Goal: Task Accomplishment & Management: Complete application form

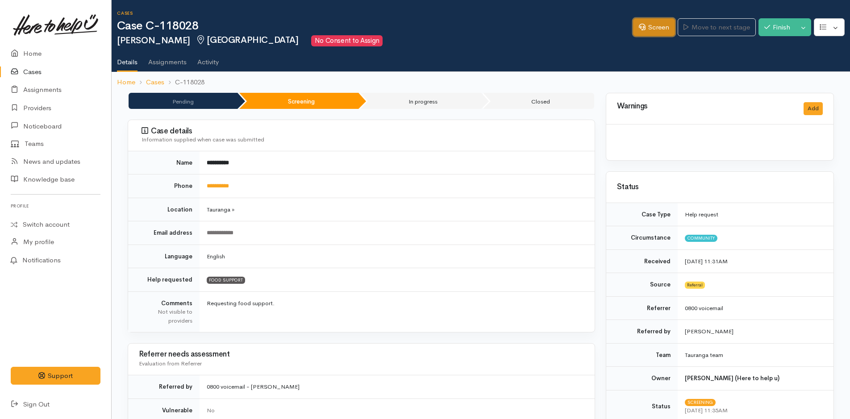
click at [664, 28] on link "Screen" at bounding box center [654, 27] width 42 height 18
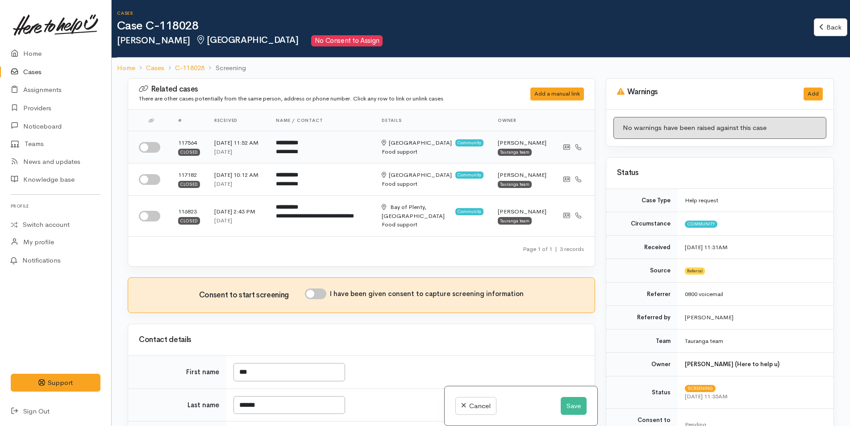
click at [151, 149] on input "checkbox" at bounding box center [149, 147] width 21 height 11
checkbox input "true"
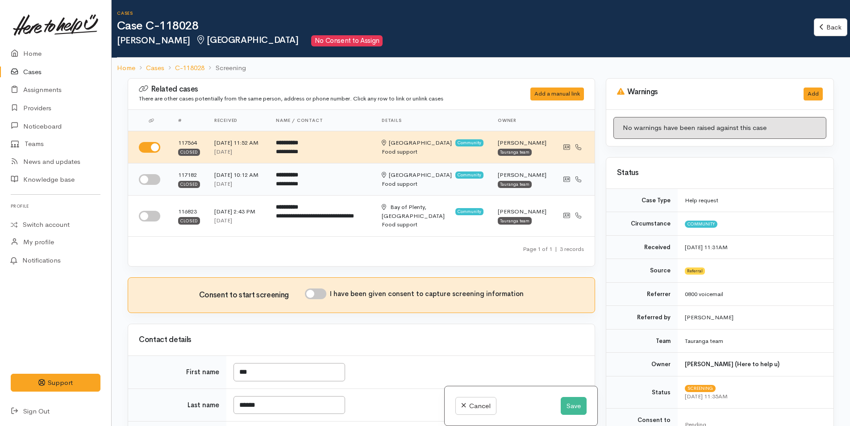
click at [149, 185] on input "checkbox" at bounding box center [149, 179] width 21 height 11
checkbox input "true"
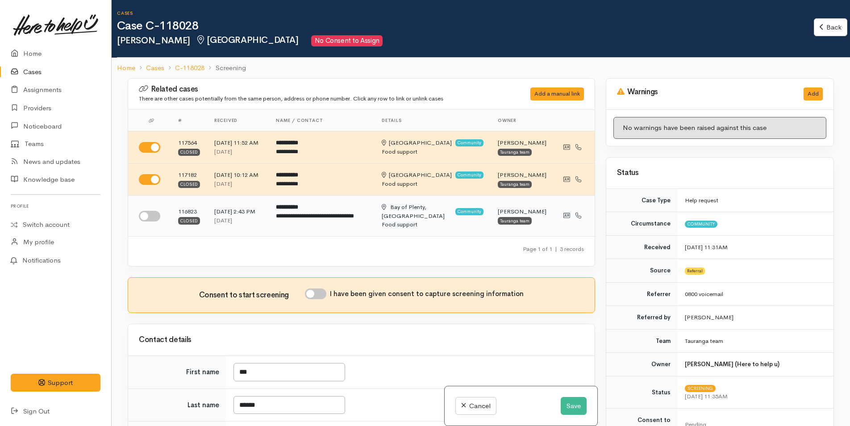
click at [151, 221] on input "checkbox" at bounding box center [149, 216] width 21 height 11
checkbox input "true"
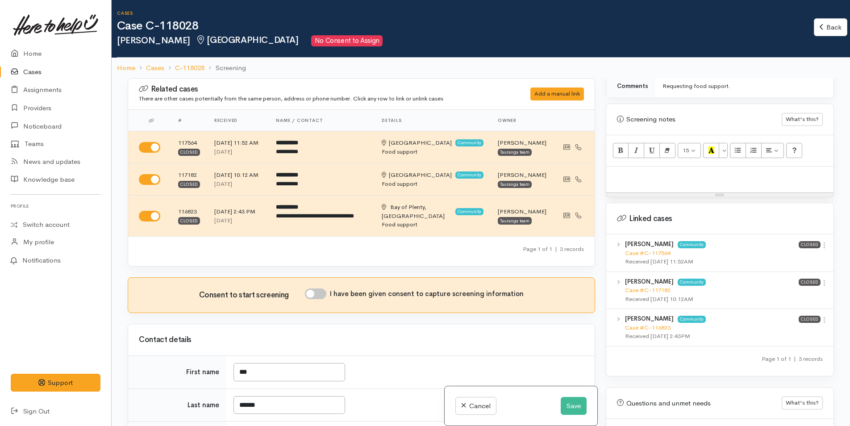
scroll to position [565, 0]
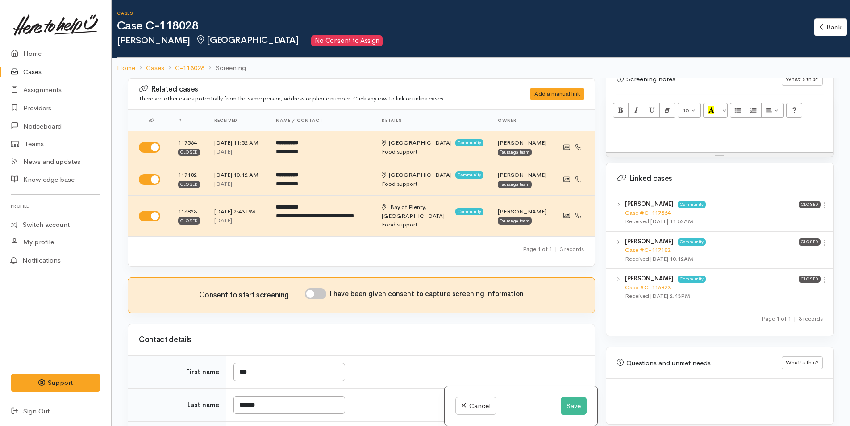
click at [821, 201] on icon at bounding box center [824, 205] width 8 height 8
click at [789, 216] on link "View case" at bounding box center [792, 223] width 71 height 14
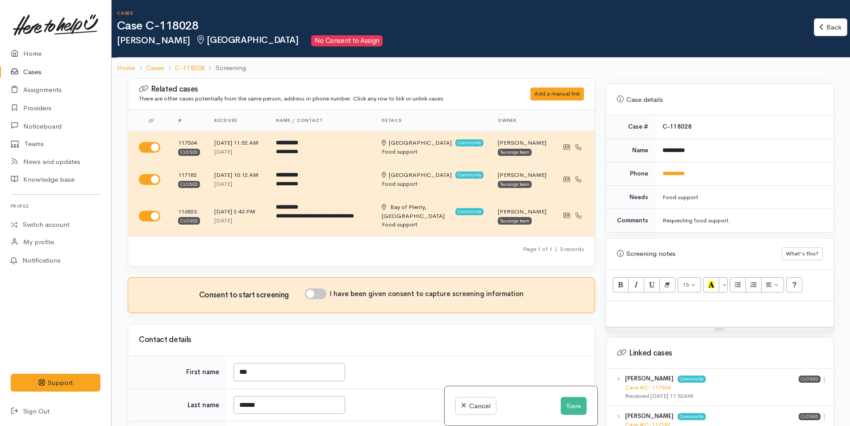
scroll to position [253, 0]
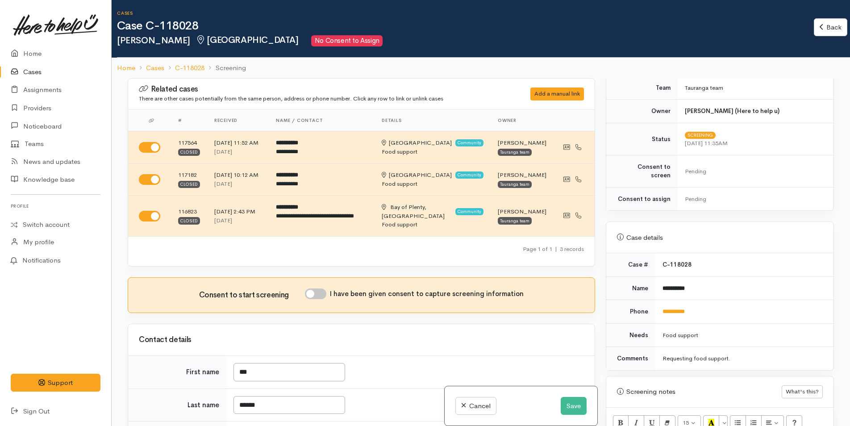
click at [678, 307] on td "**********" at bounding box center [744, 312] width 178 height 24
click at [666, 300] on td "**********" at bounding box center [744, 312] width 178 height 24
click at [676, 308] on link "**********" at bounding box center [673, 311] width 22 height 6
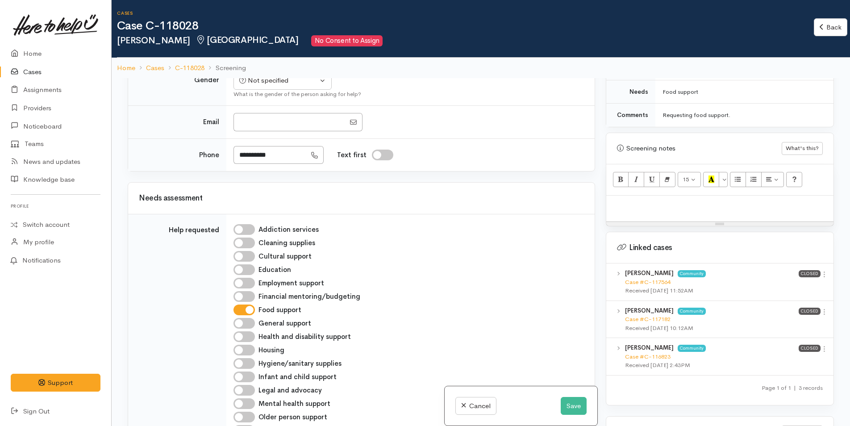
scroll to position [565, 0]
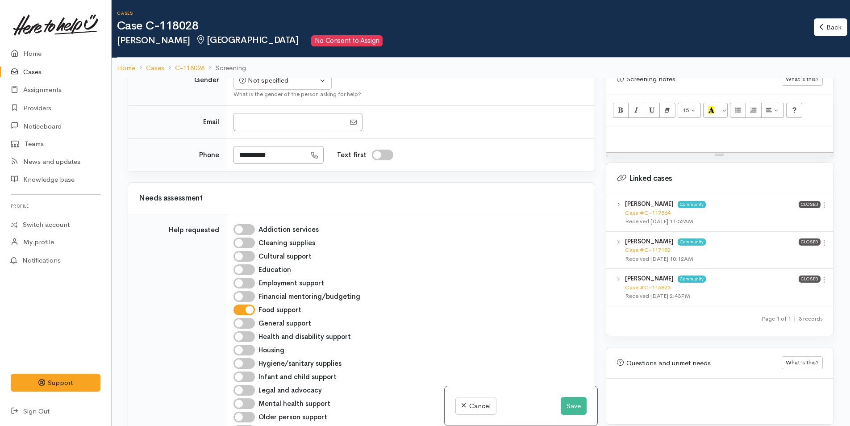
click at [617, 131] on p at bounding box center [719, 136] width 218 height 10
paste div
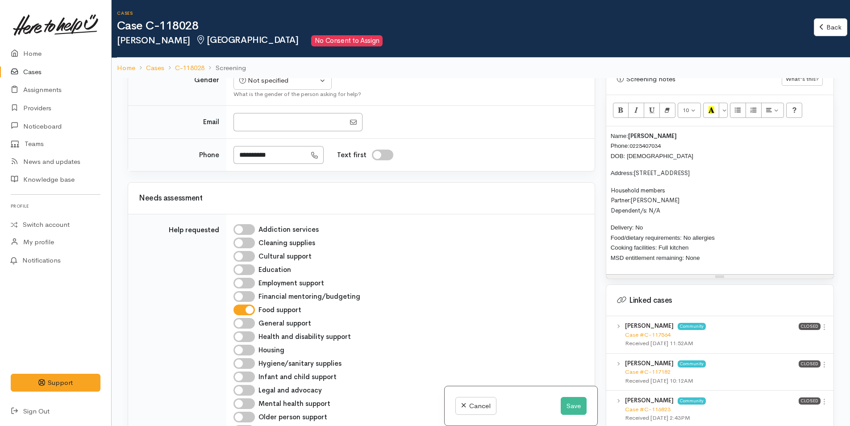
click at [606, 127] on div "Name: Mya Newton Phone: 0225407034 DOB: 01/12/2007 Address: 28C Oxford Street, …" at bounding box center [719, 200] width 227 height 148
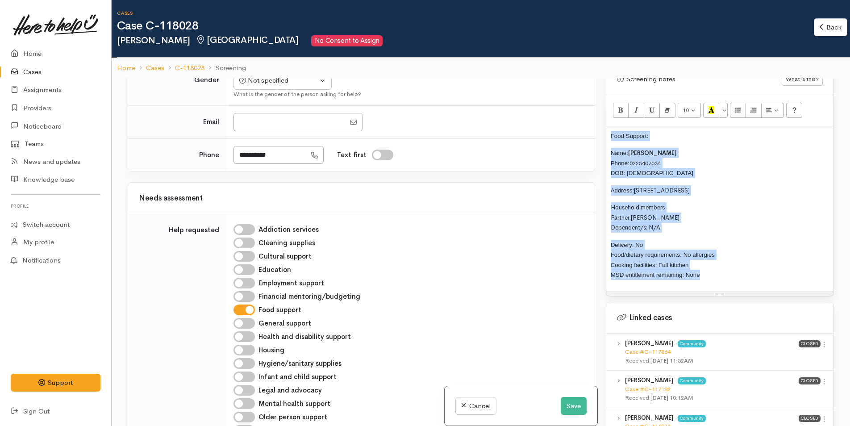
drag, startPoint x: 708, startPoint y: 269, endPoint x: 548, endPoint y: 110, distance: 225.6
click at [606, 115] on div "10 8 9 10 11 12 14 18 24 36 Background Color Transparent Select #ffff00 Text Co…" at bounding box center [719, 195] width 227 height 201
click at [722, 103] on button "More Color" at bounding box center [722, 110] width 9 height 15
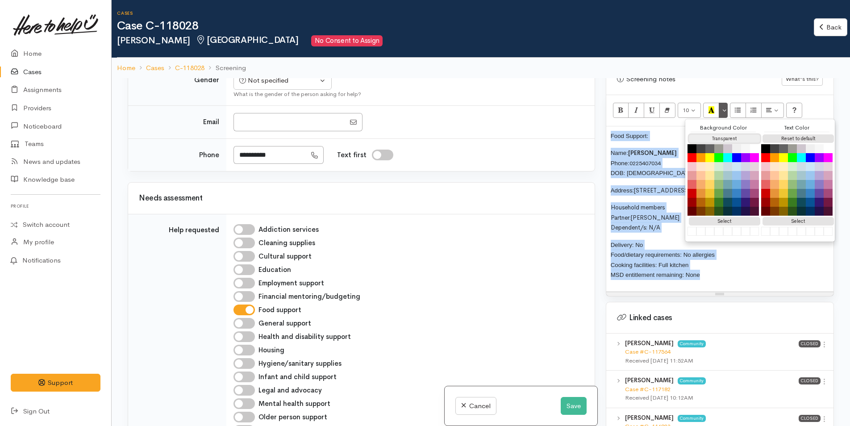
click at [732, 134] on button "Transparent" at bounding box center [724, 138] width 71 height 8
click at [809, 134] on button "Reset to default" at bounding box center [797, 138] width 71 height 8
click at [652, 136] on div "Food Support: Name: Mya Newton Phone: 0225407034 DOB: 01/12/2007 Address: 28C O…" at bounding box center [719, 208] width 227 height 165
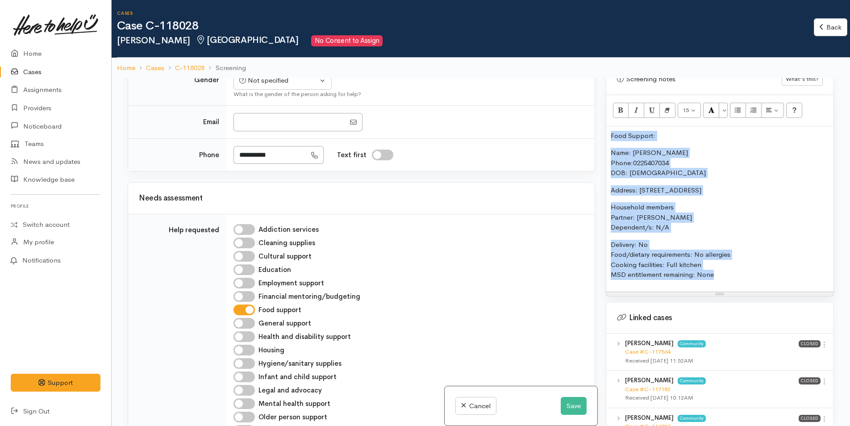
drag, startPoint x: 540, startPoint y: 116, endPoint x: 573, endPoint y: 111, distance: 33.5
click at [531, 116] on div "Related cases There are other cases potentially from the same person, address o…" at bounding box center [480, 291] width 717 height 426
click at [624, 103] on button "Bold (CTRL+B)" at bounding box center [621, 110] width 16 height 15
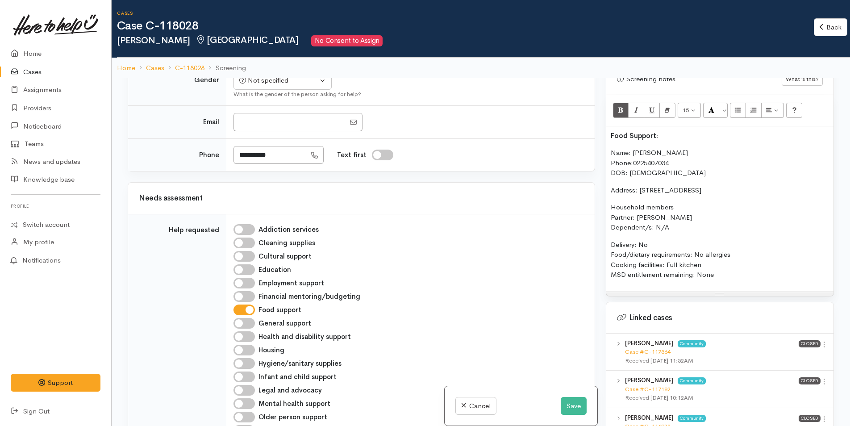
click at [722, 267] on p "Delivery: No Food/dietary requirements: No allergies Cooking facilities: Full k…" at bounding box center [719, 260] width 218 height 40
click at [726, 271] on div "Food Support: Name: Mya Newton Phone: 0225407034 DOB: 01/12/2007 Address: 28C O…" at bounding box center [719, 208] width 227 height 165
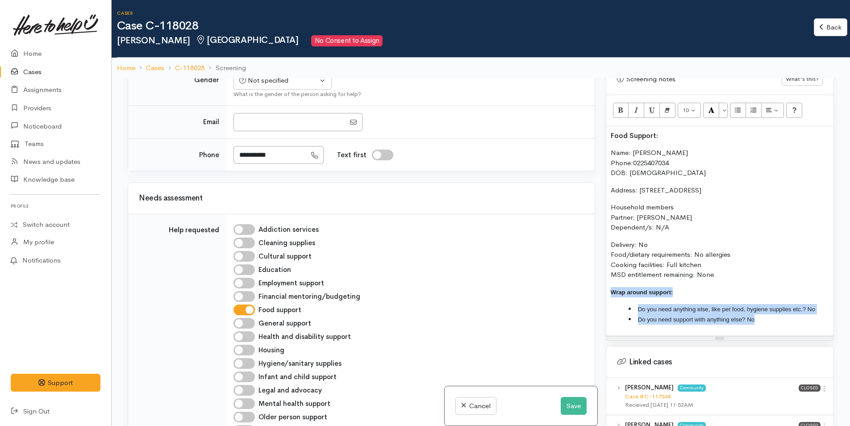
drag, startPoint x: 731, startPoint y: 312, endPoint x: 594, endPoint y: 286, distance: 140.4
click at [594, 286] on div "Related cases There are other cases potentially from the same person, address o…" at bounding box center [480, 291] width 717 height 426
click at [723, 103] on button "More Color" at bounding box center [722, 110] width 9 height 15
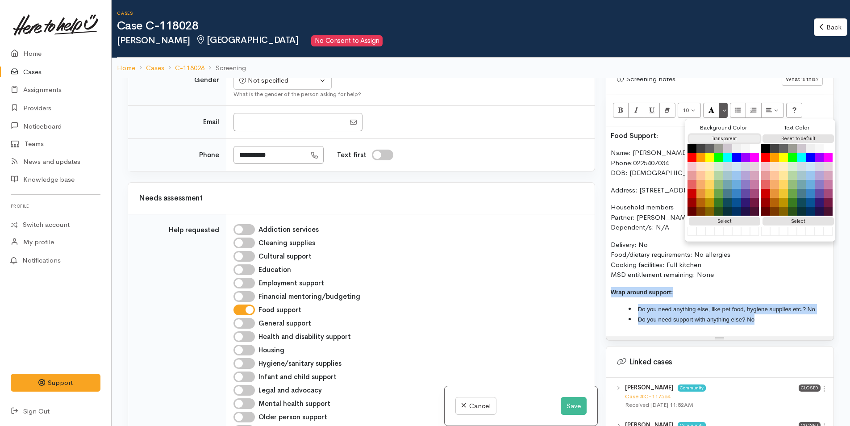
click at [711, 134] on button "Transparent" at bounding box center [724, 138] width 71 height 8
click at [801, 134] on button "Reset to default" at bounding box center [797, 138] width 71 height 8
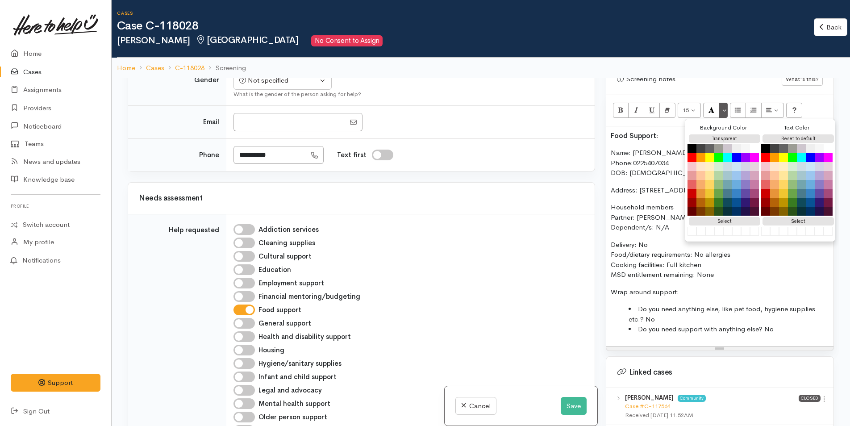
click at [623, 191] on div "Food Support: Name: Mya Newton Phone: 0225407034 DOB: 01/12/2007 Address: 28C O…" at bounding box center [719, 236] width 227 height 220
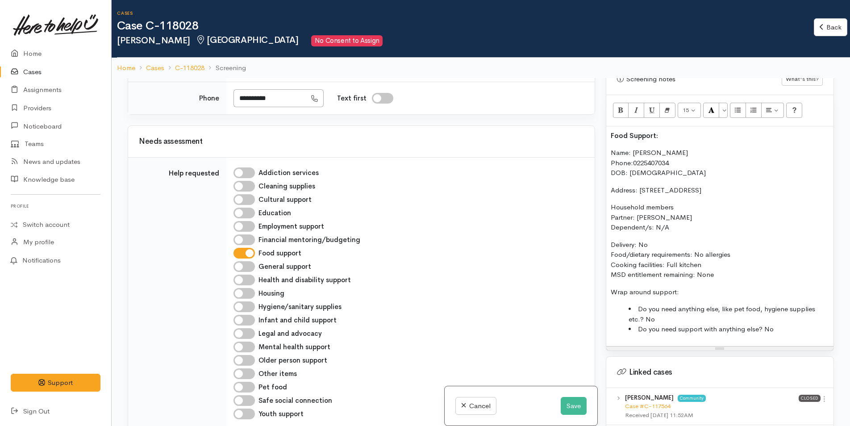
scroll to position [714, 0]
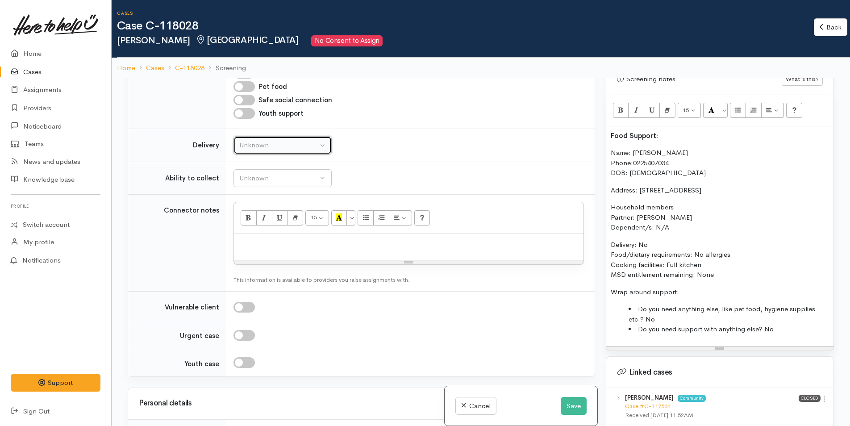
click at [264, 150] on div "Unknown" at bounding box center [278, 145] width 79 height 10
click at [262, 236] on link "No" at bounding box center [282, 229] width 97 height 14
select select "1"
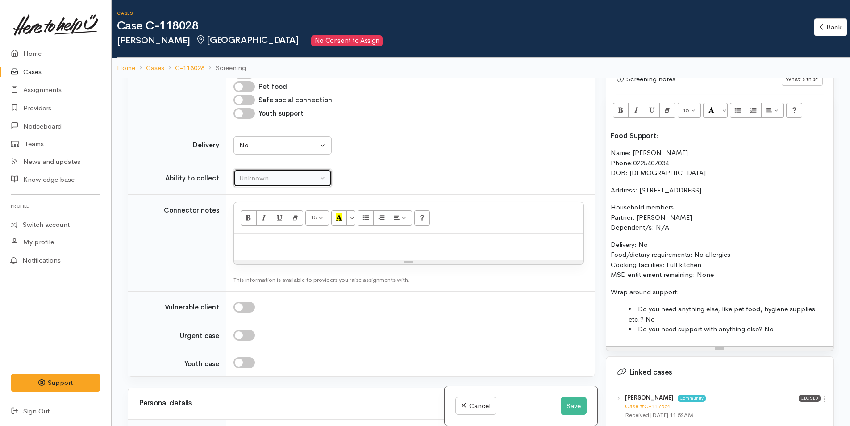
click at [266, 183] on div "Unknown" at bounding box center [278, 178] width 79 height 10
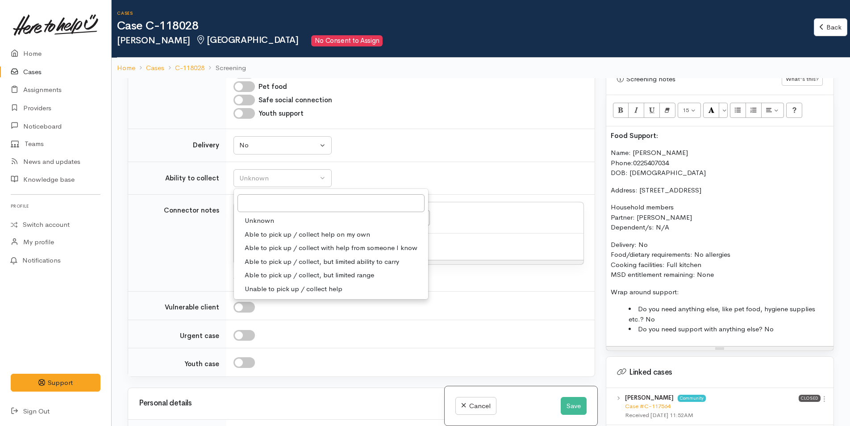
click at [267, 240] on span "Able to pick up / collect help on my own" at bounding box center [307, 234] width 125 height 10
select select "2"
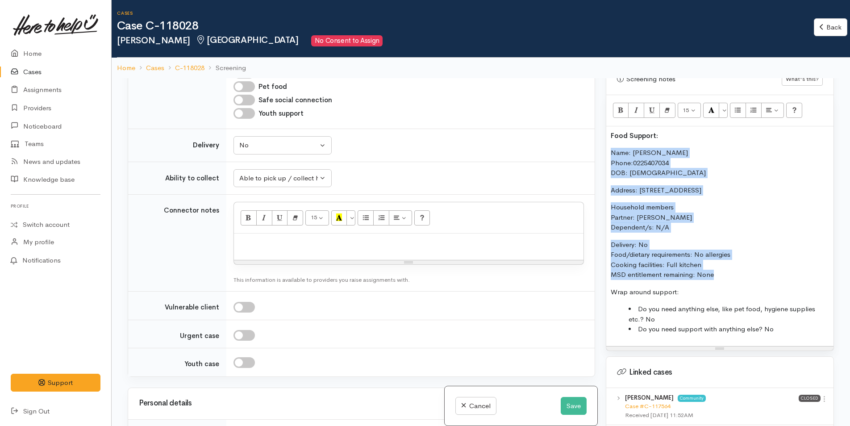
drag, startPoint x: 714, startPoint y: 265, endPoint x: 598, endPoint y: 142, distance: 168.6
click at [598, 142] on div "Related cases There are other cases potentially from the same person, address o…" at bounding box center [480, 291] width 717 height 426
copy div "Name: Mya Newton Phone: 0225407034 DOB: 01/12/2007 Address: 28C Oxford Street, …"
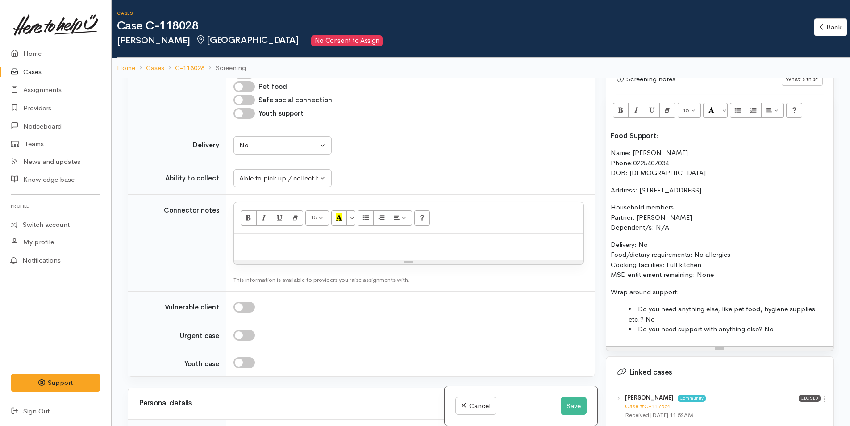
click at [262, 248] on p at bounding box center [408, 243] width 340 height 10
paste div
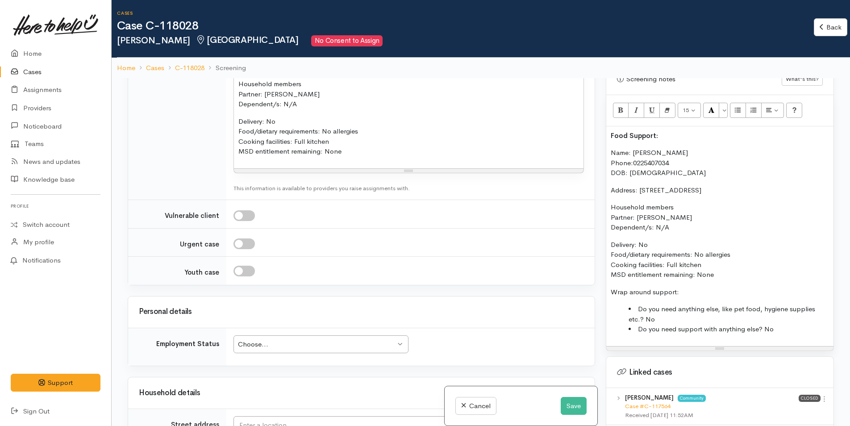
scroll to position [1071, 0]
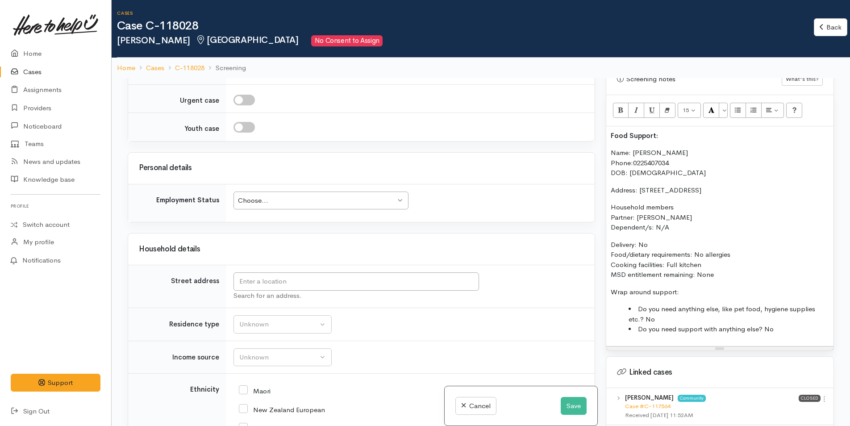
click at [279, 206] on div "Choose..." at bounding box center [317, 200] width 158 height 10
click at [269, 291] on input "text" at bounding box center [355, 281] width 245 height 18
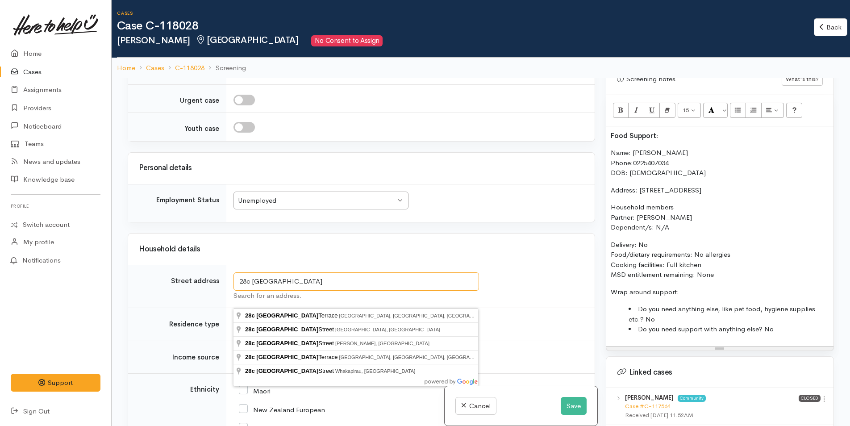
click at [294, 291] on input "28c oxford" at bounding box center [355, 281] width 245 height 18
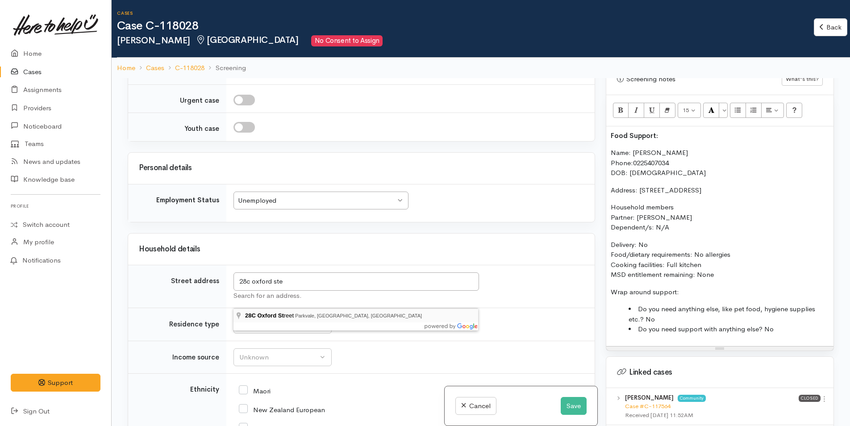
type input "28C Oxford Street, Parkvale, Tauranga, New Zealand"
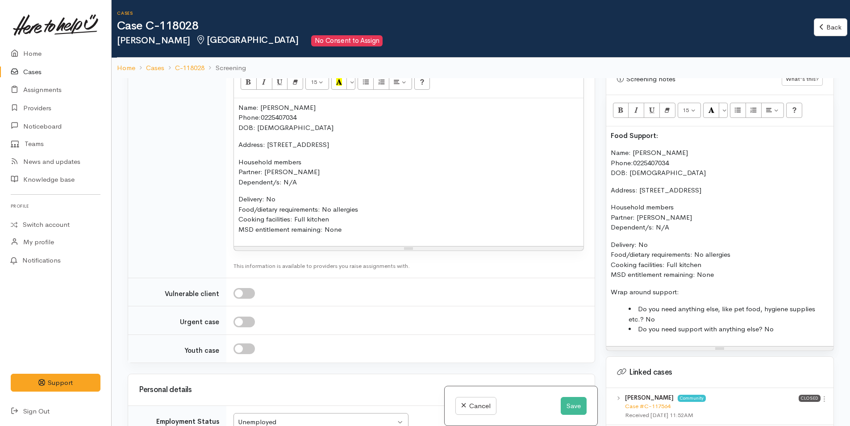
scroll to position [1112, 0]
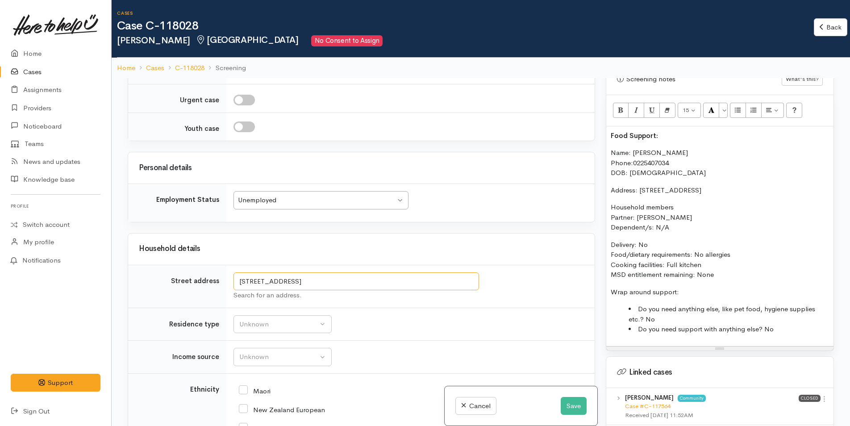
drag, startPoint x: 274, startPoint y: 293, endPoint x: 238, endPoint y: 297, distance: 36.3
click at [239, 291] on input "28C Oxford Street, Parkvale, Tauranga, New Zealand" at bounding box center [355, 281] width 245 height 18
click at [260, 329] on div "Unknown" at bounding box center [278, 324] width 79 height 10
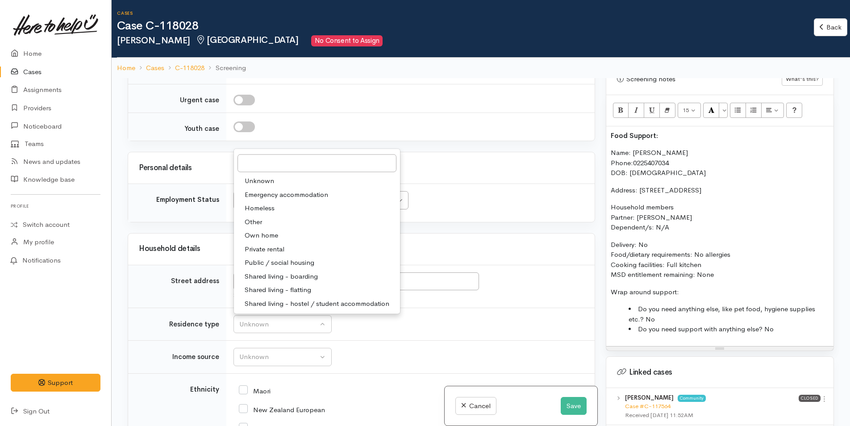
click at [272, 254] on span "Private rental" at bounding box center [265, 249] width 40 height 10
select select "2"
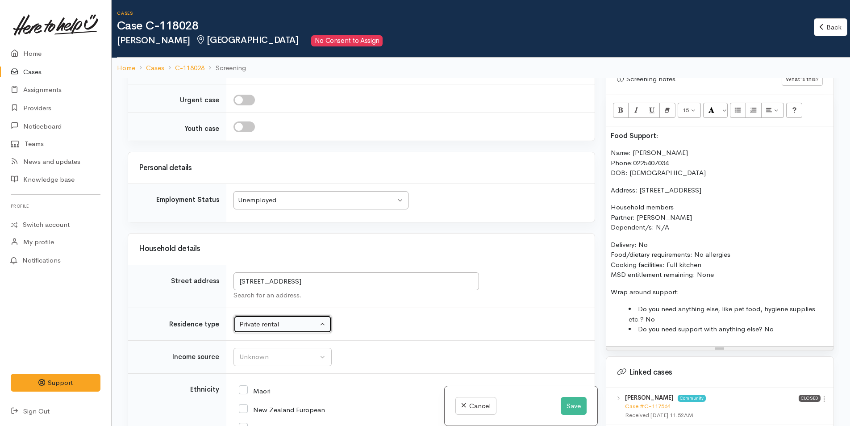
scroll to position [1291, 0]
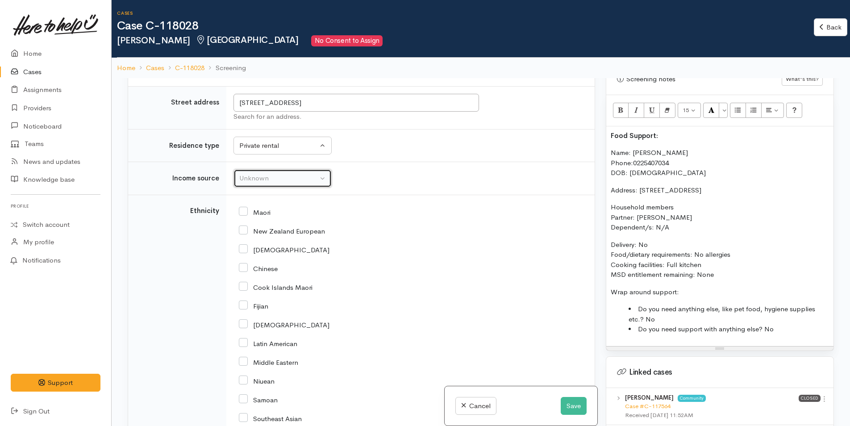
click at [257, 183] on div "Unknown" at bounding box center [278, 178] width 79 height 10
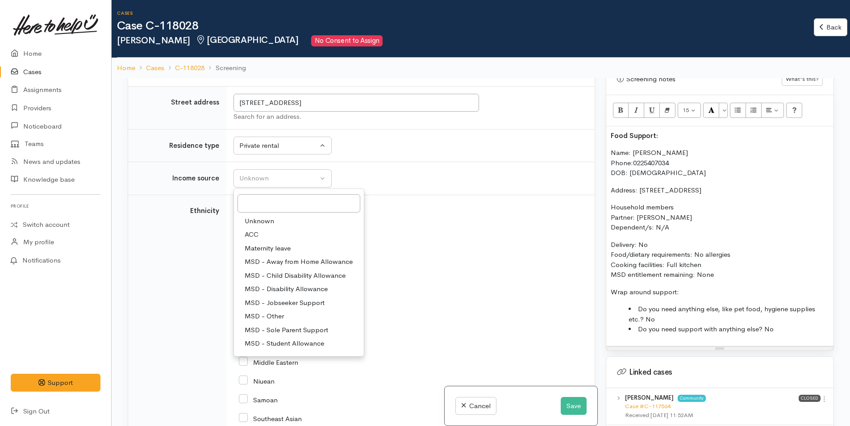
drag, startPoint x: 274, startPoint y: 320, endPoint x: 252, endPoint y: 266, distance: 57.8
click at [274, 308] on span "MSD - Jobseeker Support" at bounding box center [285, 303] width 80 height 10
select select "4"
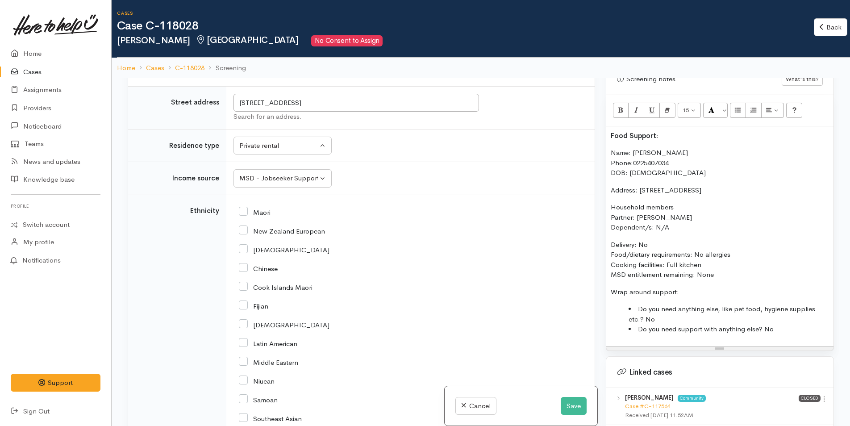
click at [241, 216] on input "Maori" at bounding box center [255, 212] width 32 height 8
checkbox input "true"
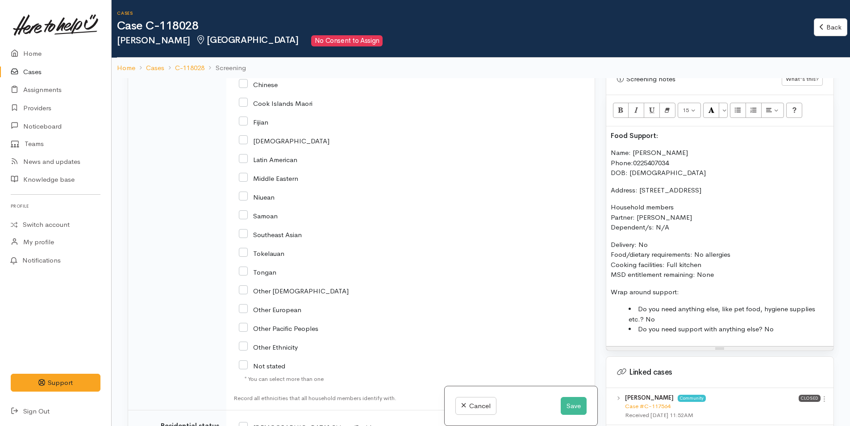
scroll to position [1558, 0]
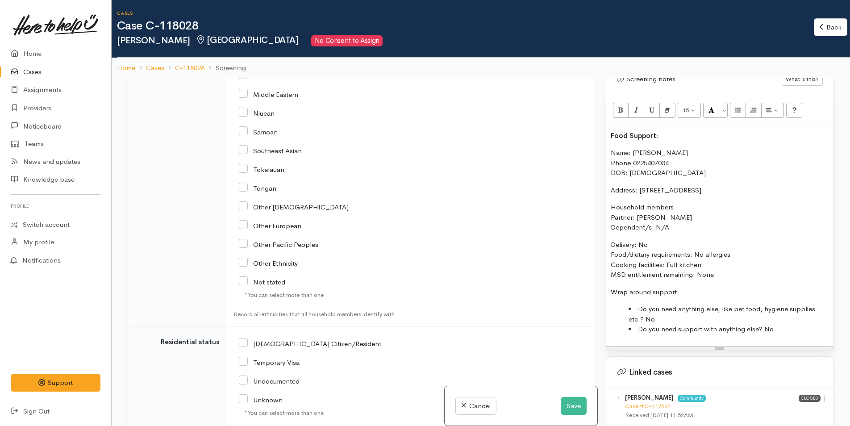
click at [247, 347] on input "NZ Citizen/Resident" at bounding box center [310, 343] width 142 height 8
checkbox input "true"
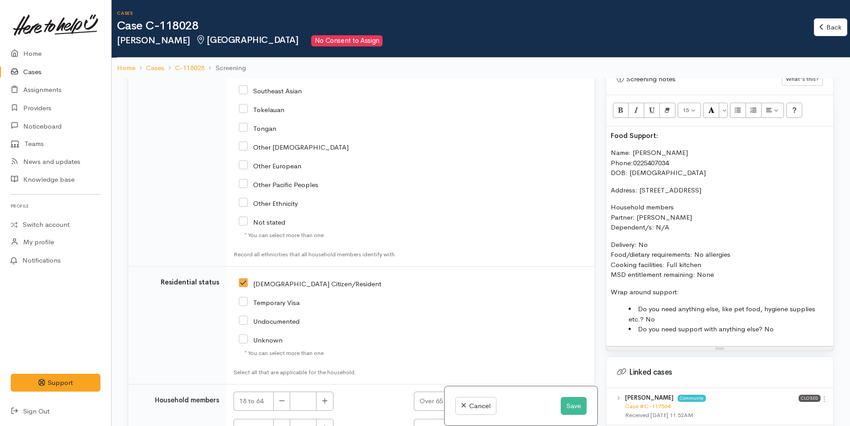
scroll to position [1714, 0]
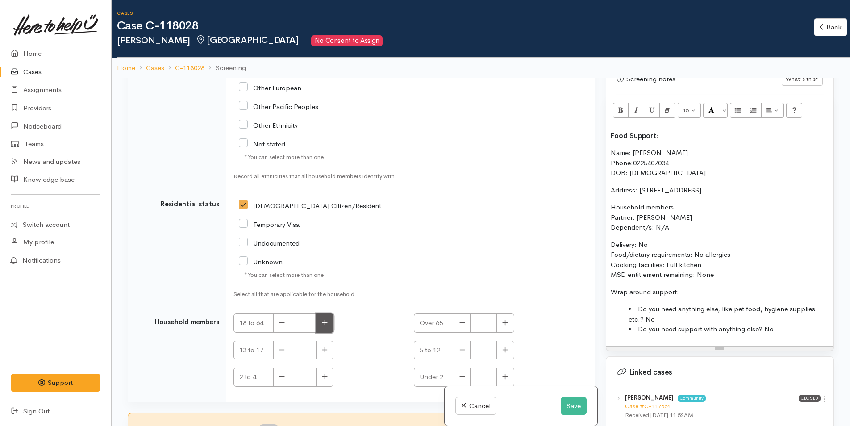
click at [329, 326] on button "button" at bounding box center [324, 322] width 17 height 19
type input "2"
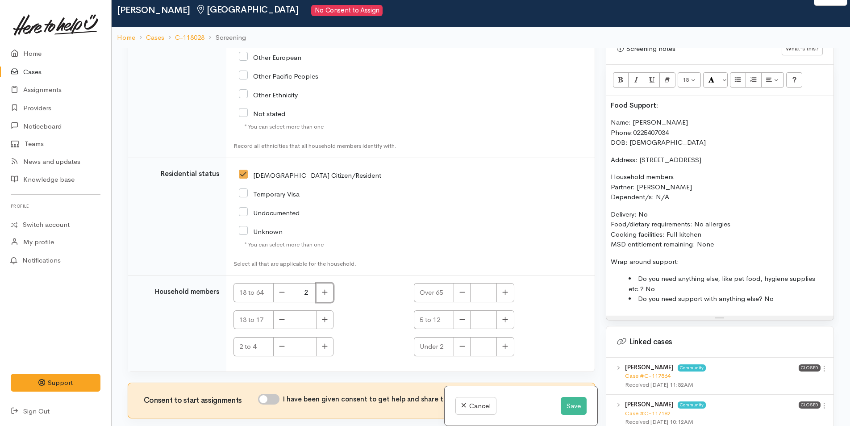
scroll to position [78, 0]
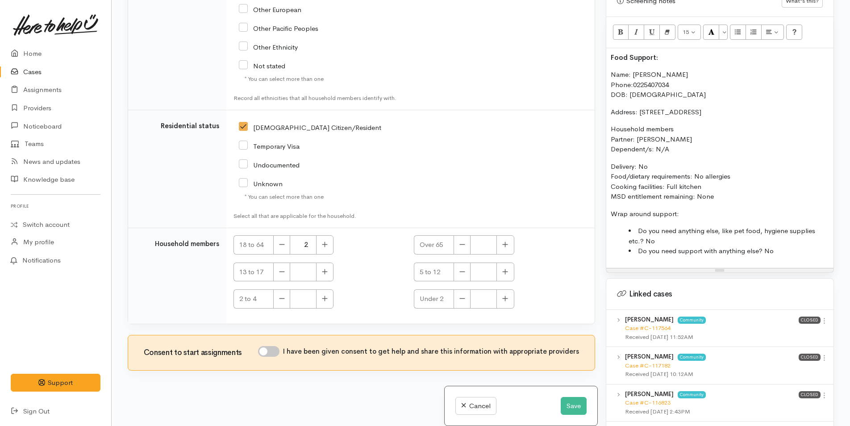
click at [278, 349] on input "I have been given consent to get help and share this information with appropria…" at bounding box center [268, 351] width 21 height 11
checkbox input "true"
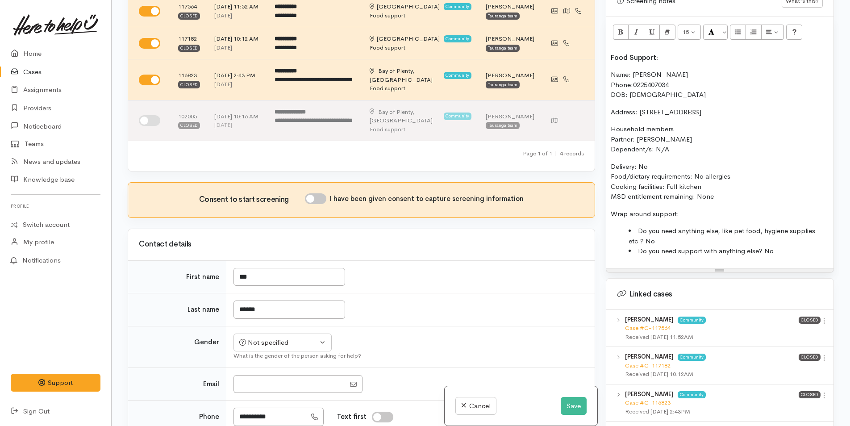
scroll to position [18, 0]
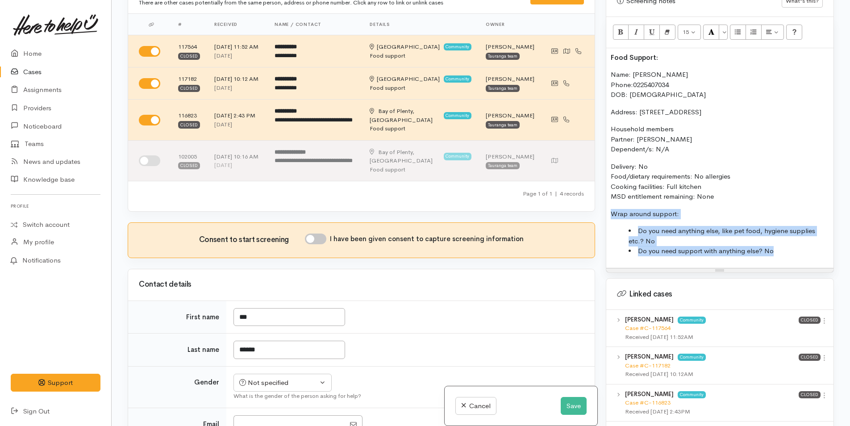
drag, startPoint x: 592, startPoint y: 222, endPoint x: 588, endPoint y: 206, distance: 16.9
click at [588, 206] on div "Related cases There are other cases potentially from the same person, address o…" at bounding box center [480, 213] width 717 height 426
click at [622, 28] on icon "Bold (CTRL+B)" at bounding box center [621, 32] width 6 height 8
drag, startPoint x: 320, startPoint y: 257, endPoint x: 381, endPoint y: 246, distance: 61.2
click at [325, 244] on input "I have been given consent to capture screening information" at bounding box center [315, 238] width 21 height 11
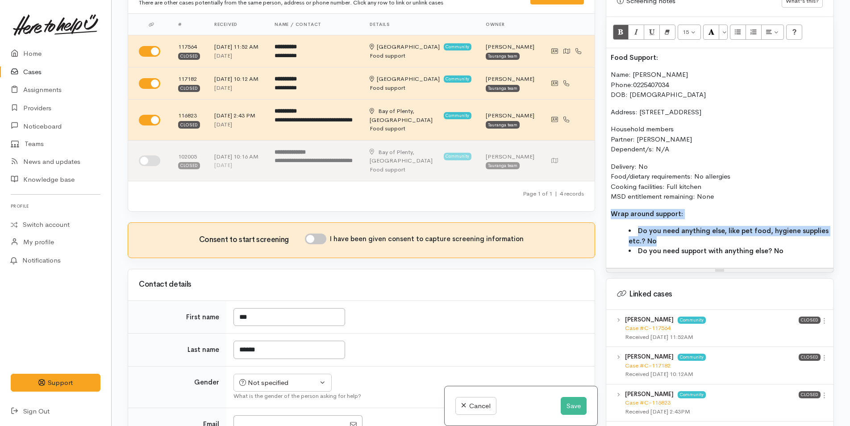
checkbox input "true"
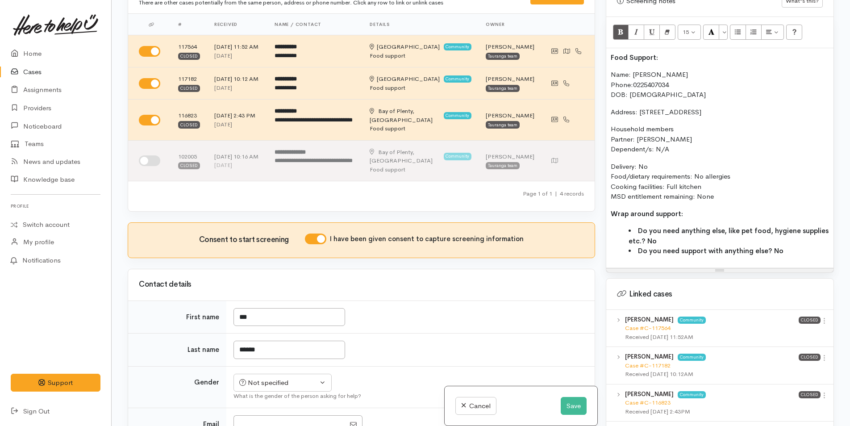
click at [609, 62] on div "Food Support: Name: Mya Newton Phone: 0225407034 DOB: 01/12/2007 Address: 28C O…" at bounding box center [719, 158] width 227 height 220
click at [611, 53] on p "Food Support:" at bounding box center [719, 58] width 218 height 10
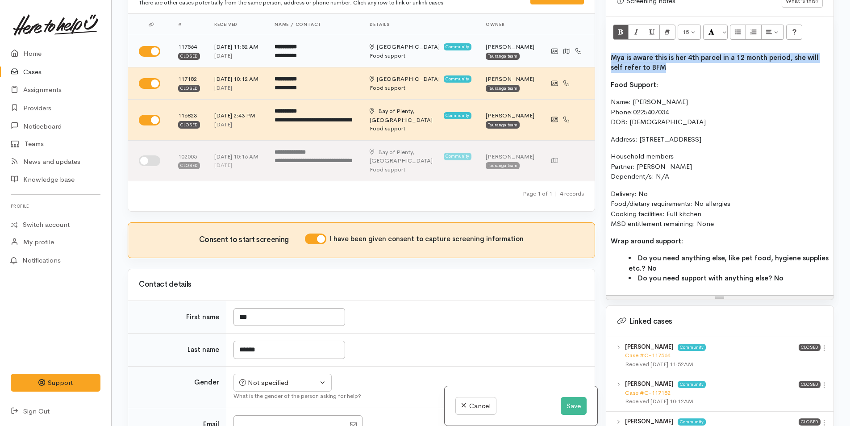
click at [580, 49] on div "Related cases There are other cases potentially from the same person, address o…" at bounding box center [480, 213] width 717 height 426
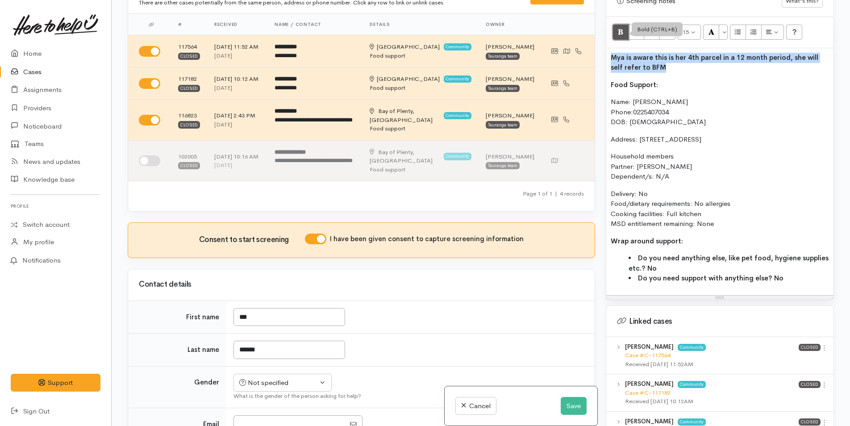
click at [619, 28] on icon "Bold (CTRL+B)" at bounding box center [621, 32] width 6 height 8
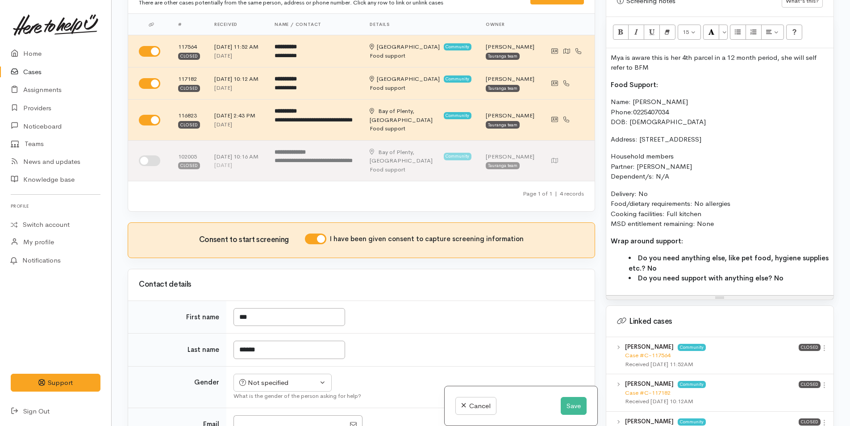
click at [626, 80] on b "Food Support:" at bounding box center [633, 84] width 47 height 8
drag, startPoint x: 621, startPoint y: 73, endPoint x: 615, endPoint y: 70, distance: 6.6
click at [610, 72] on div "Mya is aware this is her 4th parcel in a 12 month period, she will self refer t…" at bounding box center [719, 171] width 227 height 247
click at [721, 25] on button "More Color" at bounding box center [722, 32] width 9 height 15
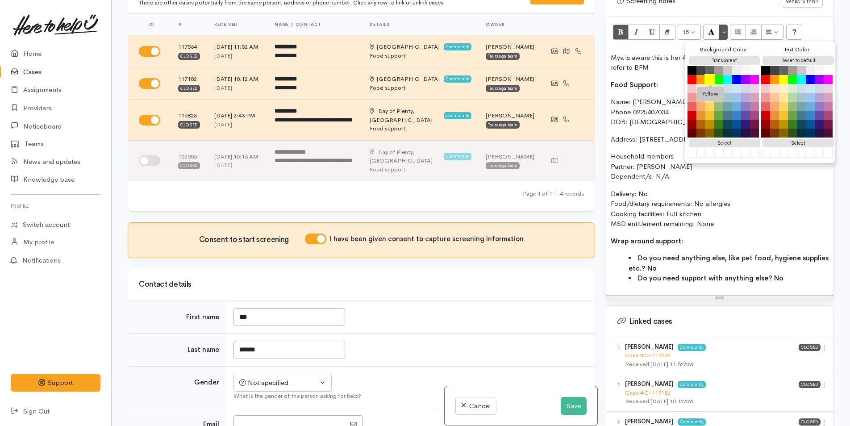
click at [708, 74] on button "Yellow" at bounding box center [709, 79] width 11 height 11
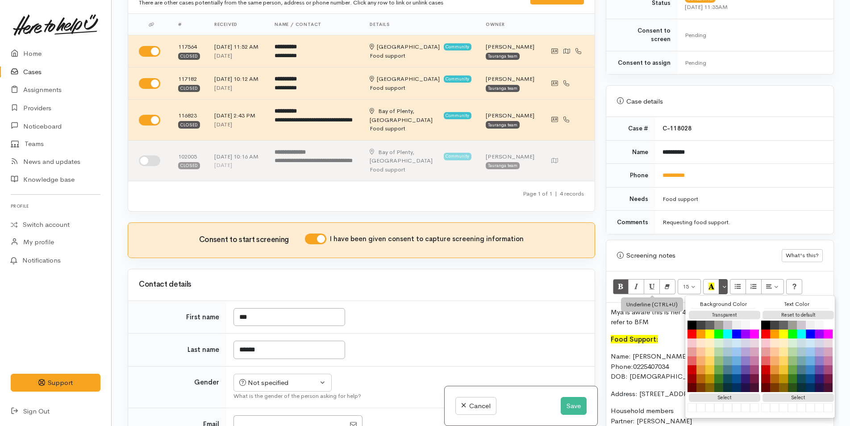
scroll to position [476, 0]
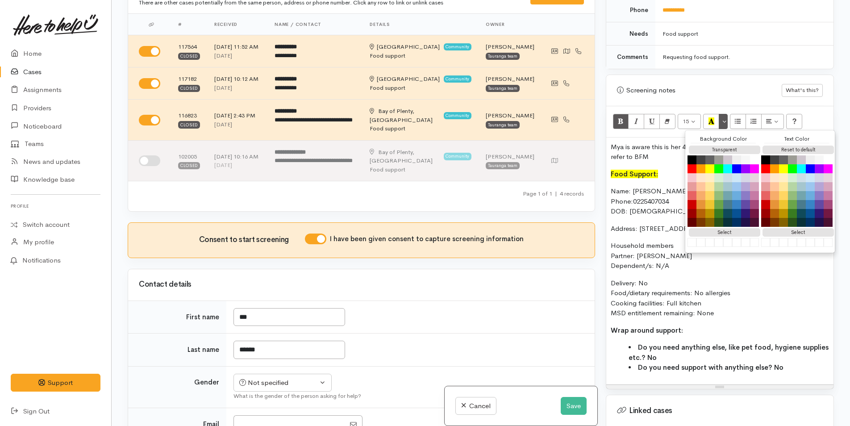
click at [606, 184] on div "Mya is aware this is her 4th parcel in a 12 month period, she will self refer t…" at bounding box center [719, 260] width 227 height 247
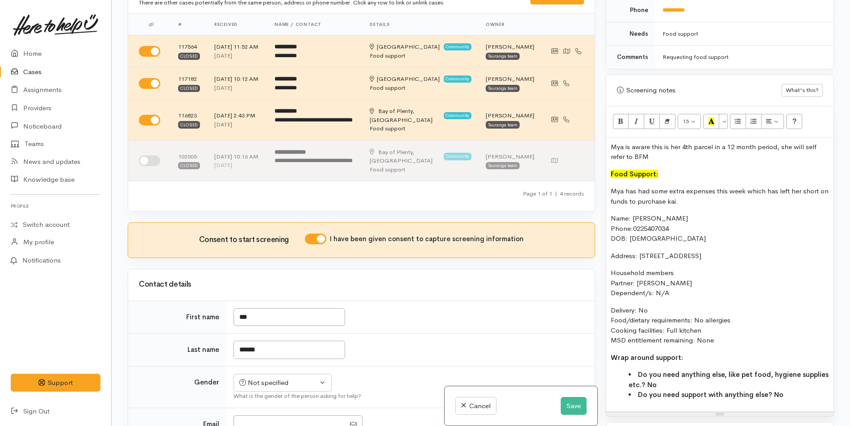
drag, startPoint x: 664, startPoint y: 192, endPoint x: 608, endPoint y: 182, distance: 57.2
click at [608, 182] on div "Mya is aware this is her 4th parcel in a 12 month period, she will self refer t…" at bounding box center [719, 274] width 227 height 274
click at [668, 213] on p "Name: Mya Newton Phone: 0225407034 DOB: 01/12/2007" at bounding box center [719, 228] width 218 height 30
drag, startPoint x: 648, startPoint y: 208, endPoint x: 606, endPoint y: 207, distance: 42.8
click at [606, 207] on div "Mya is aware this is her 4th parcel in a 12 month period, she will self refer t…" at bounding box center [719, 274] width 227 height 274
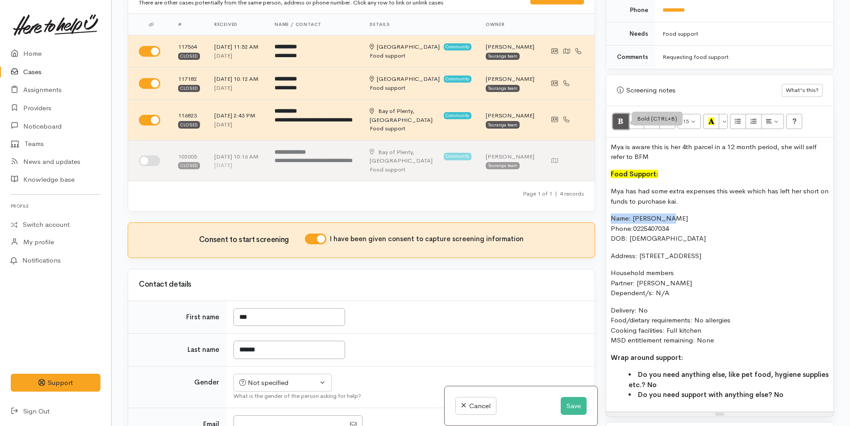
click at [620, 117] on icon "Bold (CTRL+B)" at bounding box center [621, 121] width 6 height 8
click at [632, 186] on p "Mya has had some extra expenses this week which has left her short on funds to …" at bounding box center [719, 196] width 218 height 20
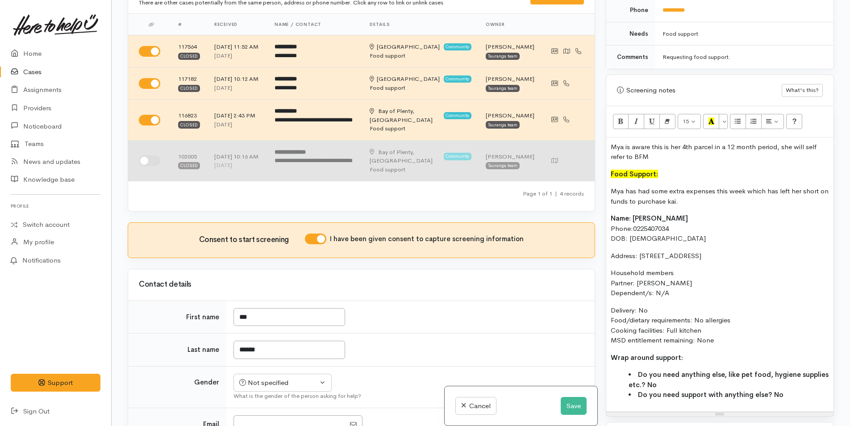
drag, startPoint x: 692, startPoint y: 191, endPoint x: 585, endPoint y: 179, distance: 107.4
click at [585, 179] on div "Related cases There are other cases potentially from the same person, address o…" at bounding box center [480, 213] width 717 height 426
copy p "Mya has had some extra expenses this week which has left her short on funds to …"
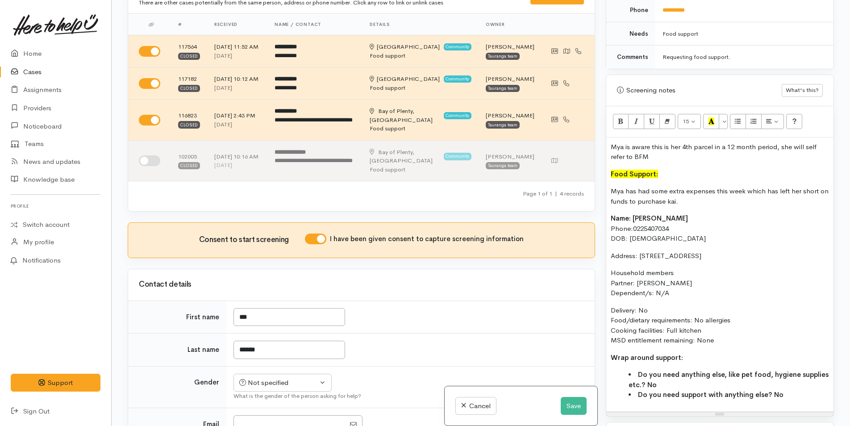
scroll to position [330, 0]
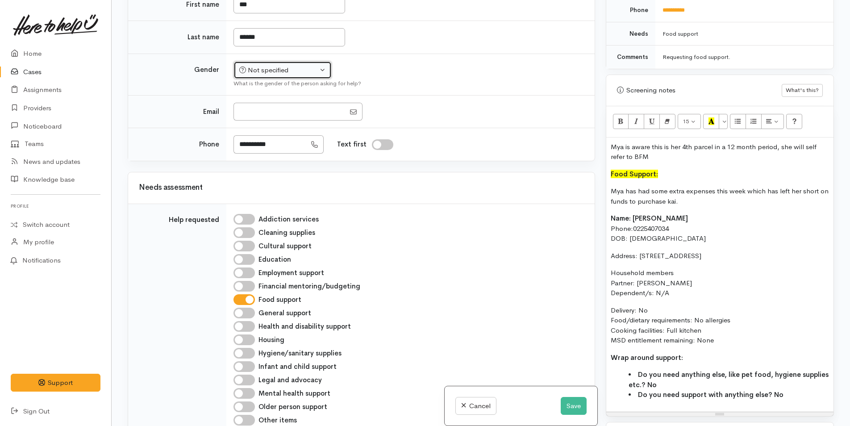
click at [281, 75] on div "Not specified" at bounding box center [278, 70] width 79 height 10
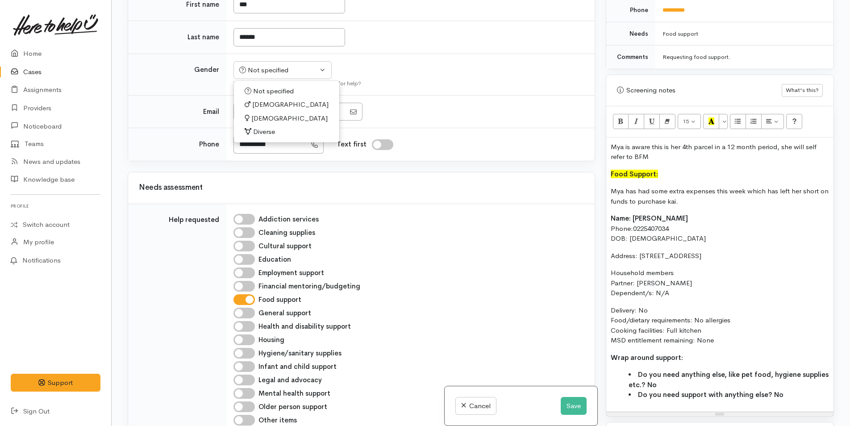
click at [258, 124] on span "Female" at bounding box center [289, 118] width 76 height 10
select select "Female"
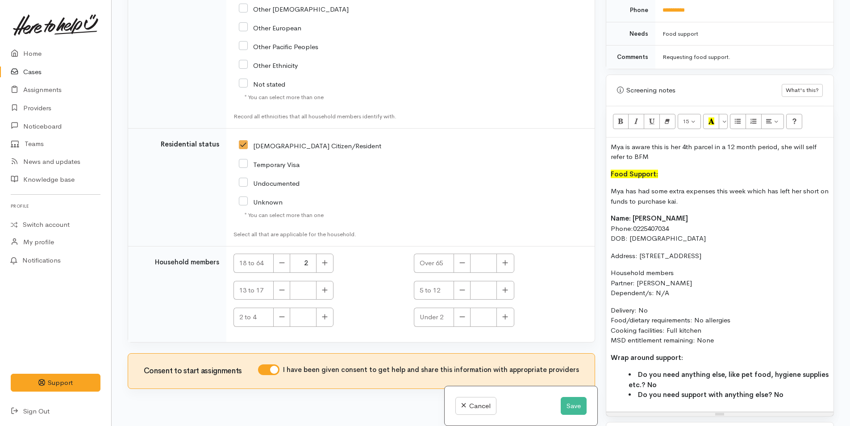
scroll to position [1714, 0]
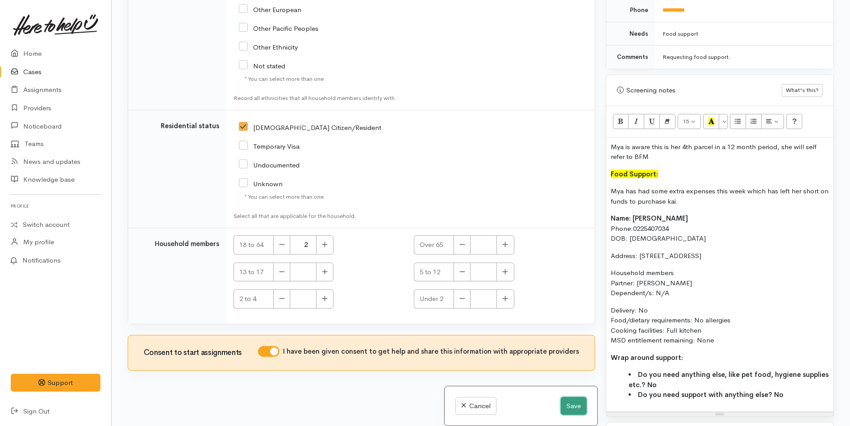
drag, startPoint x: 565, startPoint y: 406, endPoint x: 561, endPoint y: 402, distance: 5.1
click at [565, 406] on button "Save" at bounding box center [573, 406] width 26 height 18
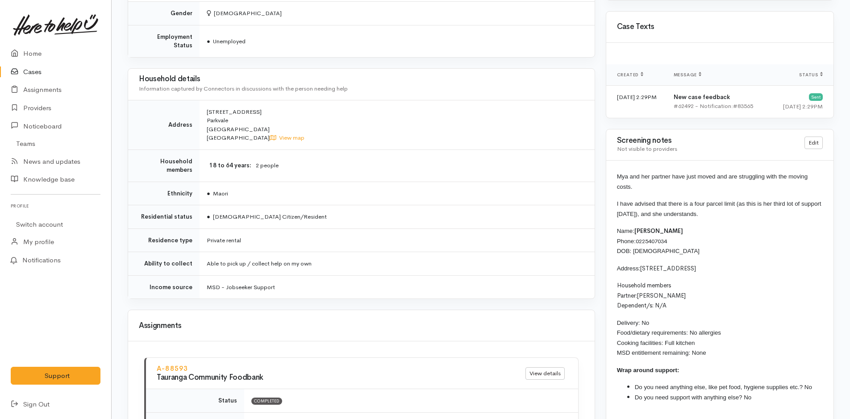
scroll to position [670, 0]
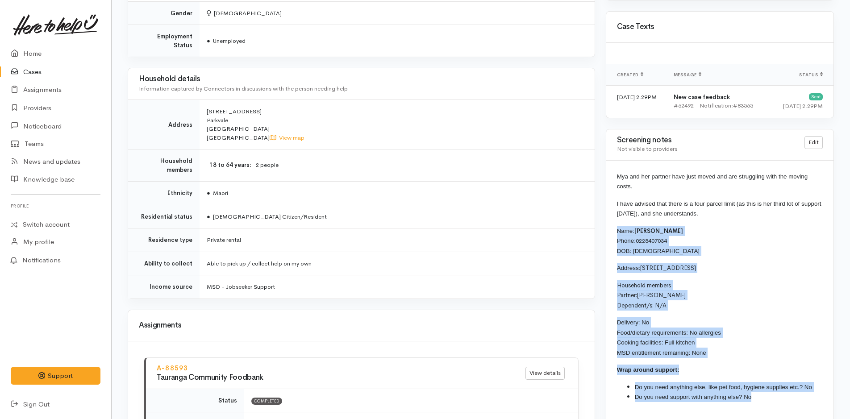
drag, startPoint x: 665, startPoint y: 365, endPoint x: 613, endPoint y: 230, distance: 144.3
click at [613, 230] on div "Mya and her partner have just moved and are struggling with the moving costs. I…" at bounding box center [719, 290] width 227 height 259
drag, startPoint x: 613, startPoint y: 230, endPoint x: 694, endPoint y: 346, distance: 141.6
click at [675, 328] on p "Delivery: No Food/dietary requirements: No allergies Cooking facilities: Full k…" at bounding box center [720, 337] width 206 height 40
click at [710, 353] on p "Delivery: No Food/dietary requirements: No allergies Cooking facilities: Full k…" at bounding box center [720, 337] width 206 height 40
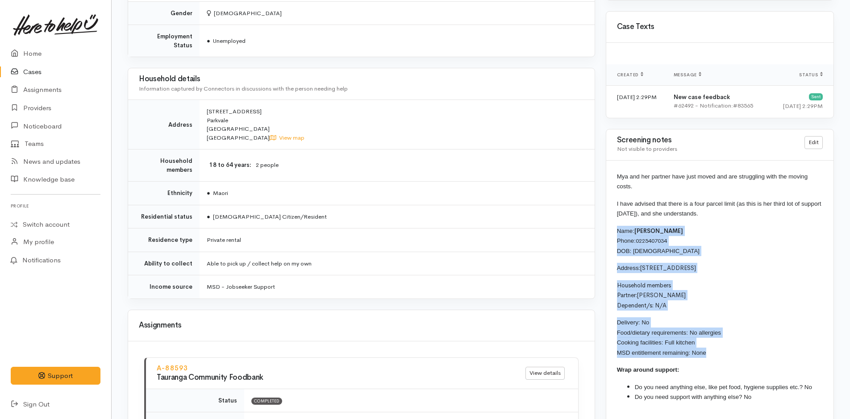
drag, startPoint x: 599, startPoint y: 321, endPoint x: 614, endPoint y: 228, distance: 93.9
click at [614, 228] on div "Mya and her partner have just moved and are struggling with the moving costs. I…" at bounding box center [719, 290] width 227 height 259
copy div "Name: [PERSON_NAME] Phone: [PHONE_NUMBER] DOB: [DEMOGRAPHIC_DATA] Address: [STR…"
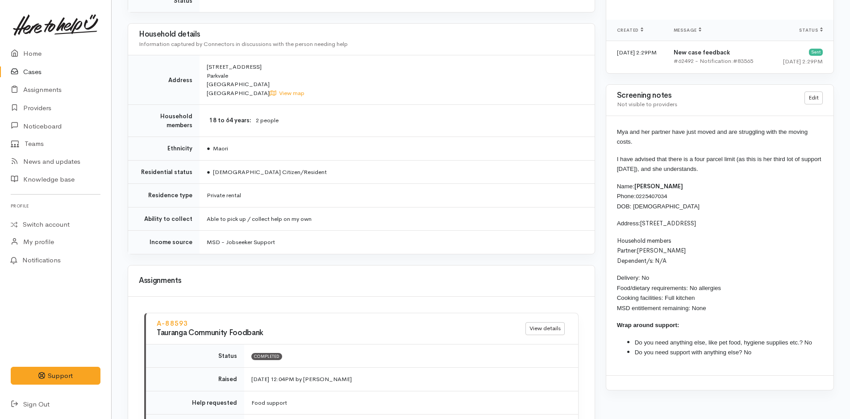
drag, startPoint x: 723, startPoint y: 359, endPoint x: 725, endPoint y: 364, distance: 5.4
click at [723, 360] on div "Mya and her partner have just moved and are struggling with the moving costs. I…" at bounding box center [719, 245] width 227 height 259
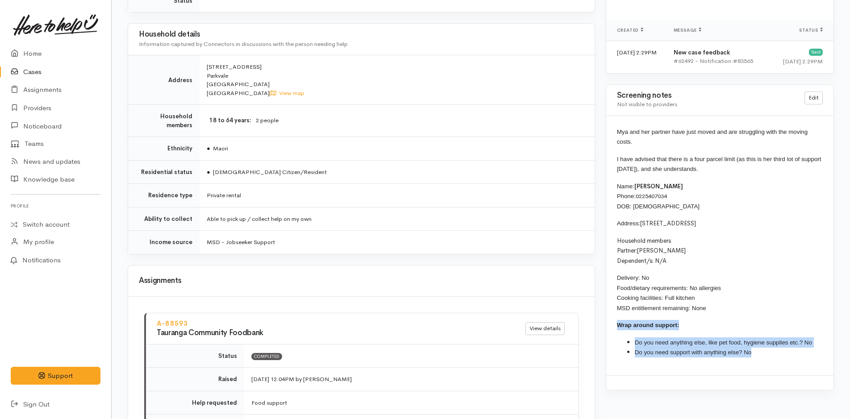
drag, startPoint x: 759, startPoint y: 357, endPoint x: 602, endPoint y: 320, distance: 161.3
click at [602, 320] on div "Warnings Add No warnings have been raised against this case Add Warning Title ●…" at bounding box center [719, 33] width 239 height 1313
copy div "Wrap around support: Do you need anything else, like pet food, hygiene supplies…"
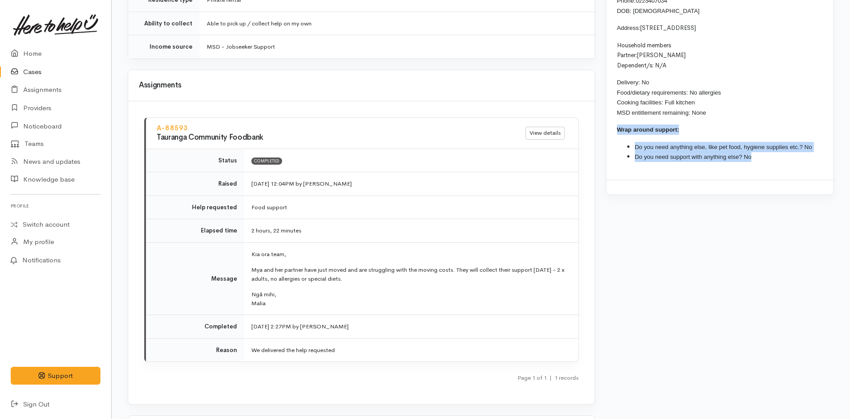
scroll to position [977, 0]
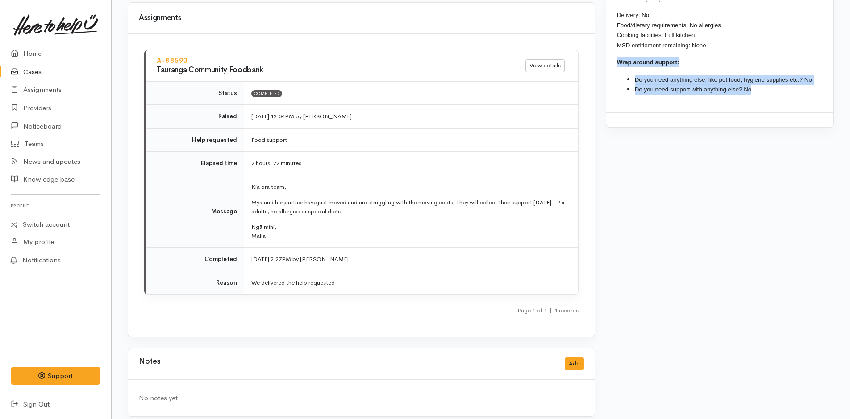
click at [28, 70] on link "Cases" at bounding box center [55, 72] width 111 height 18
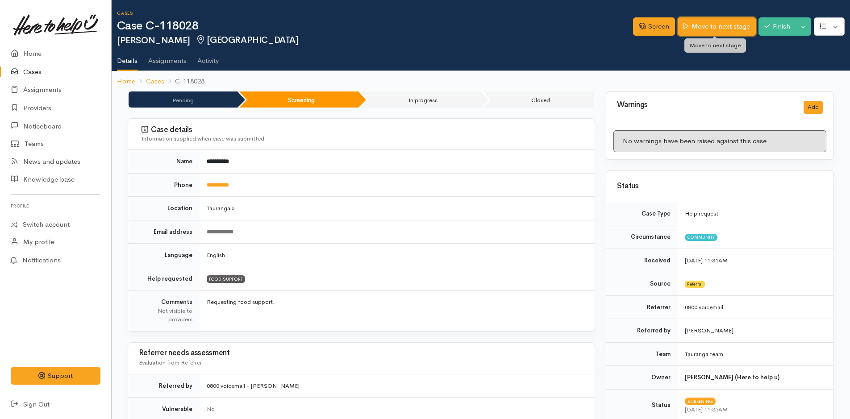
click at [701, 26] on link "Move to next stage" at bounding box center [716, 26] width 78 height 18
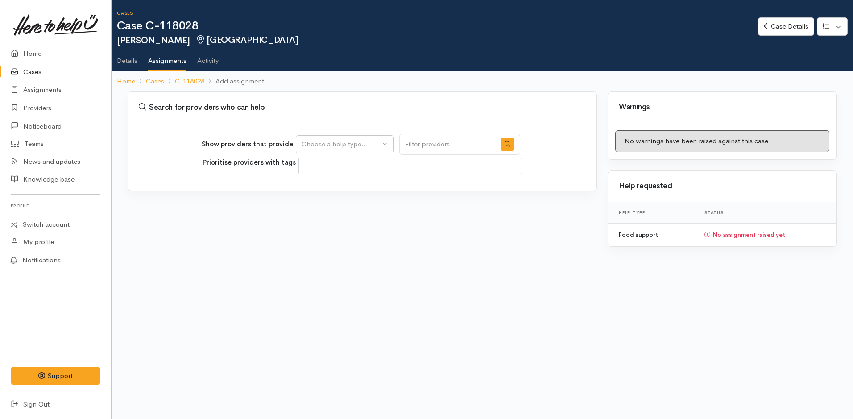
select select
click at [324, 139] on div "Choose a help type..." at bounding box center [341, 144] width 79 height 10
click at [331, 187] on span "Food support" at bounding box center [328, 187] width 42 height 10
select select "3"
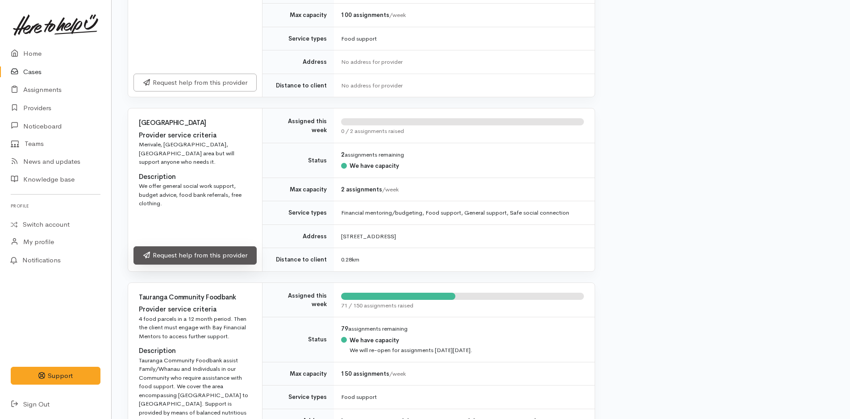
scroll to position [446, 0]
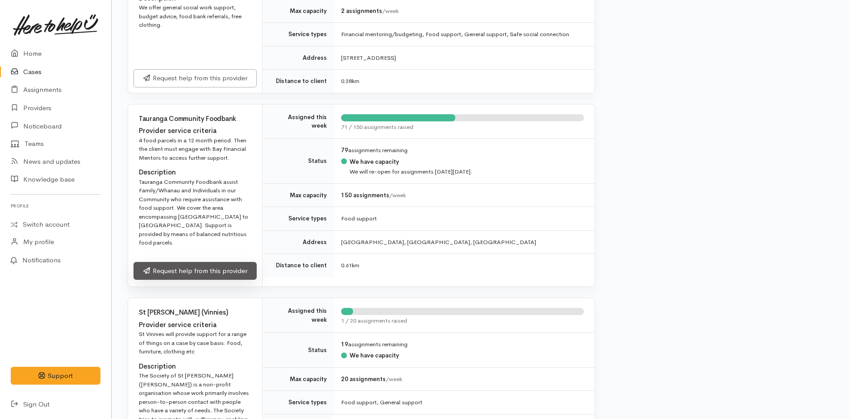
click at [184, 262] on link "Request help from this provider" at bounding box center [194, 271] width 123 height 18
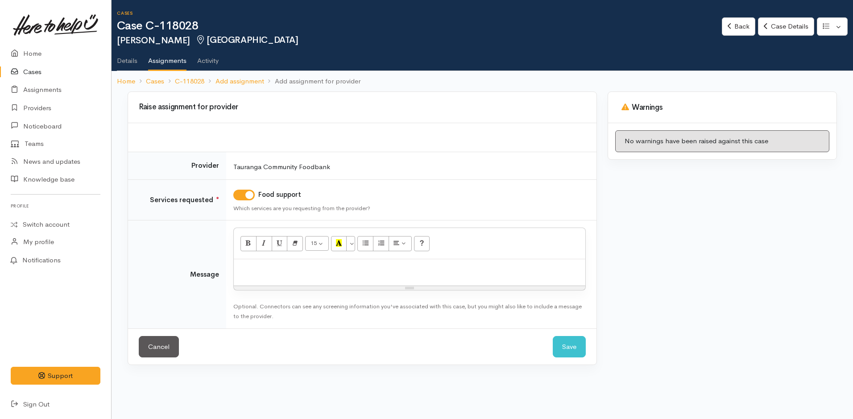
click at [275, 267] on p at bounding box center [409, 269] width 343 height 10
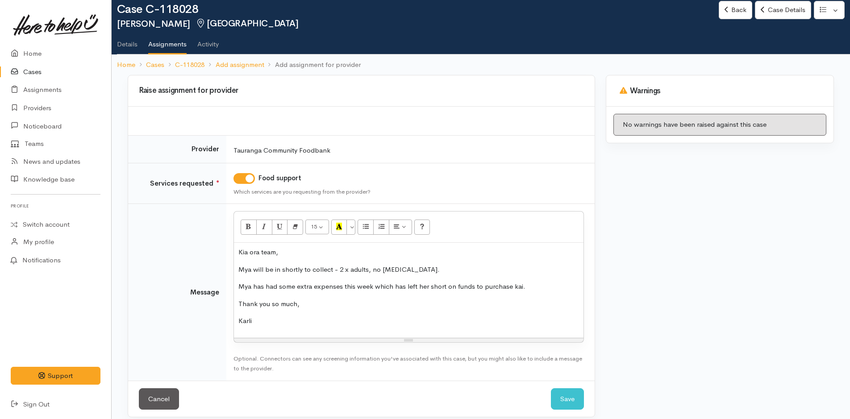
scroll to position [25, 0]
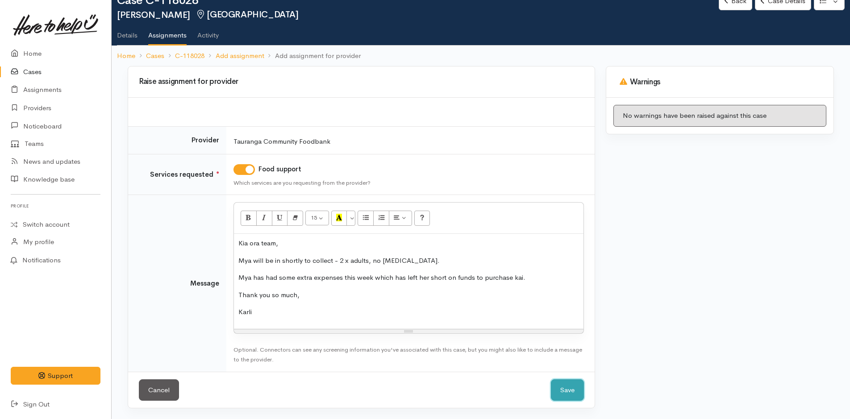
click at [558, 386] on button "Save" at bounding box center [567, 390] width 33 height 22
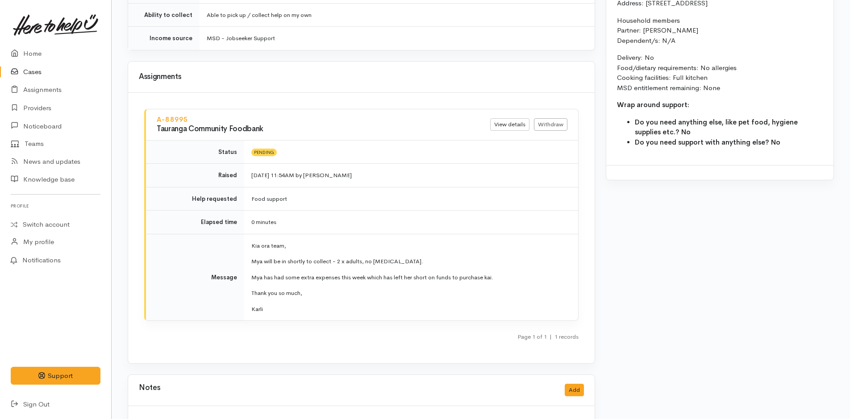
scroll to position [942, 0]
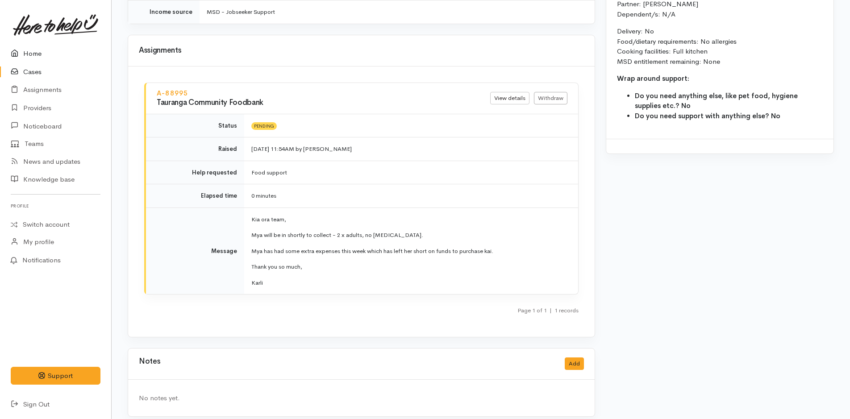
drag, startPoint x: 50, startPoint y: 54, endPoint x: 82, endPoint y: 75, distance: 38.9
click at [50, 54] on link "Home" at bounding box center [55, 54] width 111 height 18
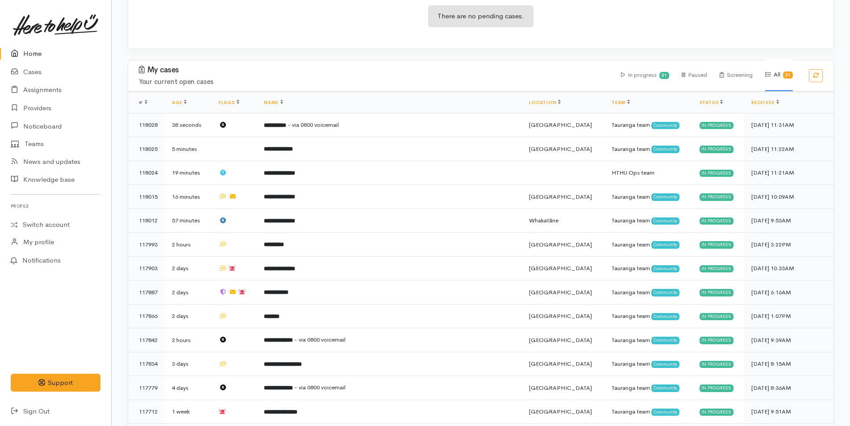
scroll to position [268, 0]
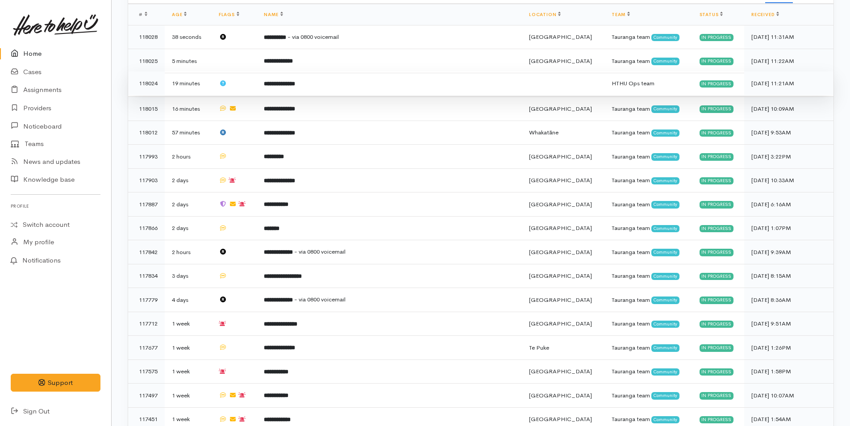
click at [295, 86] on b "**********" at bounding box center [279, 84] width 31 height 6
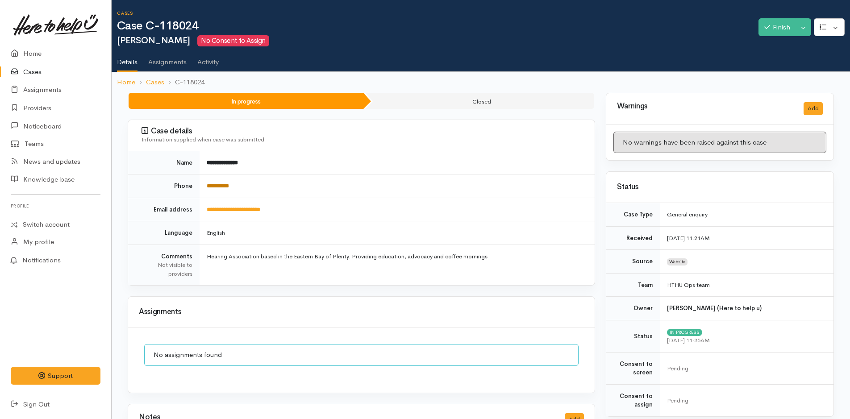
click at [224, 186] on link "**********" at bounding box center [218, 186] width 22 height 6
drag, startPoint x: 287, startPoint y: 208, endPoint x: 203, endPoint y: 209, distance: 84.8
click at [203, 209] on td "**********" at bounding box center [396, 210] width 395 height 24
copy link "**********"
click at [38, 53] on link "Home" at bounding box center [55, 54] width 111 height 18
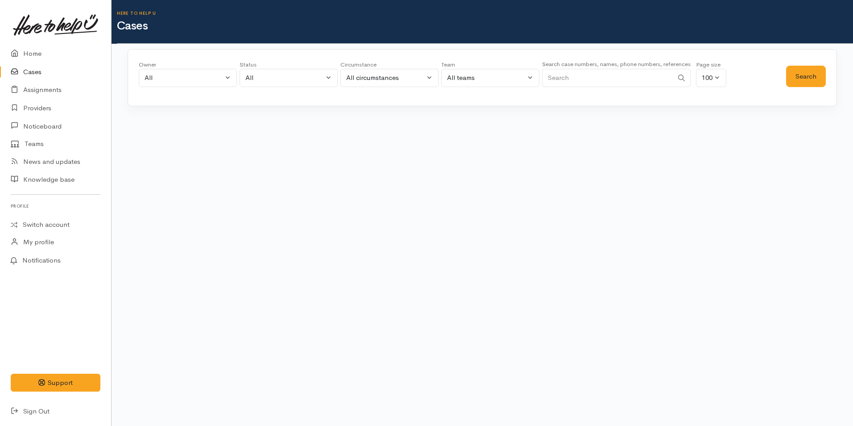
click at [575, 83] on input "Search" at bounding box center [607, 78] width 131 height 18
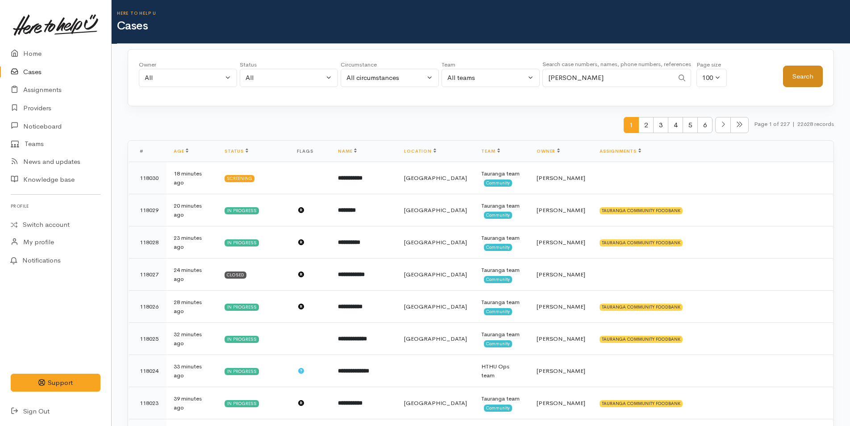
type input "[PERSON_NAME]"
click at [788, 77] on button "Search" at bounding box center [803, 77] width 40 height 22
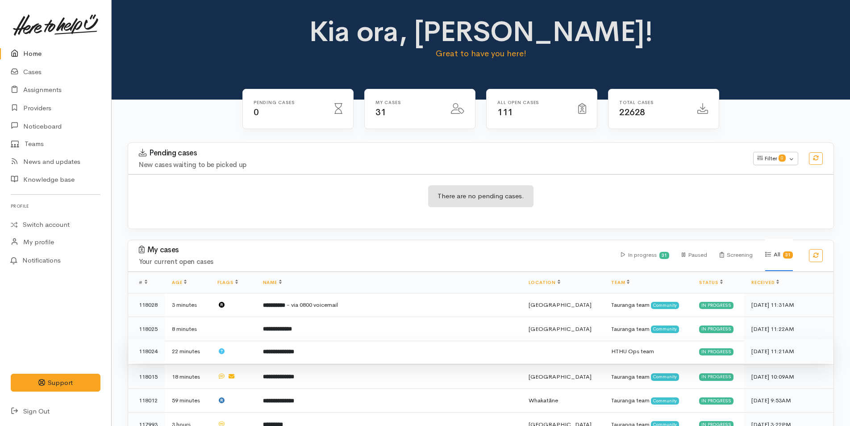
click at [294, 349] on b "**********" at bounding box center [278, 352] width 31 height 6
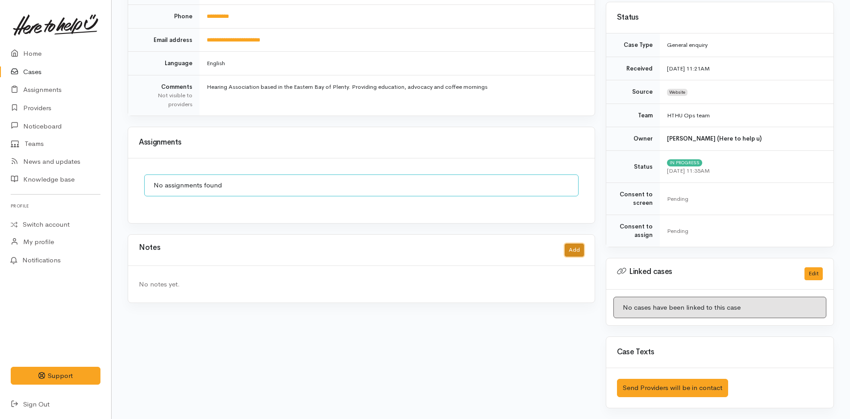
click at [577, 255] on button "Add" at bounding box center [574, 250] width 19 height 13
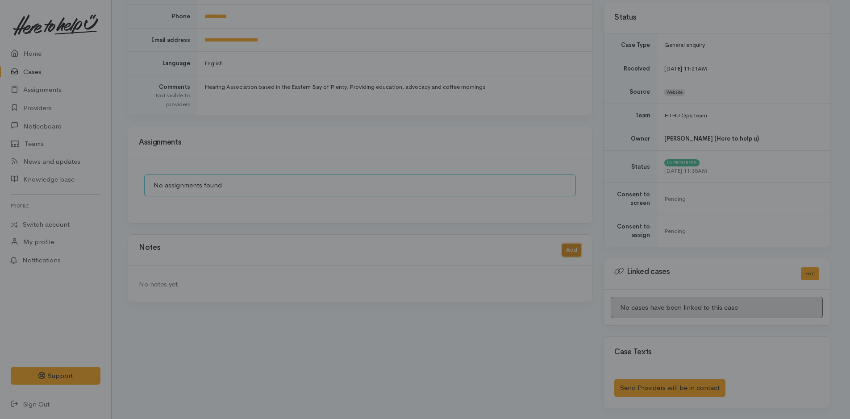
scroll to position [163, 0]
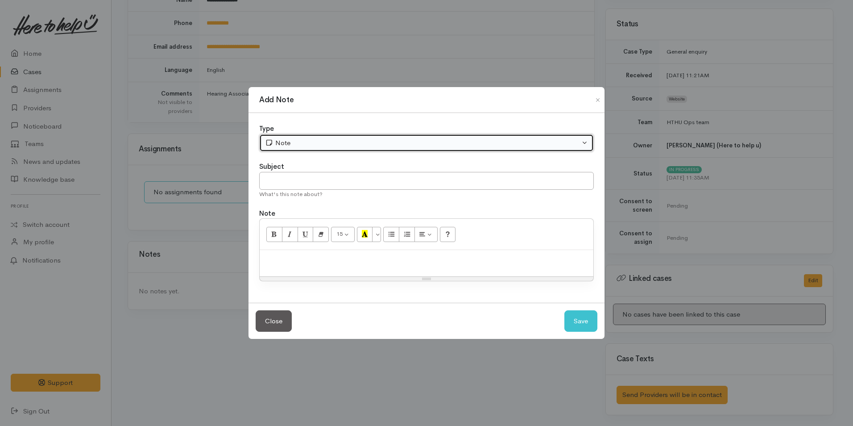
click at [311, 141] on div "Note" at bounding box center [422, 143] width 315 height 10
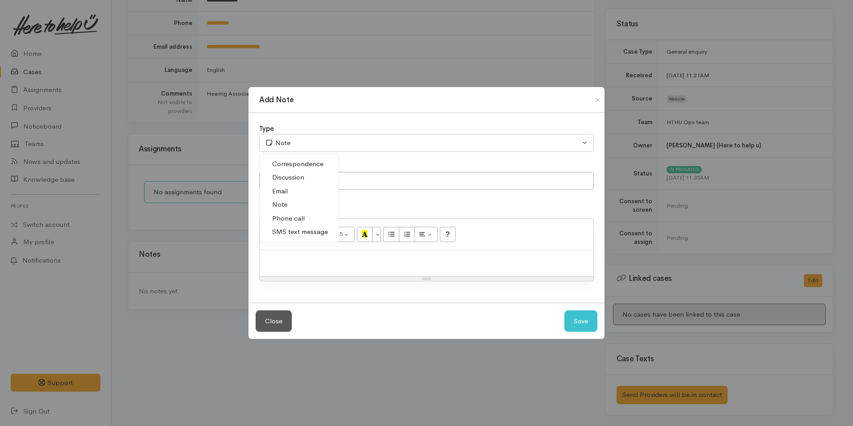
click at [297, 173] on span "Discussion" at bounding box center [288, 177] width 32 height 10
select select "4"
click at [313, 182] on input "text" at bounding box center [426, 181] width 335 height 18
type input "Service update"
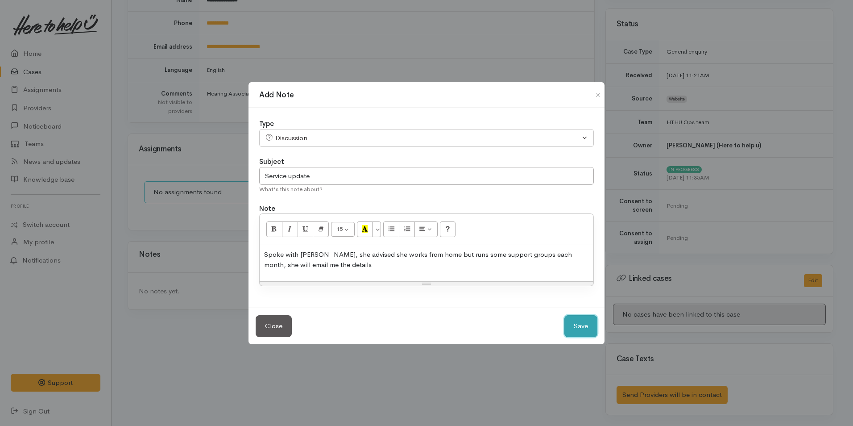
click at [574, 327] on button "Save" at bounding box center [581, 326] width 33 height 22
select select "1"
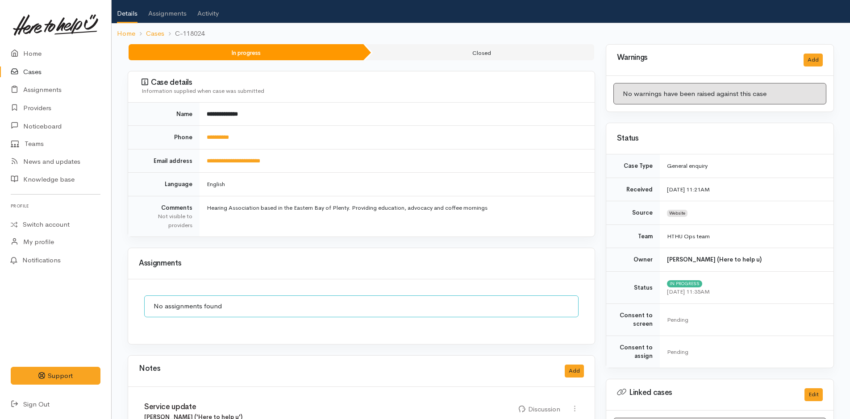
scroll to position [0, 0]
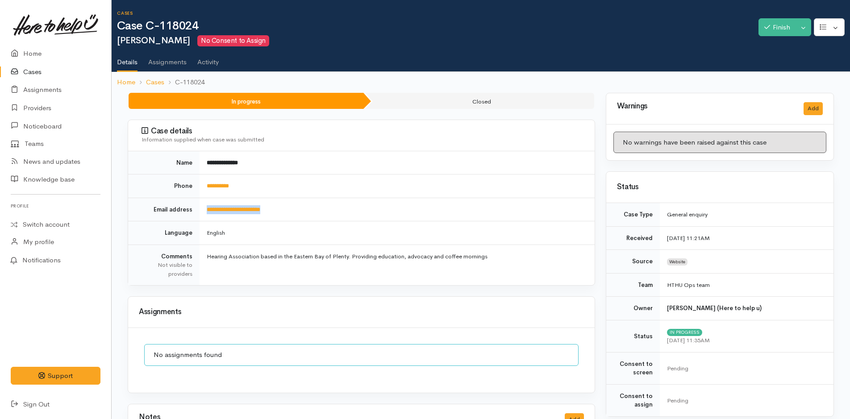
drag, startPoint x: 224, startPoint y: 210, endPoint x: 206, endPoint y: 211, distance: 18.3
click at [206, 211] on td "**********" at bounding box center [396, 210] width 395 height 24
copy link "**********"
click at [771, 26] on button "Finish" at bounding box center [776, 27] width 37 height 18
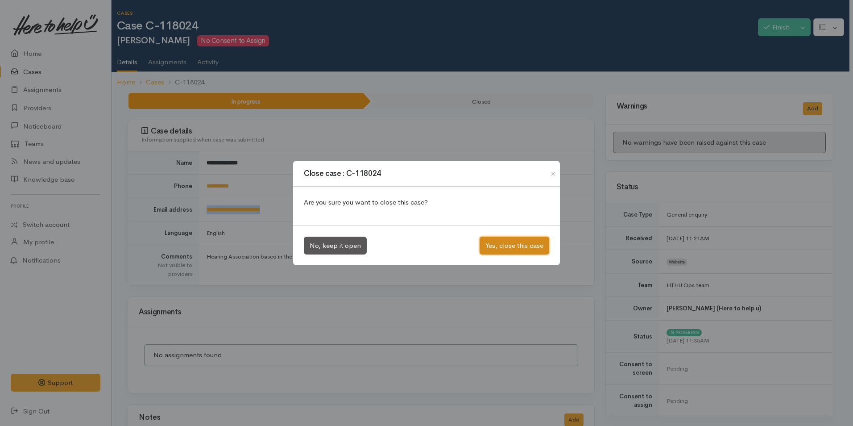
click at [516, 238] on button "Yes, close this case" at bounding box center [515, 246] width 70 height 18
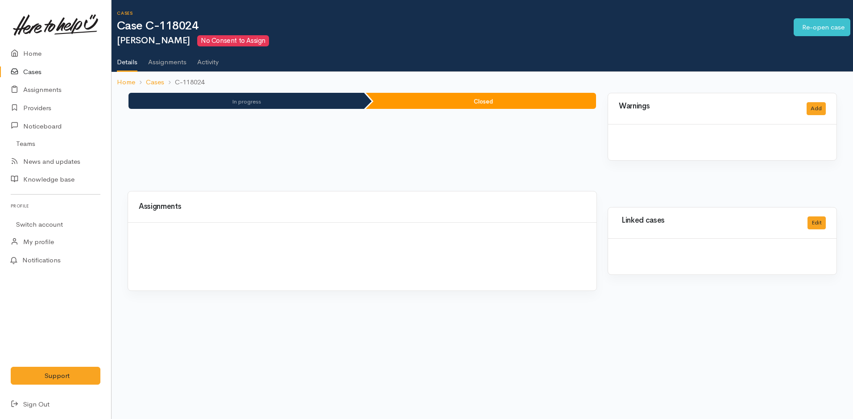
click at [32, 53] on link "Home" at bounding box center [55, 54] width 111 height 18
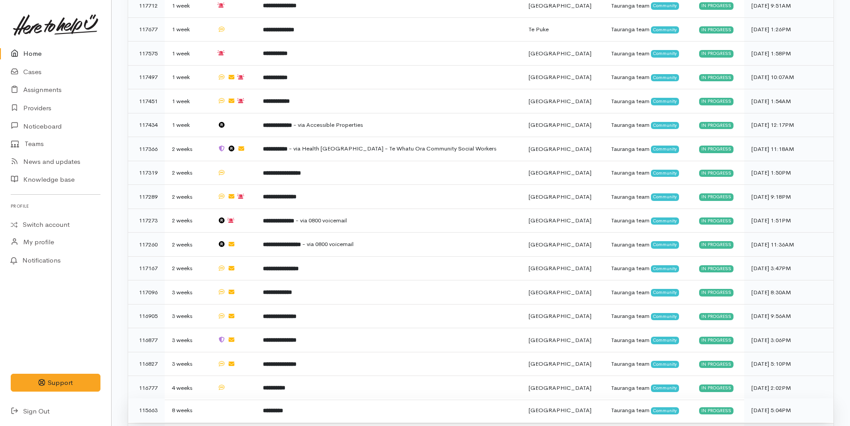
scroll to position [604, 0]
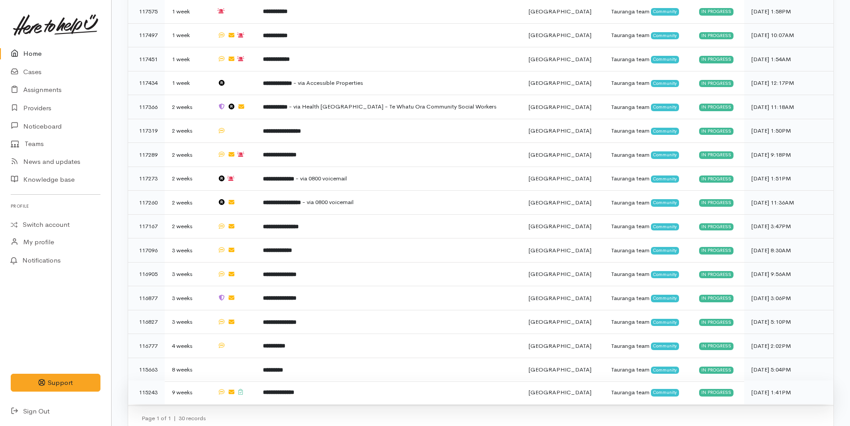
click at [319, 380] on td "**********" at bounding box center [389, 392] width 266 height 24
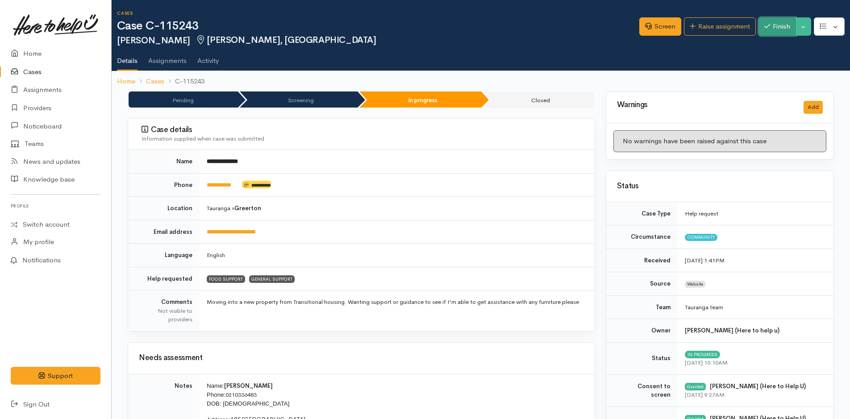
click at [772, 33] on button "Finish" at bounding box center [776, 26] width 37 height 18
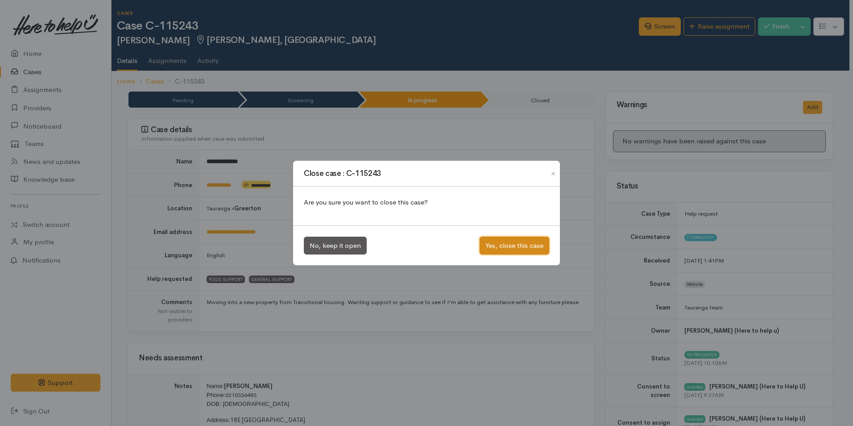
click at [494, 242] on button "Yes, close this case" at bounding box center [515, 246] width 70 height 18
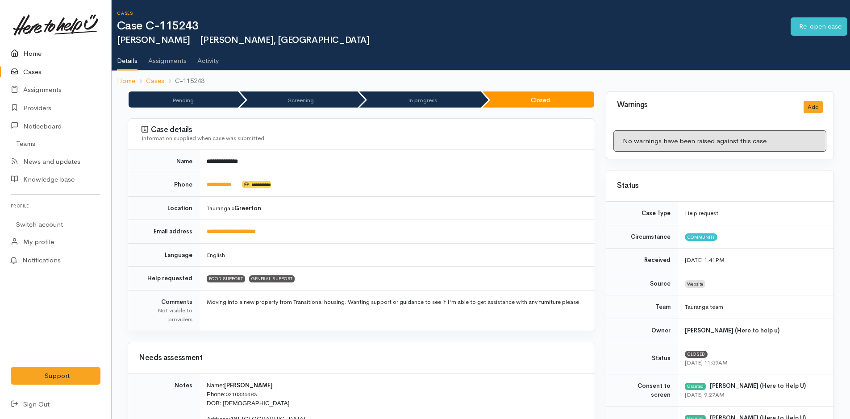
click at [27, 55] on link "Home" at bounding box center [55, 54] width 111 height 18
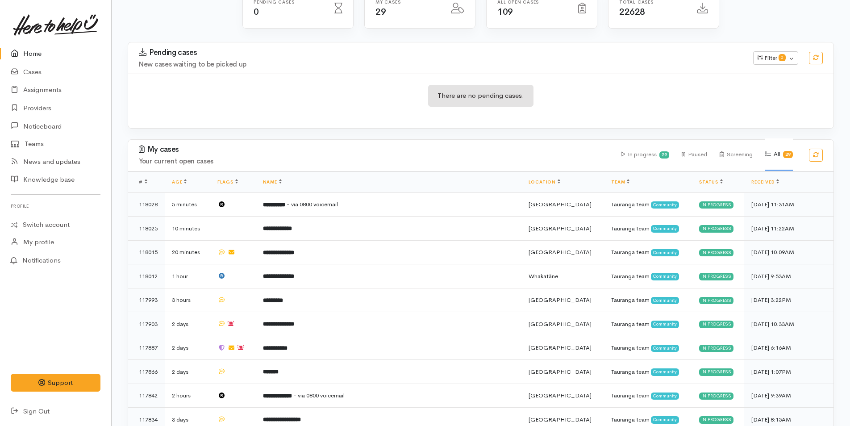
scroll to position [357, 0]
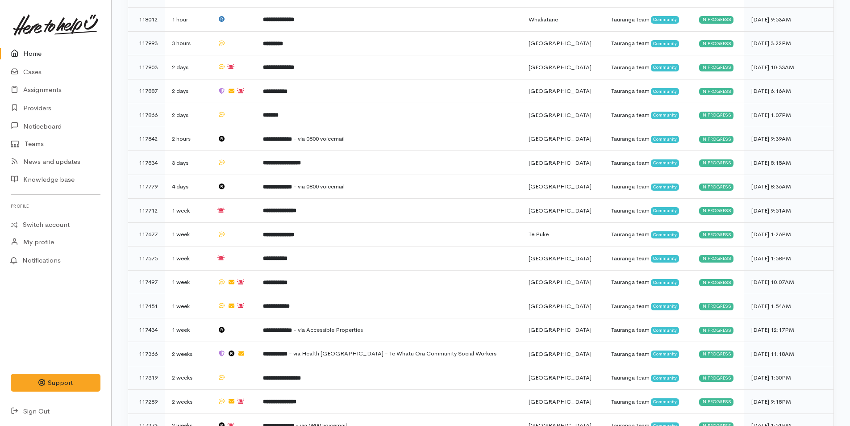
click at [35, 54] on link "Home" at bounding box center [55, 54] width 111 height 18
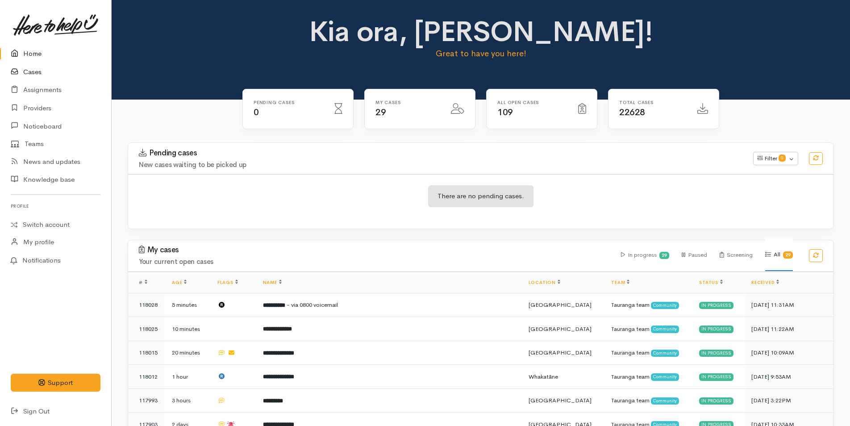
click at [33, 66] on link "Cases" at bounding box center [55, 72] width 111 height 18
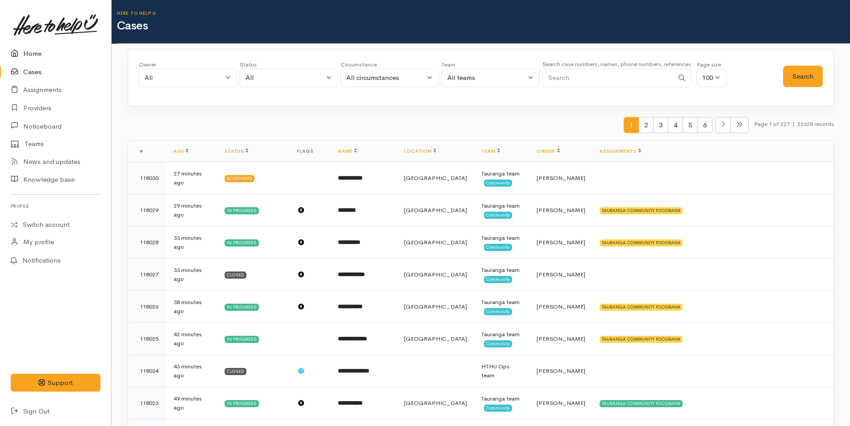
click at [42, 55] on link "Home" at bounding box center [55, 54] width 111 height 18
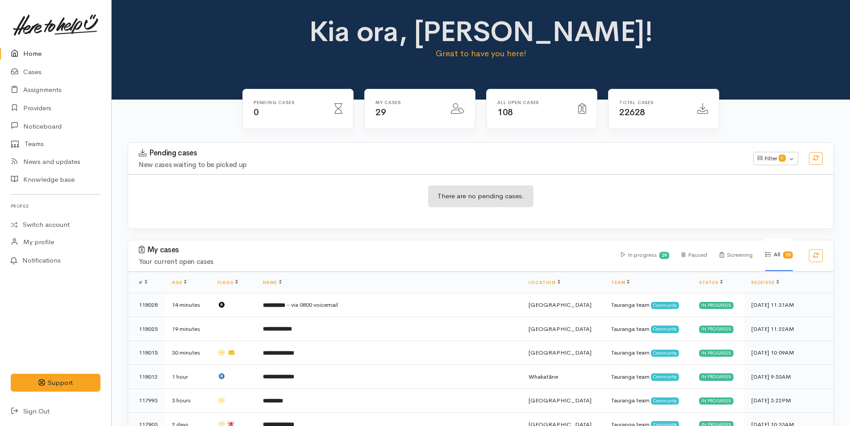
click at [28, 51] on link "Home" at bounding box center [55, 54] width 111 height 18
click at [29, 71] on link "Cases" at bounding box center [55, 72] width 111 height 18
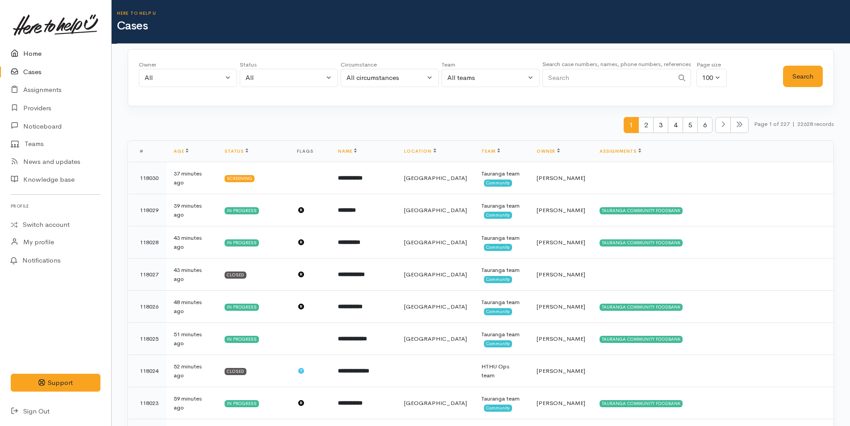
click at [36, 50] on link "Home" at bounding box center [55, 54] width 111 height 18
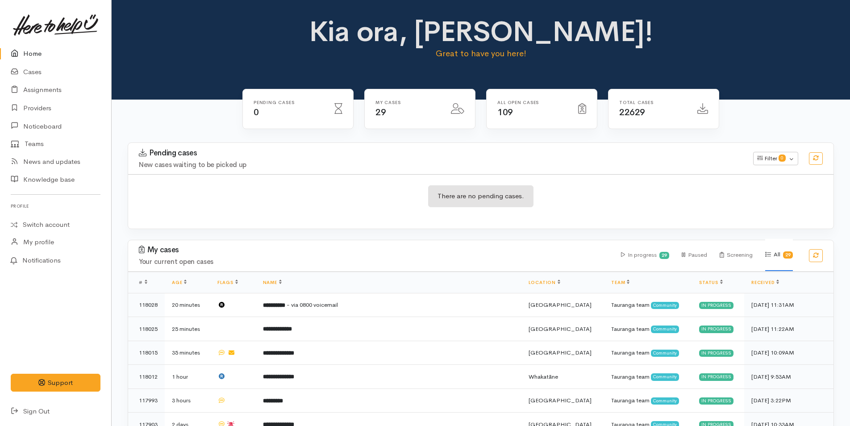
click at [28, 54] on link "Home" at bounding box center [55, 54] width 111 height 18
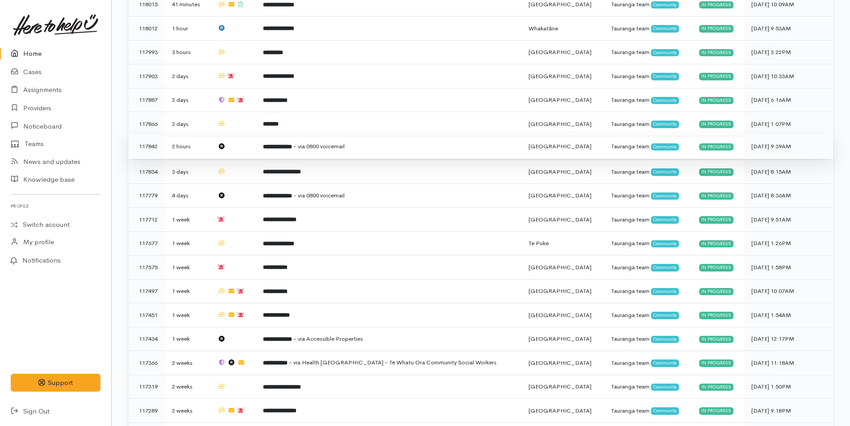
scroll to position [268, 0]
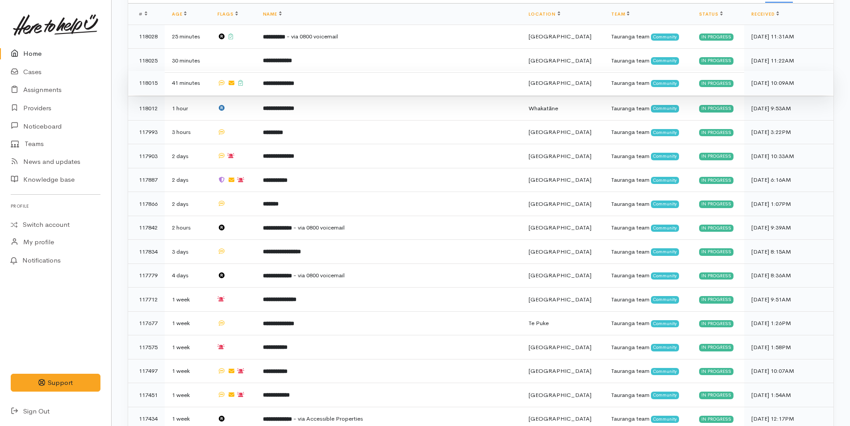
click at [327, 83] on td "**********" at bounding box center [389, 83] width 266 height 24
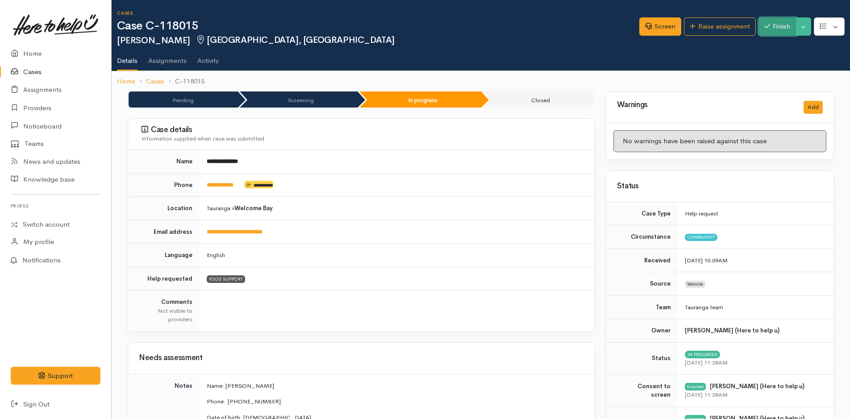
click at [775, 24] on button "Finish" at bounding box center [776, 26] width 37 height 18
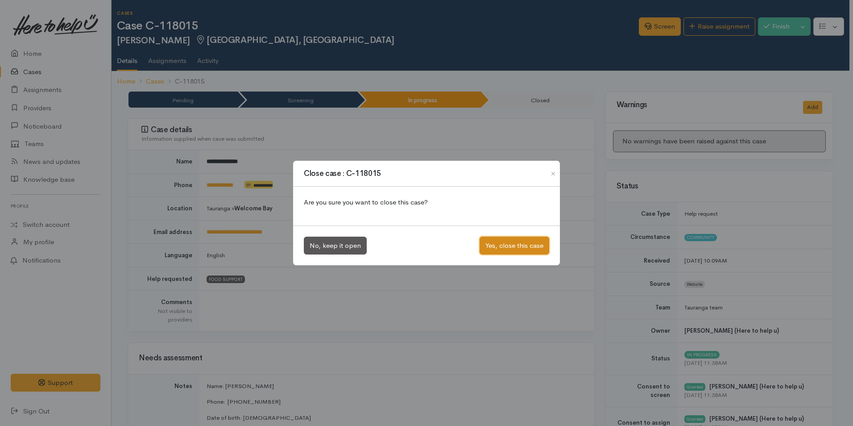
drag, startPoint x: 486, startPoint y: 249, endPoint x: 320, endPoint y: 180, distance: 180.7
click at [486, 249] on button "Yes, close this case" at bounding box center [515, 246] width 70 height 18
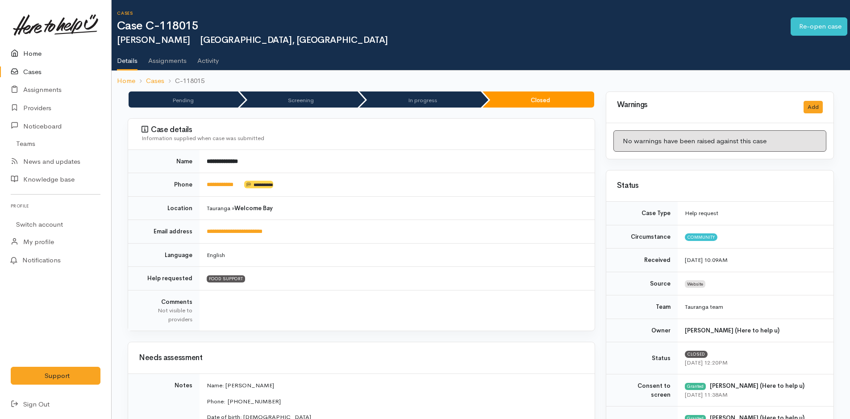
click at [33, 51] on link "Home" at bounding box center [55, 54] width 111 height 18
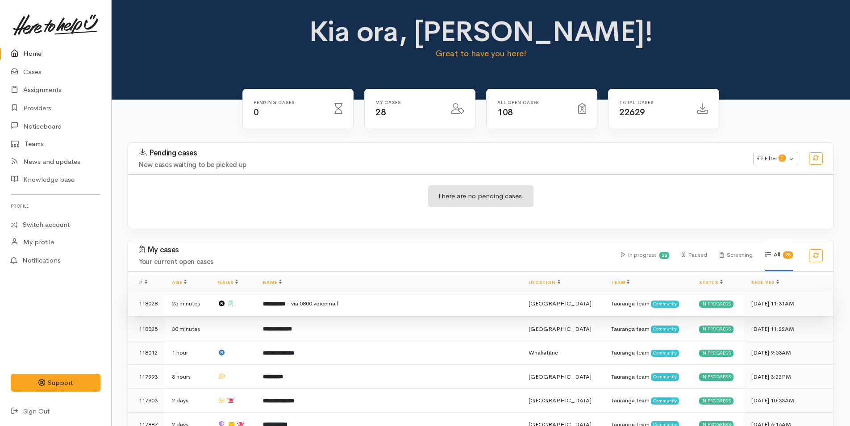
click at [304, 310] on td "**********" at bounding box center [389, 303] width 266 height 24
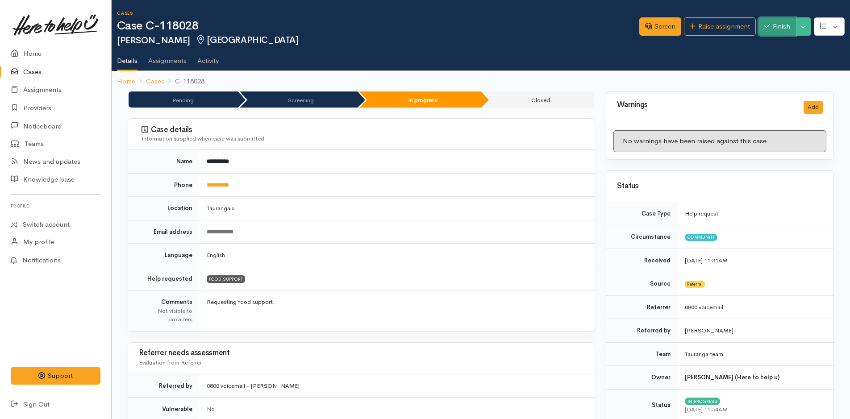
click at [764, 26] on icon "button" at bounding box center [767, 26] width 6 height 7
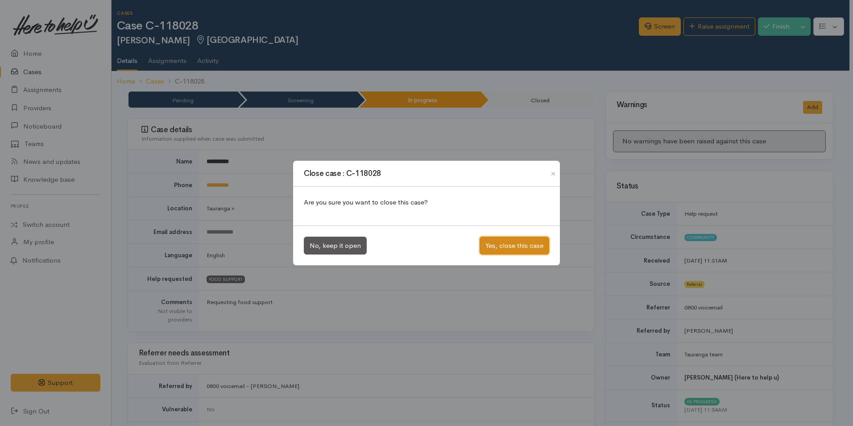
click at [483, 248] on button "Yes, close this case" at bounding box center [515, 246] width 70 height 18
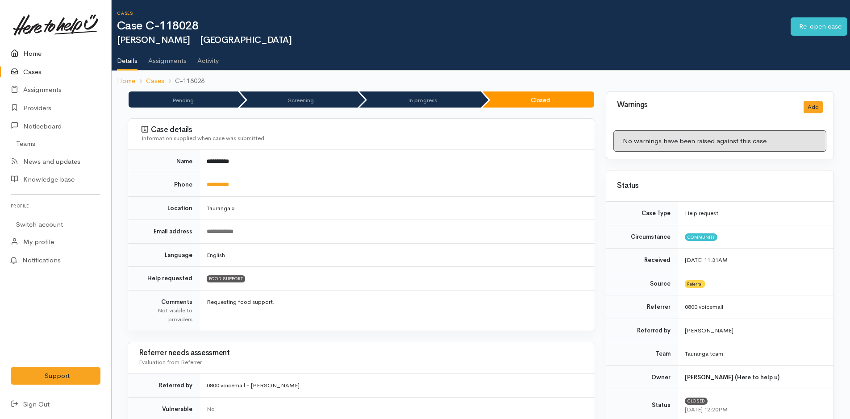
click at [19, 56] on icon at bounding box center [17, 53] width 12 height 11
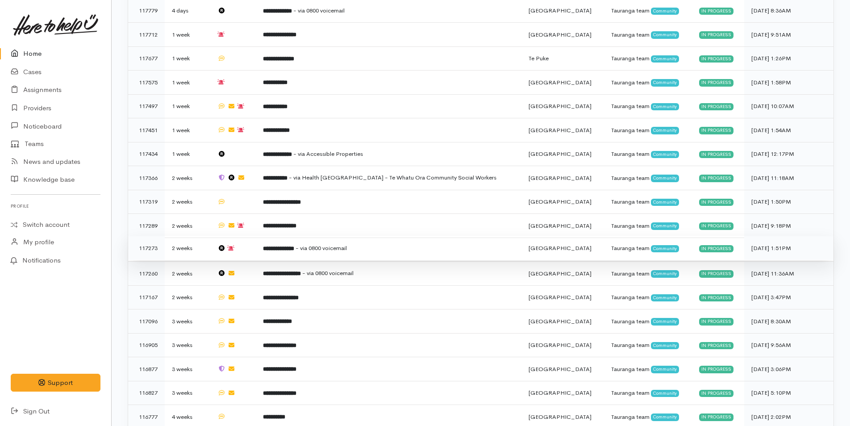
scroll to position [534, 0]
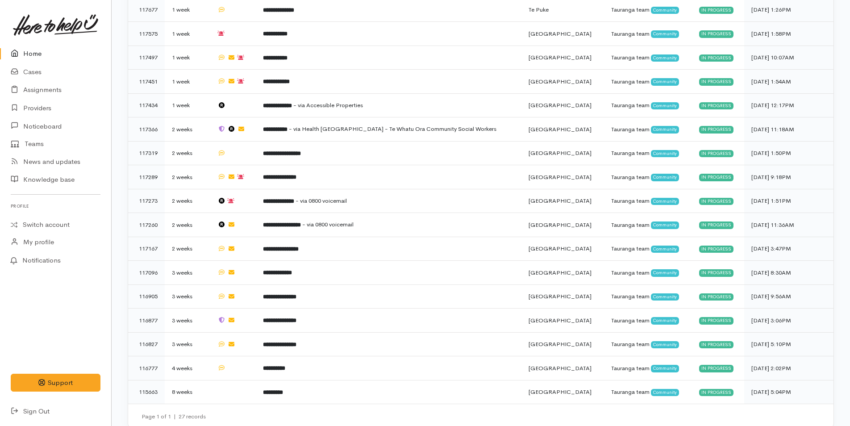
click at [18, 54] on icon at bounding box center [17, 53] width 12 height 11
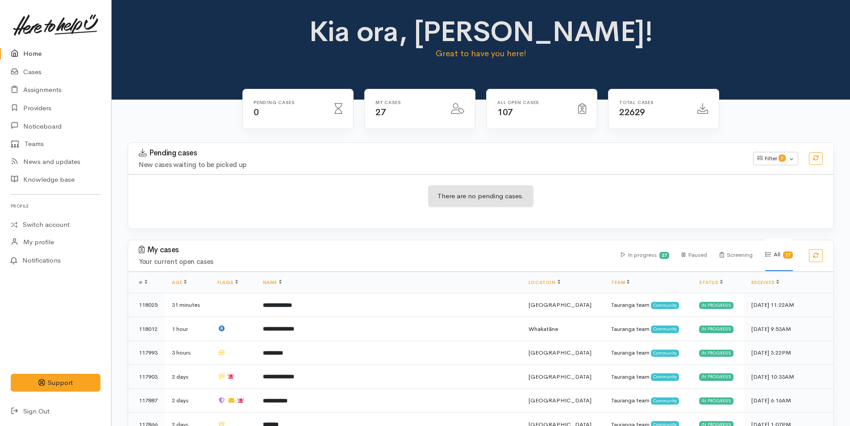
click at [42, 48] on link "Home" at bounding box center [55, 54] width 111 height 18
click at [31, 74] on link "Cases" at bounding box center [55, 72] width 111 height 18
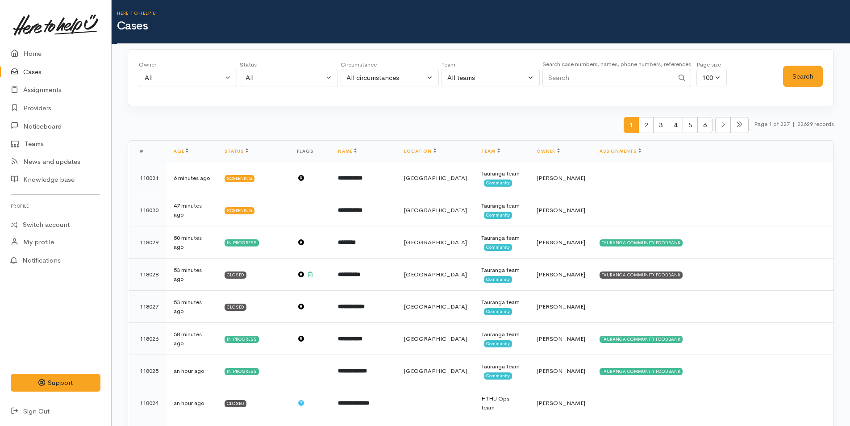
click at [29, 41] on link at bounding box center [56, 24] width 90 height 39
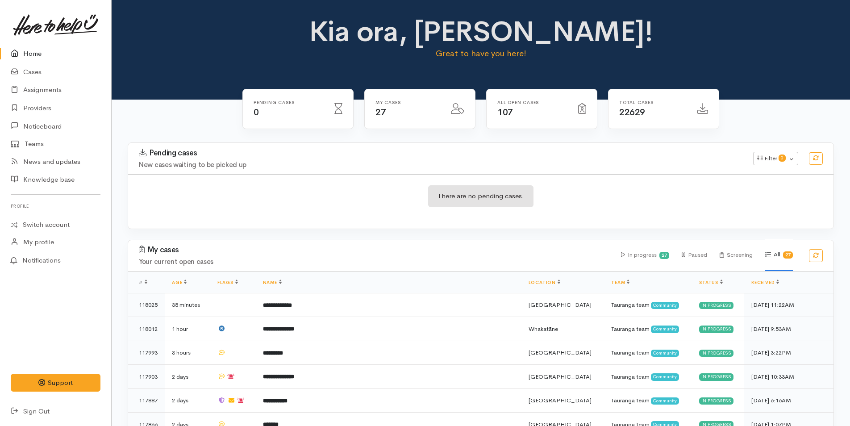
click at [25, 45] on link "Home" at bounding box center [55, 54] width 111 height 18
click at [42, 67] on link "Cases" at bounding box center [55, 72] width 111 height 18
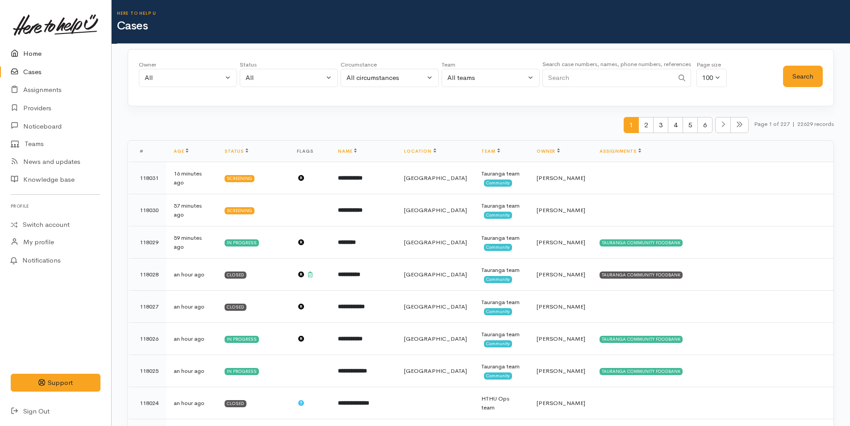
click at [38, 58] on link "Home" at bounding box center [55, 54] width 111 height 18
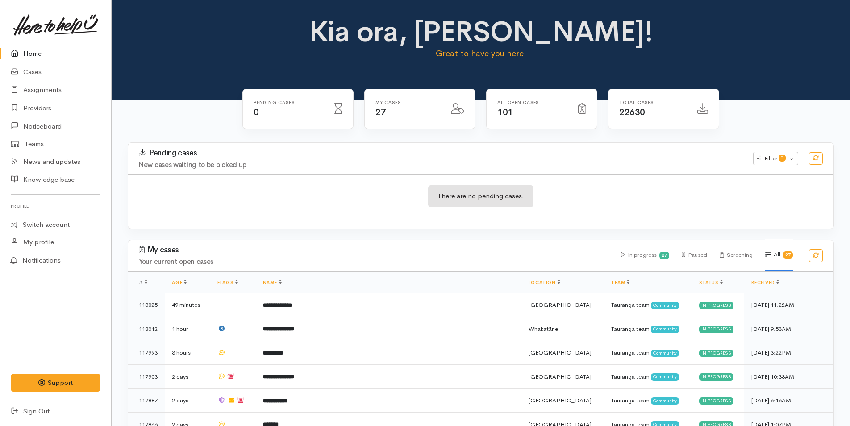
click at [40, 57] on link "Home" at bounding box center [55, 54] width 111 height 18
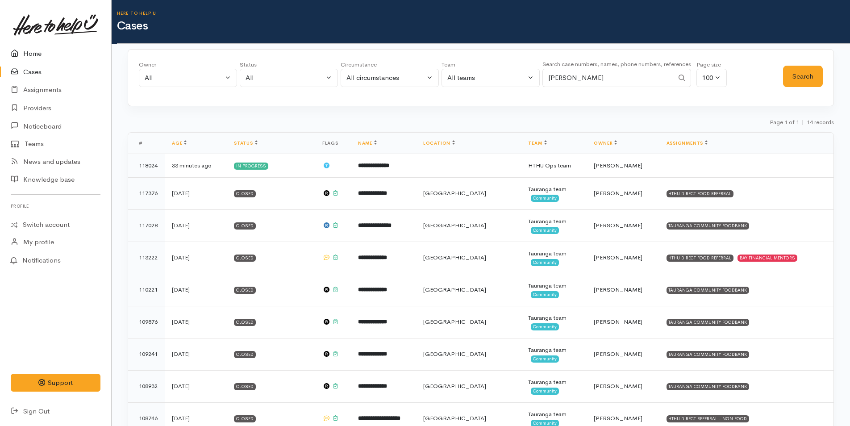
click at [35, 49] on link "Home" at bounding box center [55, 54] width 111 height 18
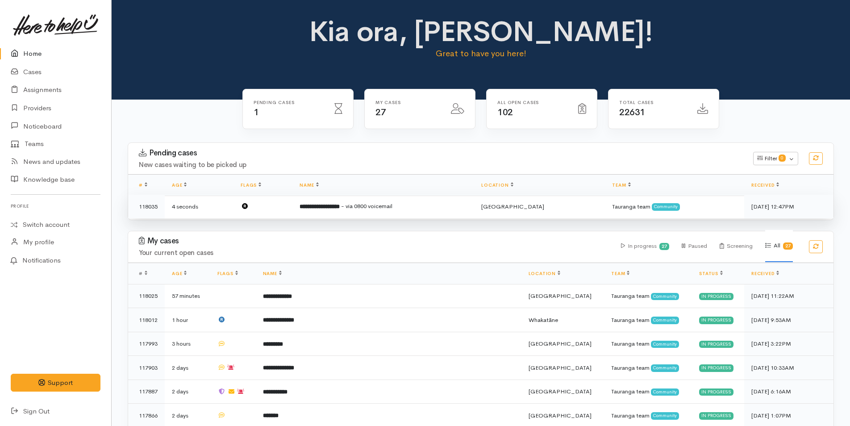
click at [333, 203] on b "**********" at bounding box center [319, 206] width 40 height 6
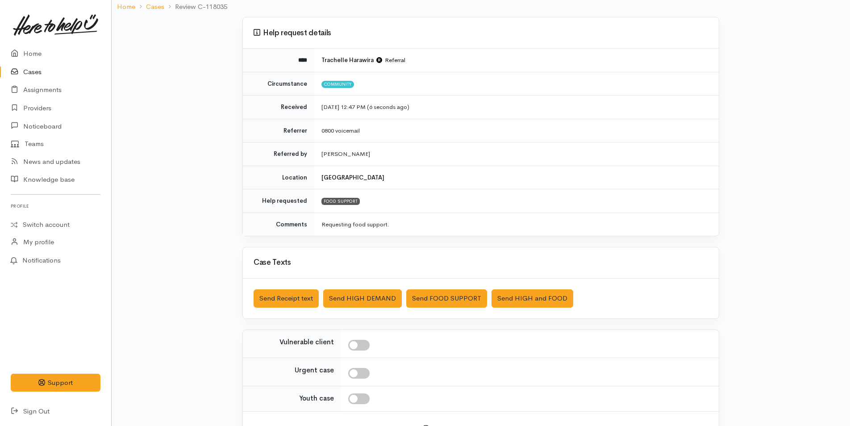
scroll to position [128, 0]
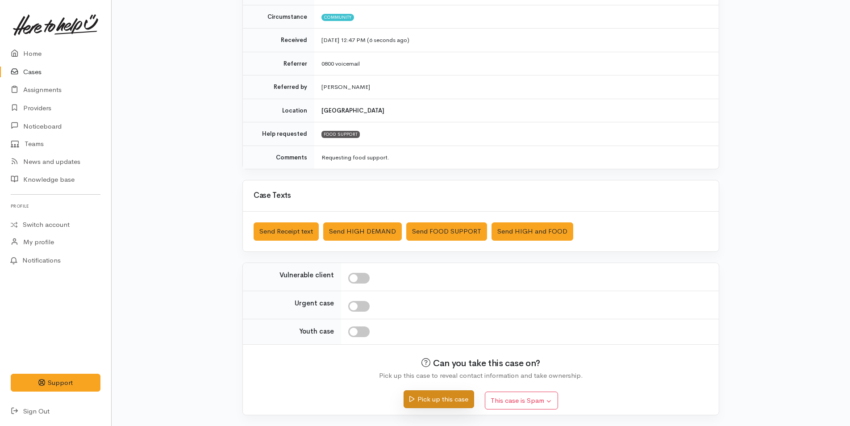
click at [433, 395] on button "Pick up this case" at bounding box center [438, 399] width 70 height 18
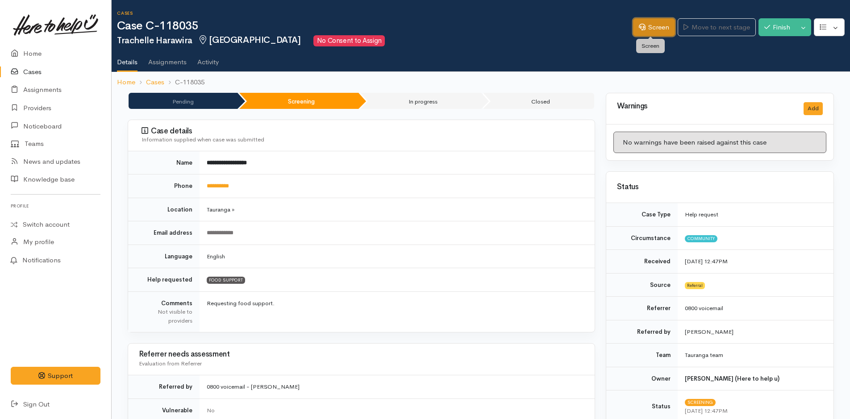
click at [652, 28] on link "Screen" at bounding box center [654, 27] width 42 height 18
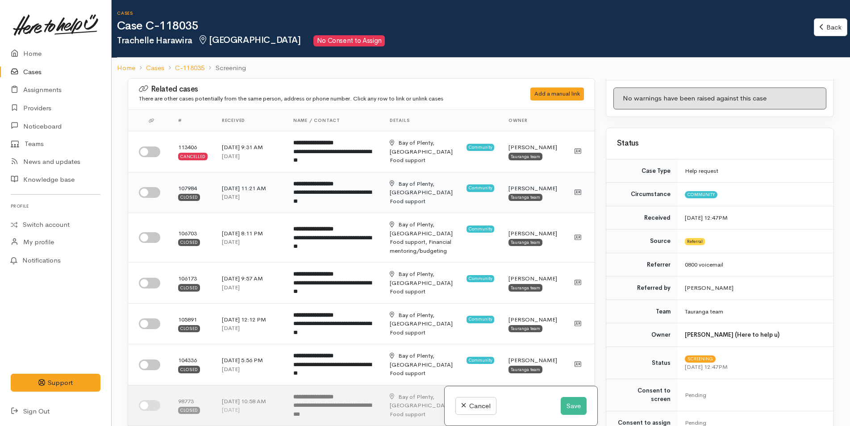
scroll to position [45, 0]
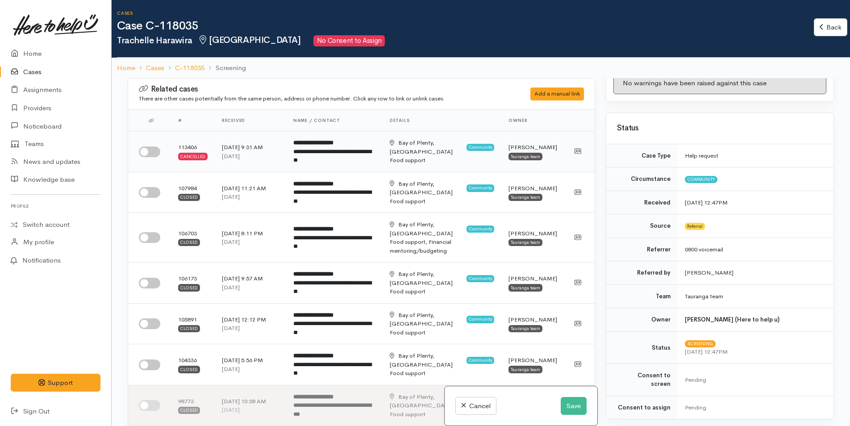
click at [151, 152] on input "checkbox" at bounding box center [149, 151] width 21 height 11
checkbox input "true"
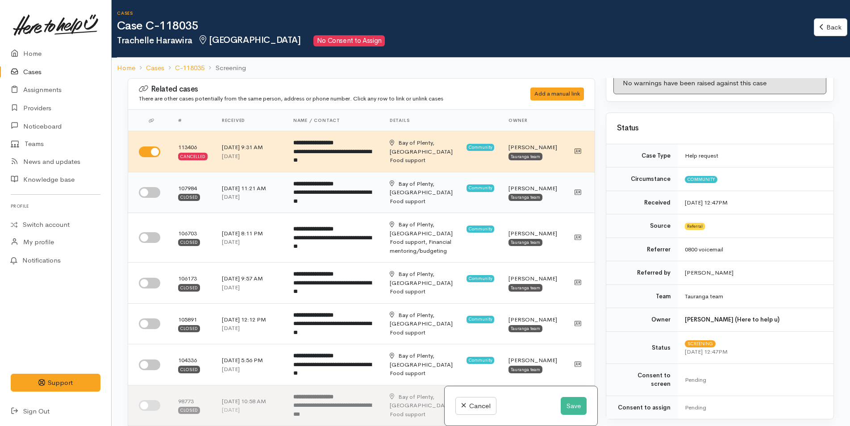
click at [155, 188] on input "checkbox" at bounding box center [149, 192] width 21 height 11
checkbox input "true"
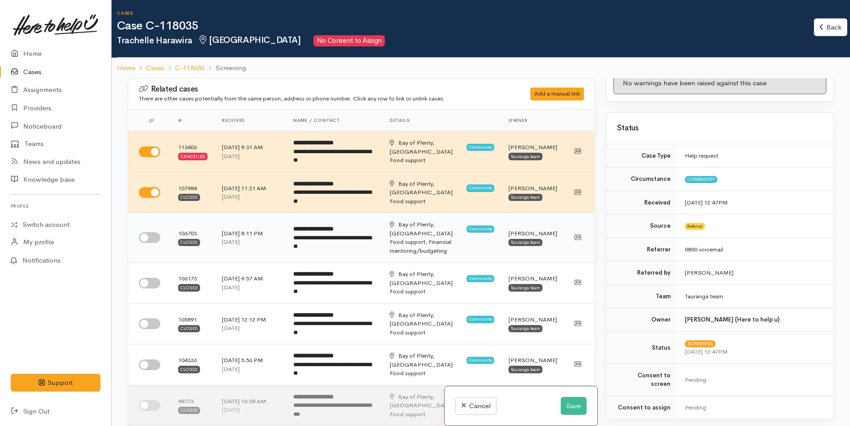
click at [157, 232] on input "checkbox" at bounding box center [149, 237] width 21 height 11
checkbox input "true"
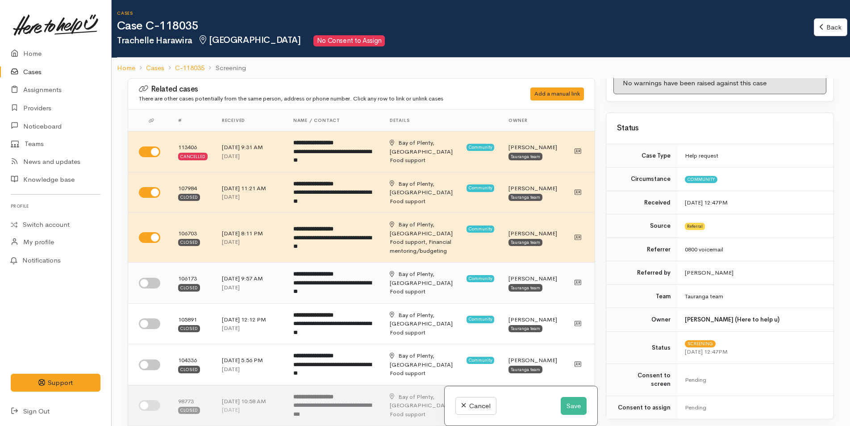
click at [154, 278] on input "checkbox" at bounding box center [149, 283] width 21 height 11
checkbox input "true"
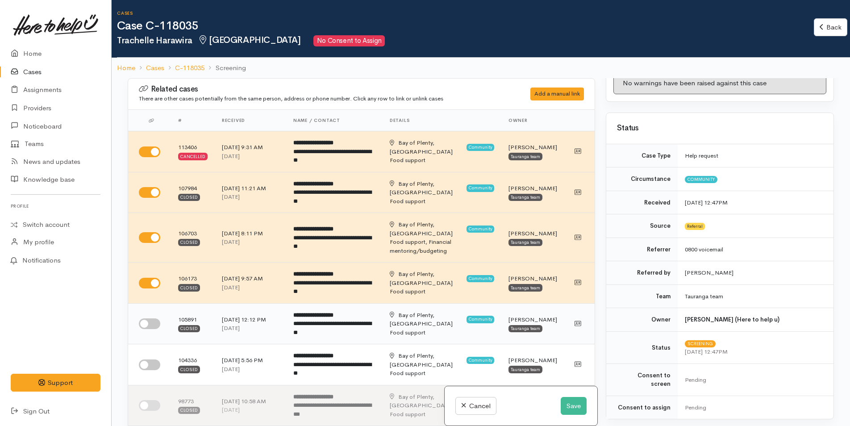
click at [154, 318] on input "checkbox" at bounding box center [149, 323] width 21 height 11
checkbox input "true"
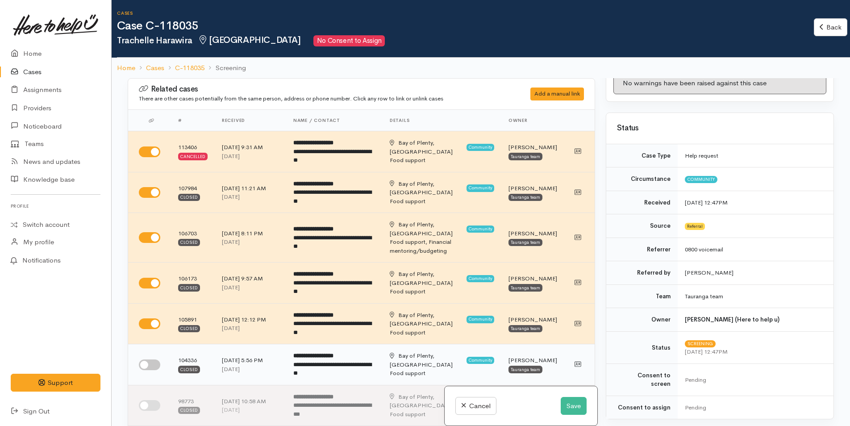
click at [152, 359] on input "checkbox" at bounding box center [149, 364] width 21 height 11
checkbox input "true"
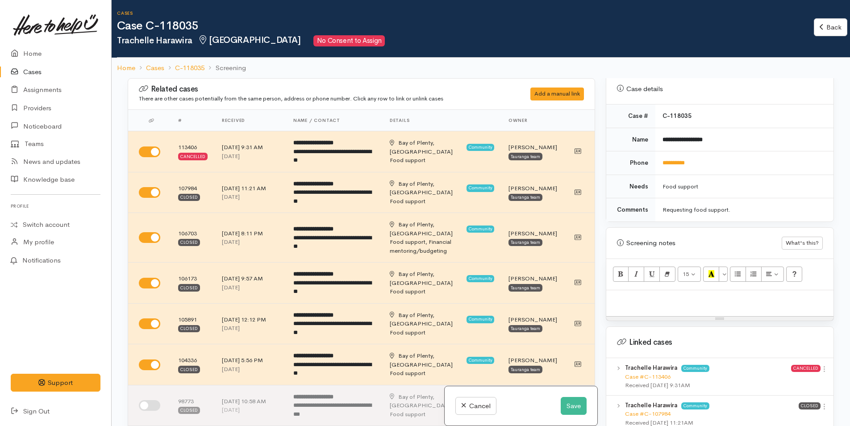
scroll to position [669, 0]
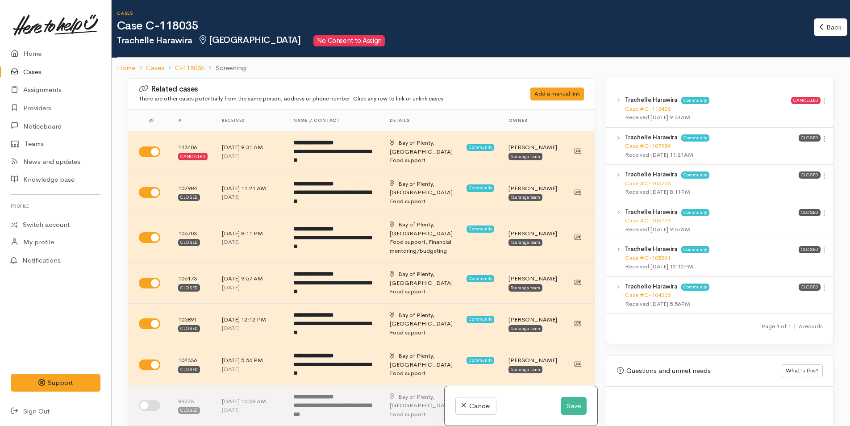
click at [820, 135] on icon at bounding box center [824, 139] width 8 height 8
click at [791, 149] on link "View case" at bounding box center [792, 156] width 71 height 14
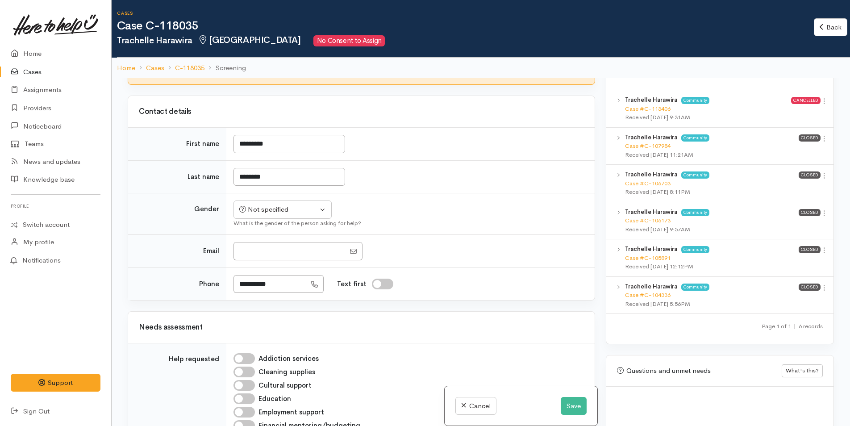
scroll to position [536, 0]
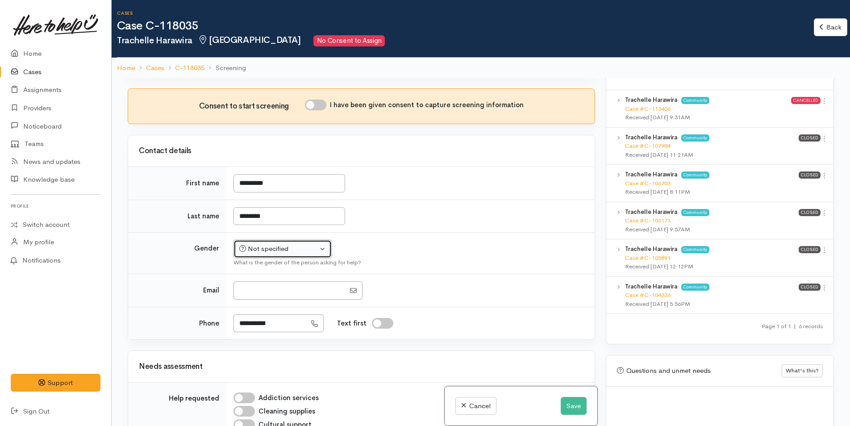
click at [259, 244] on div "Not specified" at bounding box center [278, 249] width 79 height 10
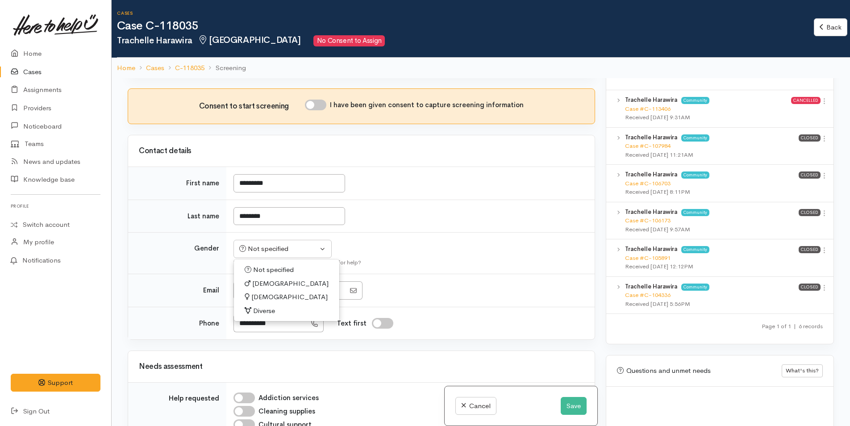
click at [258, 292] on span "[DEMOGRAPHIC_DATA]" at bounding box center [289, 297] width 76 height 10
select select "[DEMOGRAPHIC_DATA]"
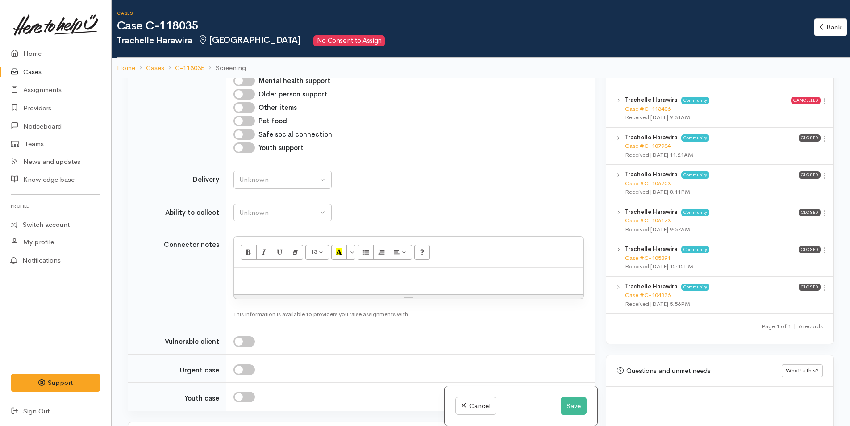
click at [266, 272] on p at bounding box center [408, 277] width 340 height 10
paste div
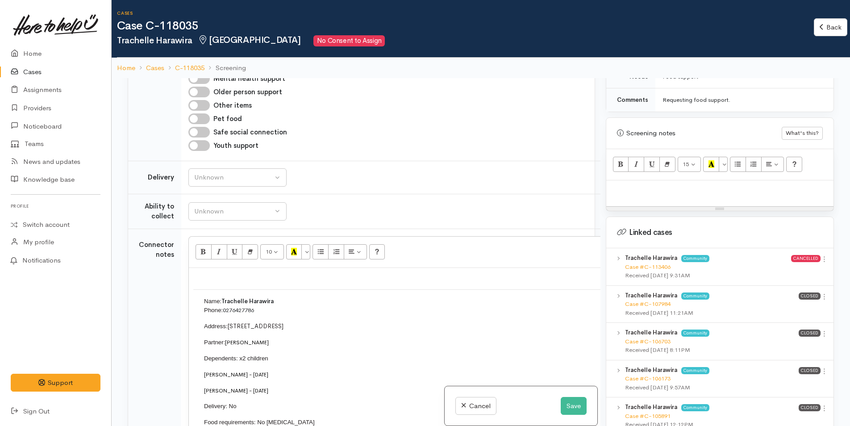
scroll to position [402, 0]
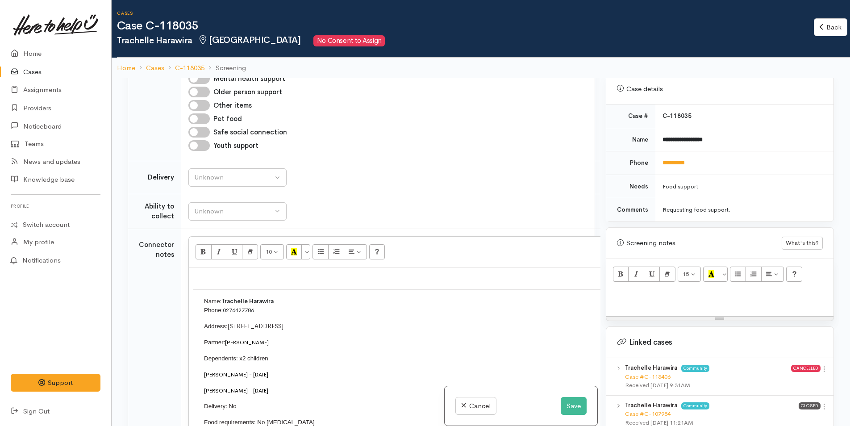
click at [646, 297] on div at bounding box center [719, 303] width 227 height 26
paste div
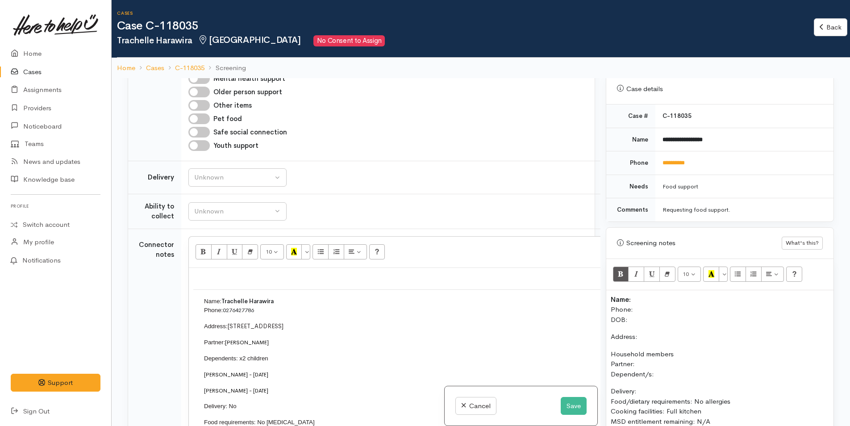
scroll to position [60, 0]
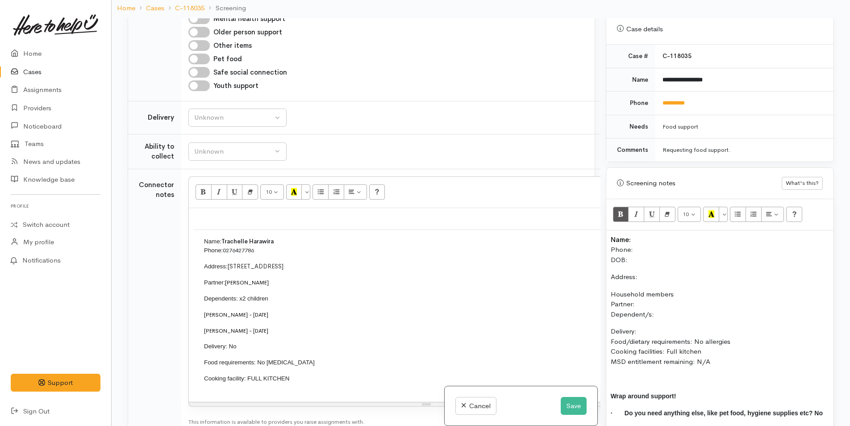
click at [640, 230] on div "Name: Phone: DOB: Address: Household members Partner: Dependent/s: Delivery: Fo…" at bounding box center [719, 338] width 227 height 217
click at [646, 242] on p "Name: Trachelle Harawira Phone: DOB:" at bounding box center [719, 250] width 218 height 30
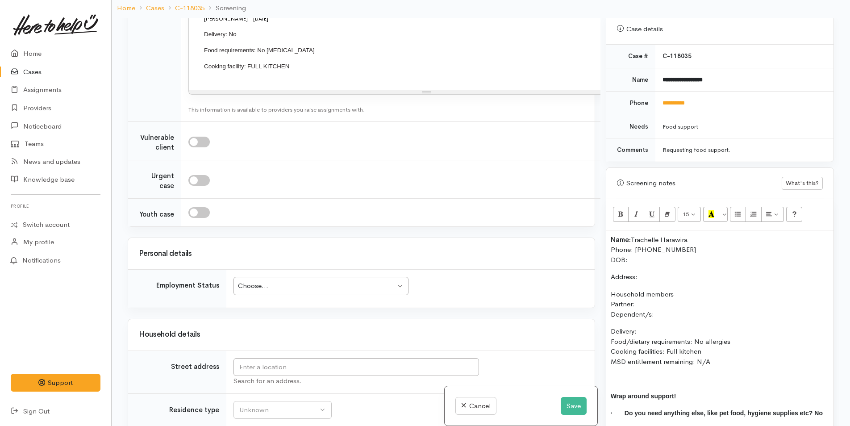
scroll to position [1430, 0]
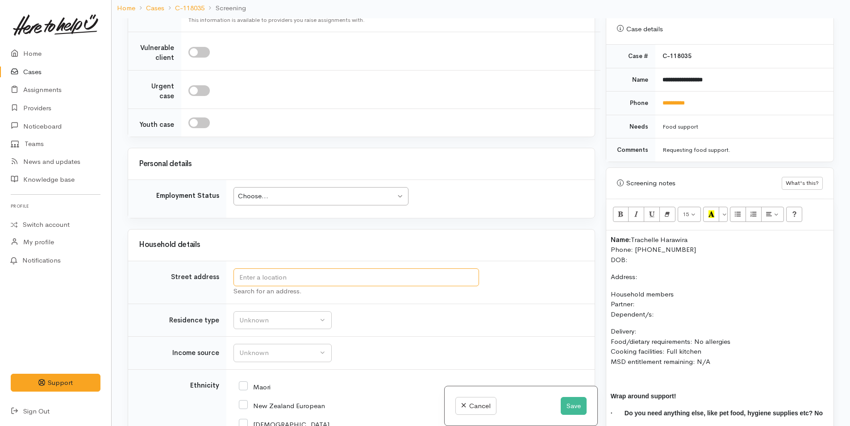
click at [269, 268] on input "text" at bounding box center [355, 277] width 245 height 18
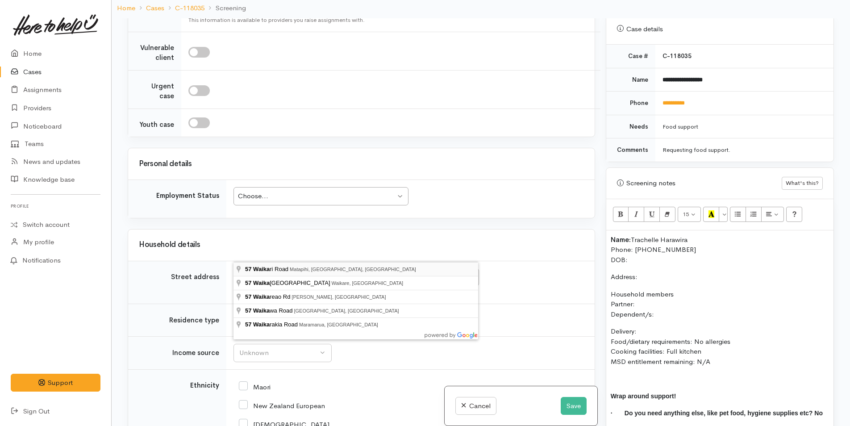
type input "57 Waikari Road, Matapihi, Mount Maunganui, New Zealand"
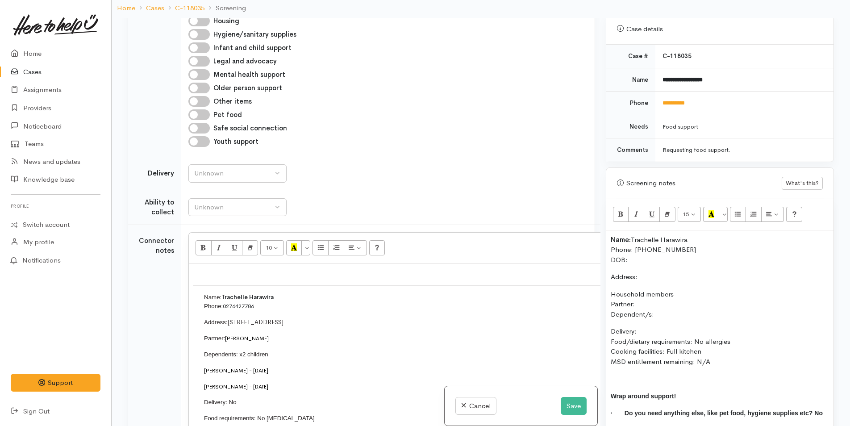
scroll to position [1439, 0]
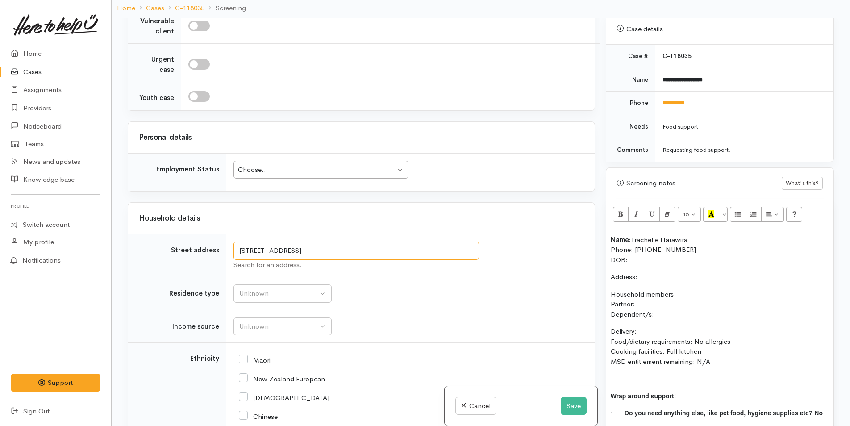
drag, startPoint x: 438, startPoint y: 250, endPoint x: 167, endPoint y: 254, distance: 271.4
click at [167, 254] on tr "Street address 57 Waikari Road, Matapihi, Mount Maunganui, New Zealand Search f…" at bounding box center [361, 255] width 466 height 43
click at [649, 272] on p "Address:" at bounding box center [719, 277] width 218 height 10
drag, startPoint x: 596, startPoint y: 283, endPoint x: 616, endPoint y: 230, distance: 56.8
click at [573, 281] on div "Related cases There are other cases potentially from the same person, address o…" at bounding box center [480, 231] width 717 height 426
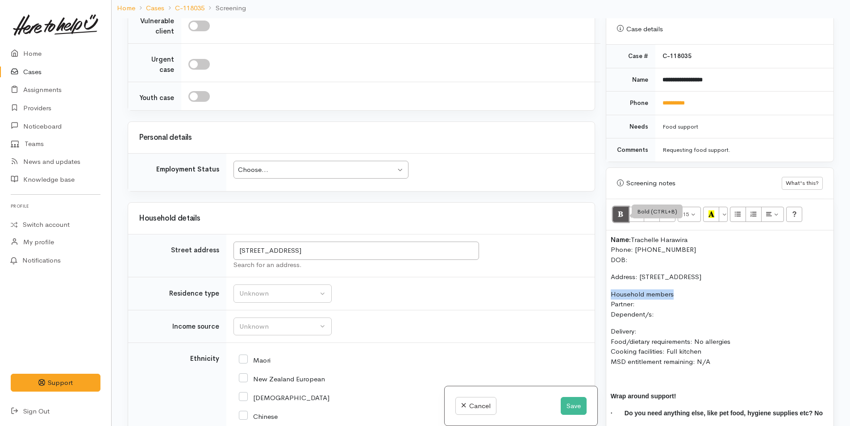
click at [615, 209] on button "Bold (CTRL+B)" at bounding box center [621, 214] width 16 height 15
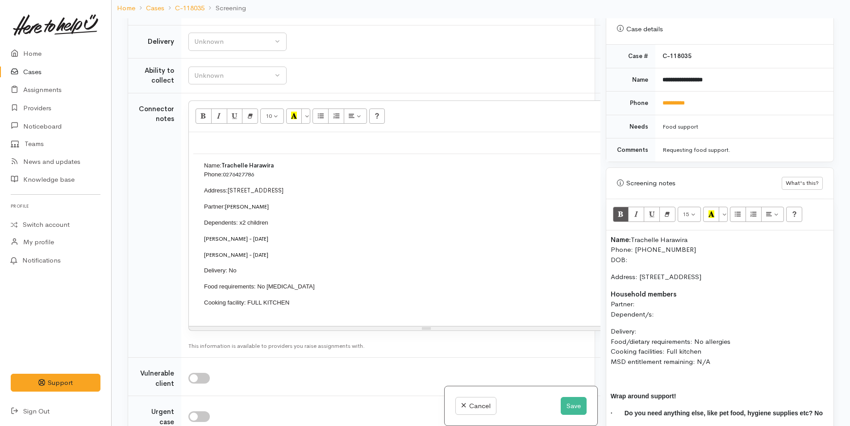
scroll to position [1082, 0]
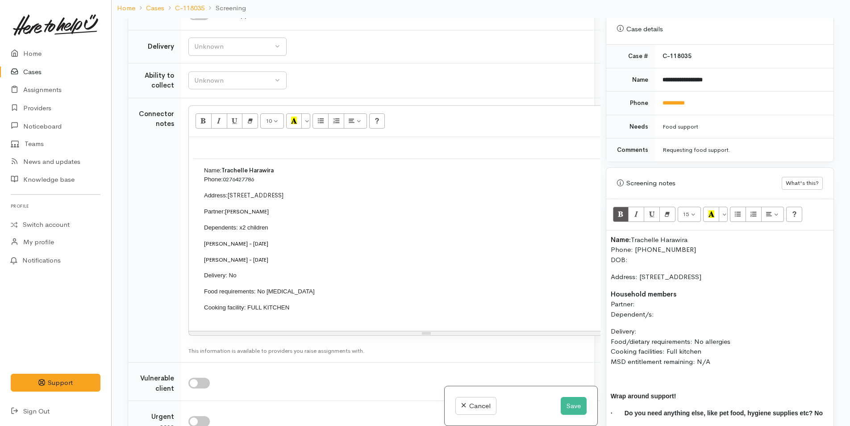
click at [642, 296] on p "Household members Partner: Dependent/s:" at bounding box center [719, 304] width 218 height 30
click at [662, 307] on p "Household members Partner: Eli Gilchirst Dependent/s:" at bounding box center [719, 304] width 218 height 30
click at [614, 304] on p "Household members Partner: Eli Gilchirst Dependent/s: 2" at bounding box center [719, 304] width 218 height 30
click at [611, 311] on div "Name: Trachelle Harawira Phone: 0275169090 DOB: Address: 57 Waikari Road, Matap…" at bounding box center [719, 338] width 227 height 217
click at [609, 311] on div "Name: Trachelle Harawira Phone: 0275169090 DOB: Address: 57 Waikari Road, Matap…" at bounding box center [719, 338] width 227 height 217
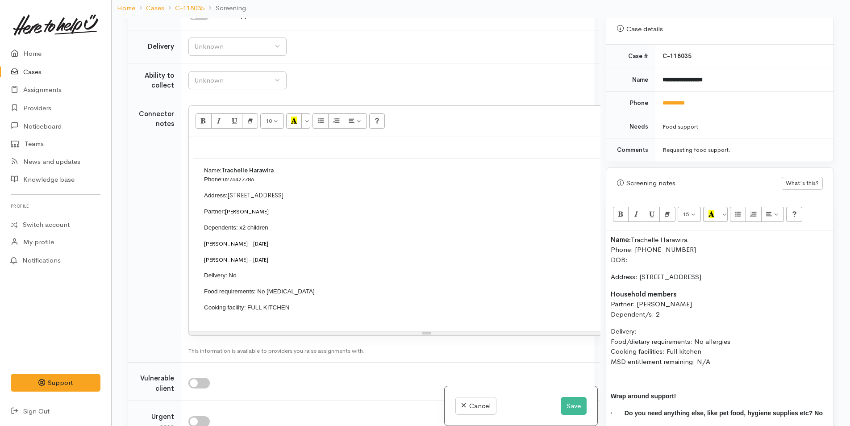
click at [660, 304] on p "Household members Partner: Eli Gilchirst Dependent/s: 2" at bounding box center [719, 304] width 218 height 30
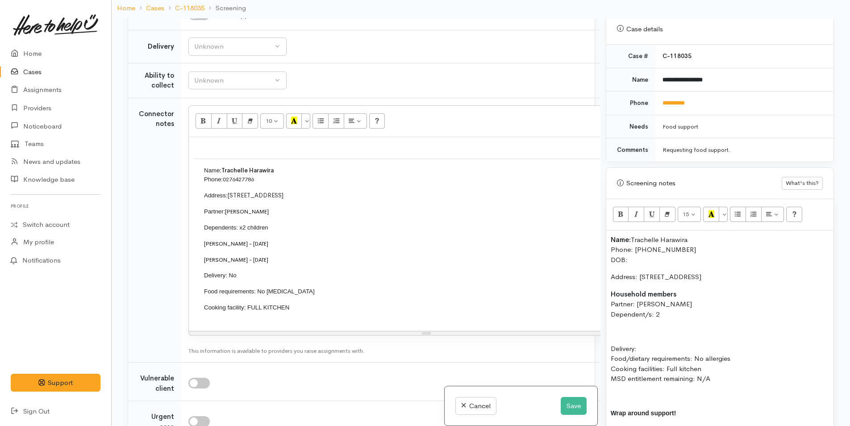
drag, startPoint x: 675, startPoint y: 303, endPoint x: 599, endPoint y: 309, distance: 76.5
click at [599, 309] on div "Related cases There are other cases potentially from the same person, address o…" at bounding box center [480, 231] width 717 height 426
click at [614, 207] on button "Bold (CTRL+B)" at bounding box center [621, 214] width 16 height 15
click at [624, 326] on p at bounding box center [719, 331] width 218 height 10
click at [616, 315] on div "Name: Trachelle Harawira Phone: 0275169090 DOB: Address: 57 Waikari Road, Matap…" at bounding box center [719, 347] width 227 height 234
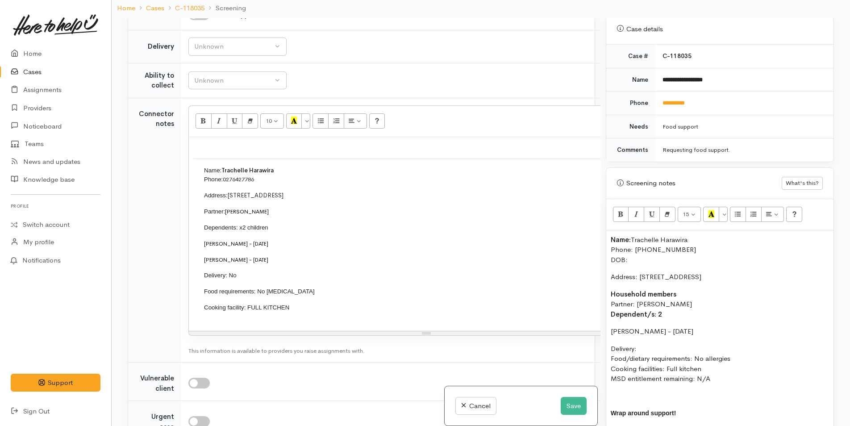
click at [610, 326] on p "Leo Harawira - 06/02/2018" at bounding box center [719, 331] width 218 height 10
drag, startPoint x: 722, startPoint y: 327, endPoint x: 723, endPoint y: 321, distance: 6.1
click at [722, 326] on p "(M) [PERSON_NAME] - [DATE]" at bounding box center [719, 331] width 218 height 10
click at [680, 351] on div "Name: Trachelle Harawira Phone: 0275169090 DOB: Address: 57 Waikari Road, Matap…" at bounding box center [719, 355] width 227 height 251
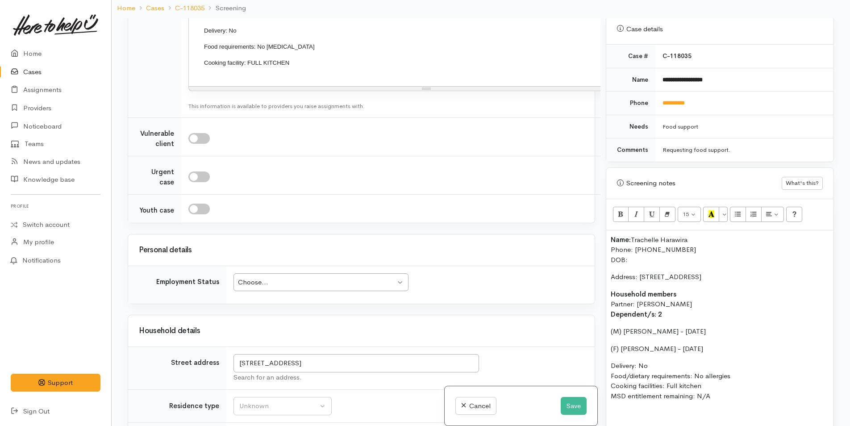
scroll to position [1171, 0]
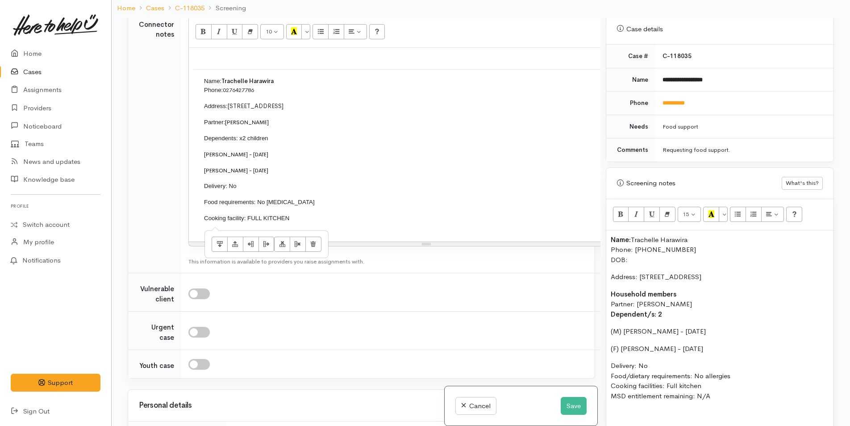
drag, startPoint x: 238, startPoint y: 194, endPoint x: 155, endPoint y: 50, distance: 165.6
click at [155, 50] on tr "Connector notes 10 8 9 10 11 12 14 18 24 36 Background Color Transparent Select…" at bounding box center [401, 140] width 547 height 265
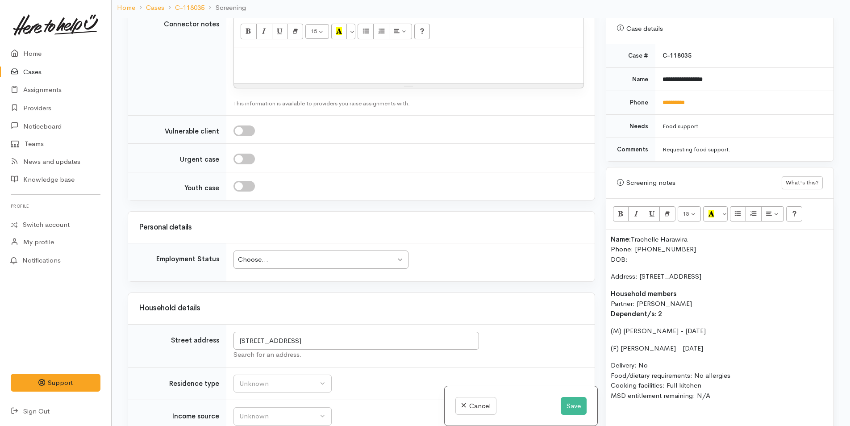
click at [247, 255] on div "Choose..." at bounding box center [317, 259] width 158 height 10
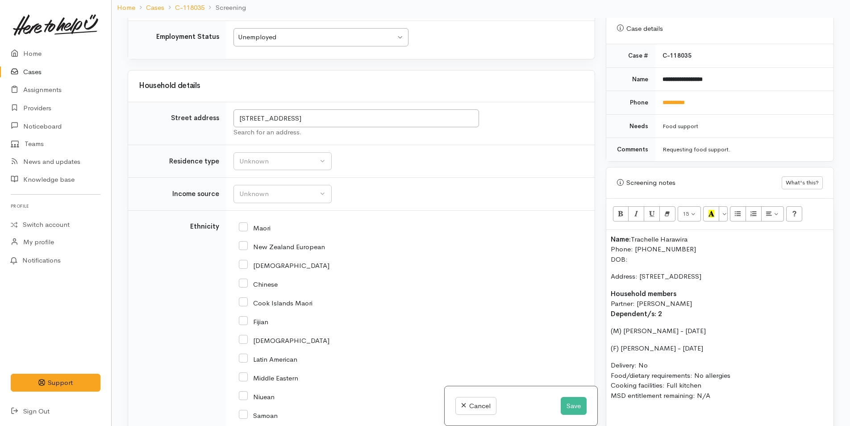
scroll to position [1392, 0]
click at [259, 155] on div "Unknown" at bounding box center [278, 160] width 79 height 10
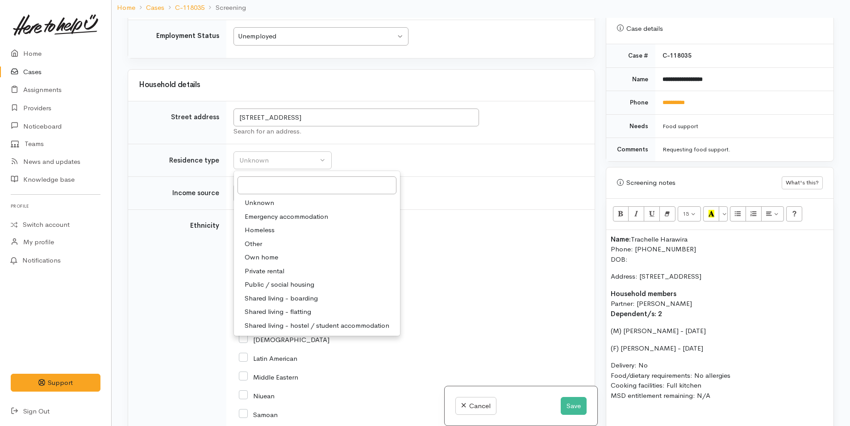
click at [278, 267] on link "Private rental" at bounding box center [317, 271] width 166 height 14
select select "2"
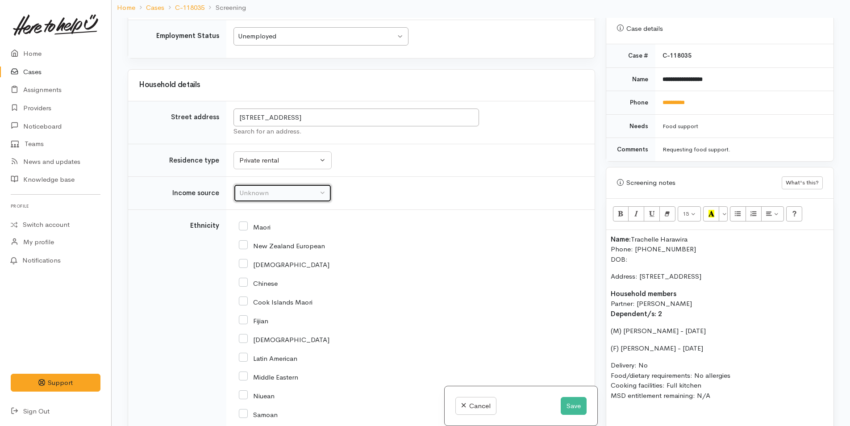
click at [267, 188] on div "Unknown" at bounding box center [278, 193] width 79 height 10
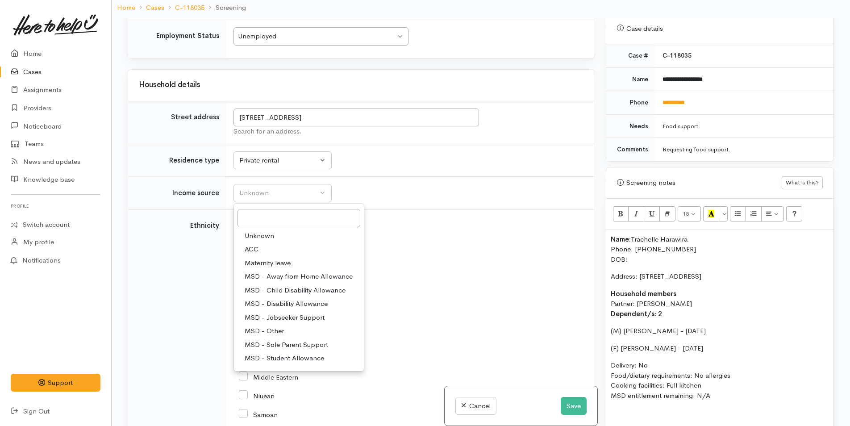
drag, startPoint x: 286, startPoint y: 306, endPoint x: 280, endPoint y: 286, distance: 20.6
click at [286, 312] on span "MSD - Jobseeker Support" at bounding box center [285, 317] width 80 height 10
select select "4"
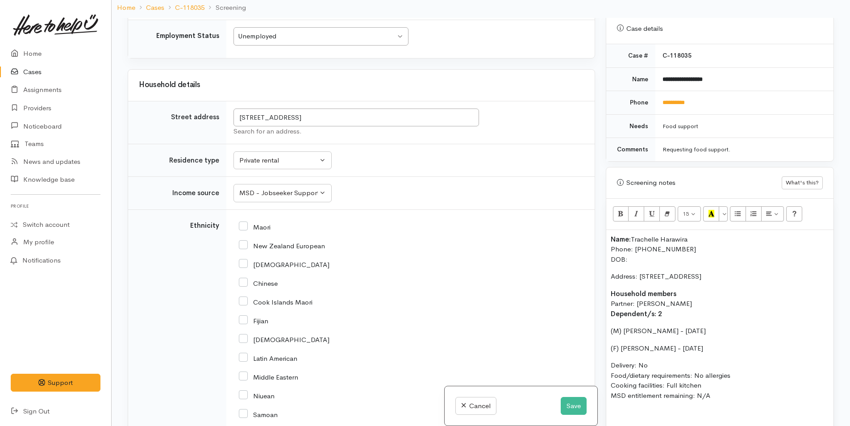
click at [246, 222] on input "Maori" at bounding box center [255, 226] width 32 height 8
checkbox input "true"
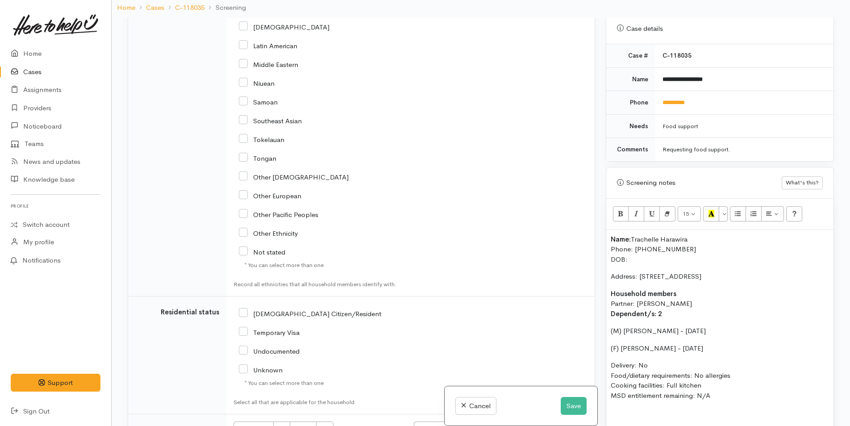
click at [242, 309] on input "[DEMOGRAPHIC_DATA] Citizen/Resident" at bounding box center [310, 313] width 142 height 8
checkbox input "true"
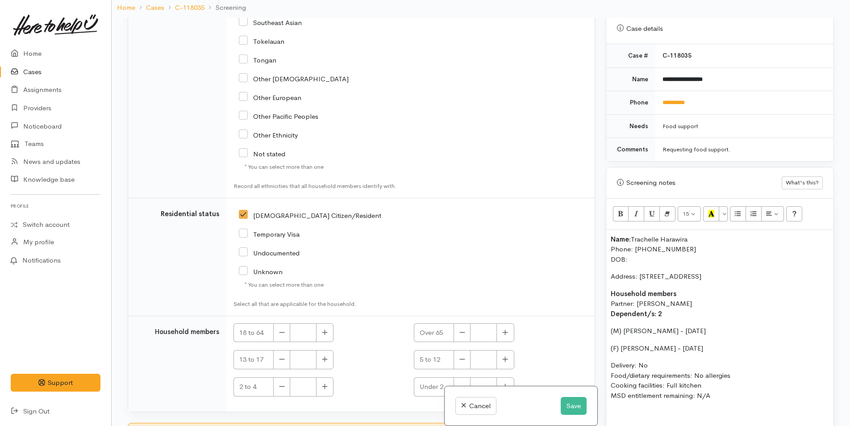
scroll to position [1864, 0]
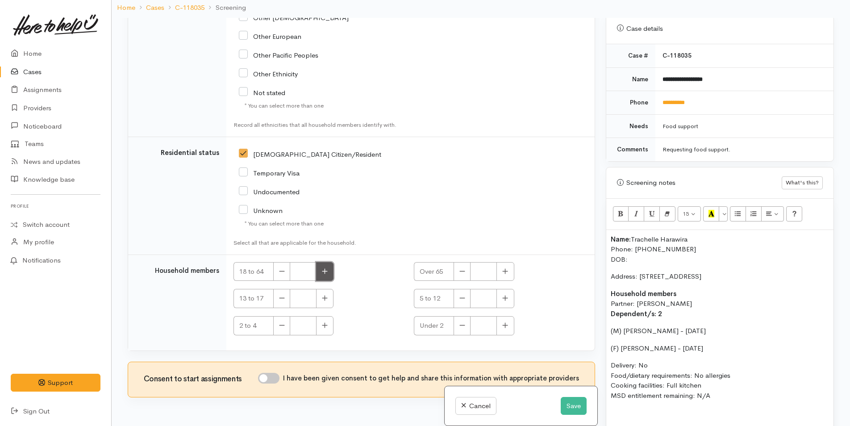
click at [324, 269] on button "button" at bounding box center [324, 271] width 17 height 19
type input "2"
click at [508, 289] on button "button" at bounding box center [504, 298] width 17 height 19
type input "1"
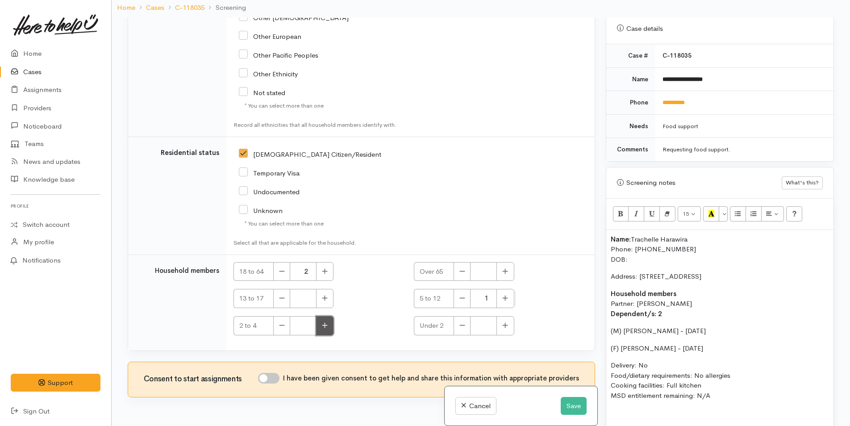
click at [322, 316] on button "button" at bounding box center [324, 325] width 17 height 19
type input "1"
click at [564, 399] on button "Save" at bounding box center [573, 406] width 26 height 18
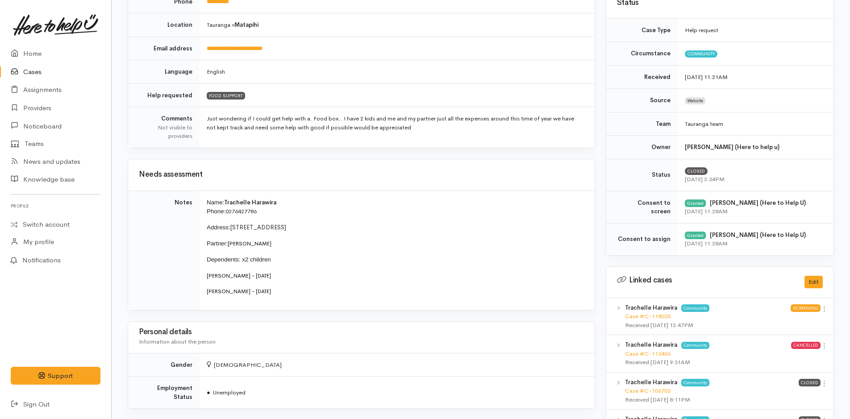
scroll to position [179, 0]
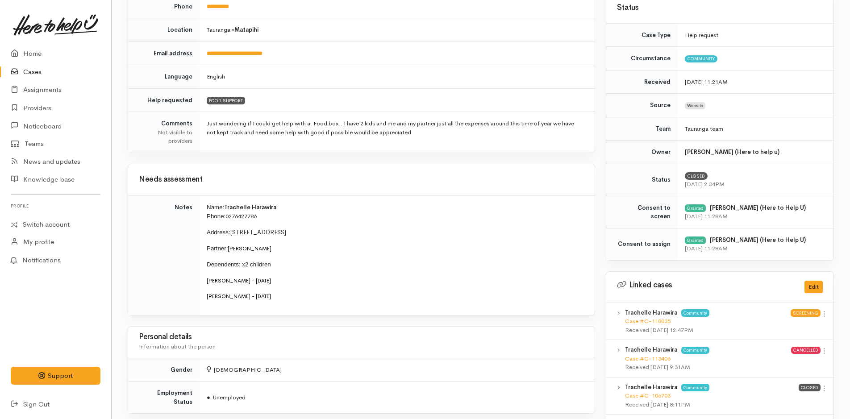
drag, startPoint x: 826, startPoint y: 390, endPoint x: 797, endPoint y: 393, distance: 29.1
click at [825, 390] on icon at bounding box center [824, 389] width 8 height 8
click at [790, 361] on link "View case" at bounding box center [792, 359] width 71 height 14
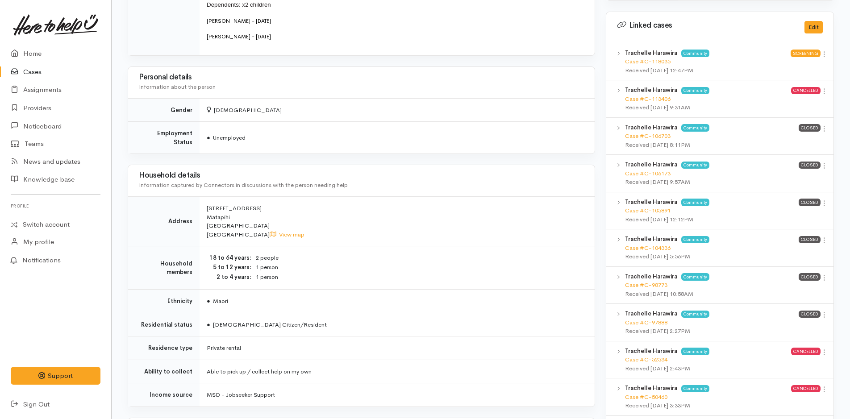
scroll to position [625, 0]
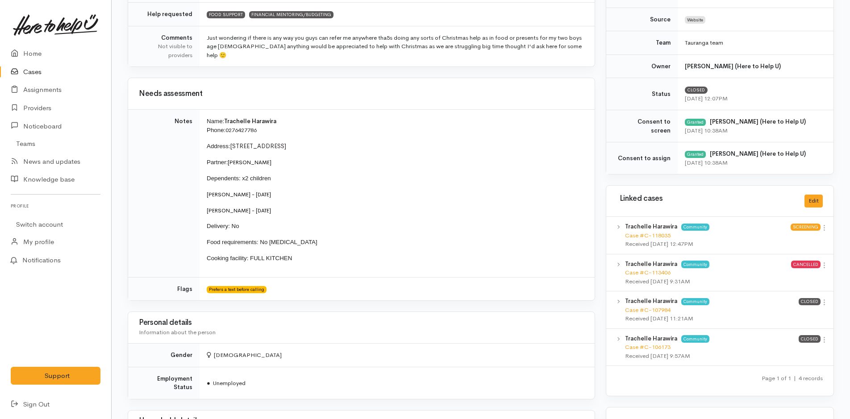
scroll to position [357, 0]
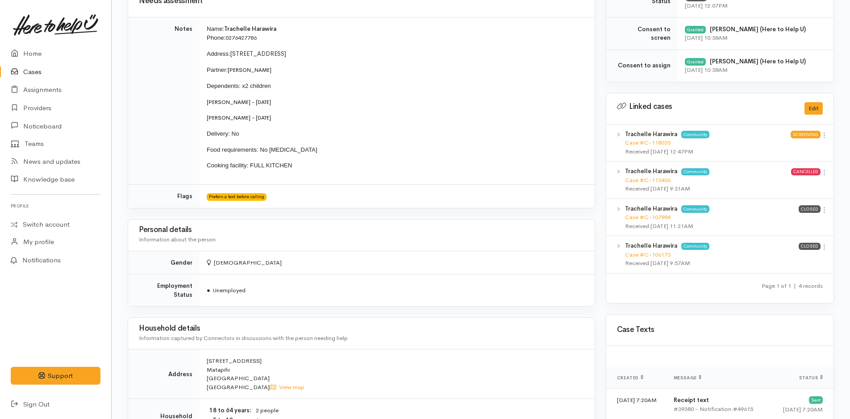
drag, startPoint x: 304, startPoint y: 170, endPoint x: 198, endPoint y: 31, distance: 175.0
click at [198, 31] on tr "Notes Name: [PERSON_NAME] Phone: 0276427786 Address: [STREET_ADDRESS] Partner: …" at bounding box center [361, 101] width 466 height 168
copy tr "Name: [PERSON_NAME] Phone: 0276427786 Address: [STREET_ADDRESS] Partner: [PERSO…"
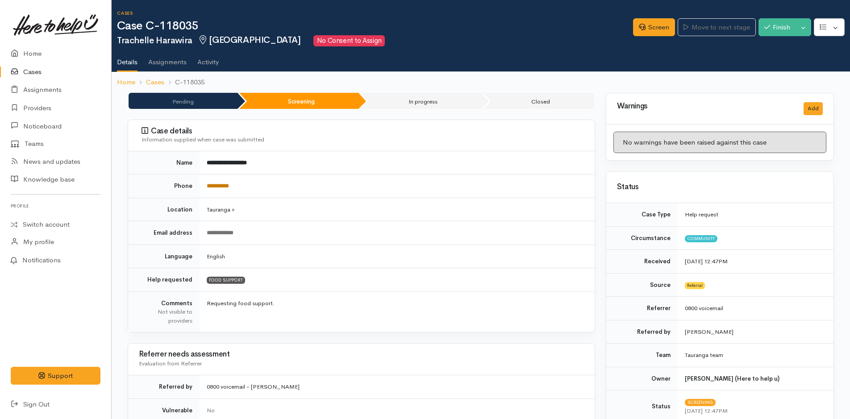
drag, startPoint x: 212, startPoint y: 186, endPoint x: 220, endPoint y: 193, distance: 10.7
click at [212, 186] on link "**********" at bounding box center [218, 186] width 22 height 6
drag, startPoint x: 647, startPoint y: 29, endPoint x: 600, endPoint y: 51, distance: 52.5
click at [647, 29] on link "Screen" at bounding box center [654, 27] width 42 height 18
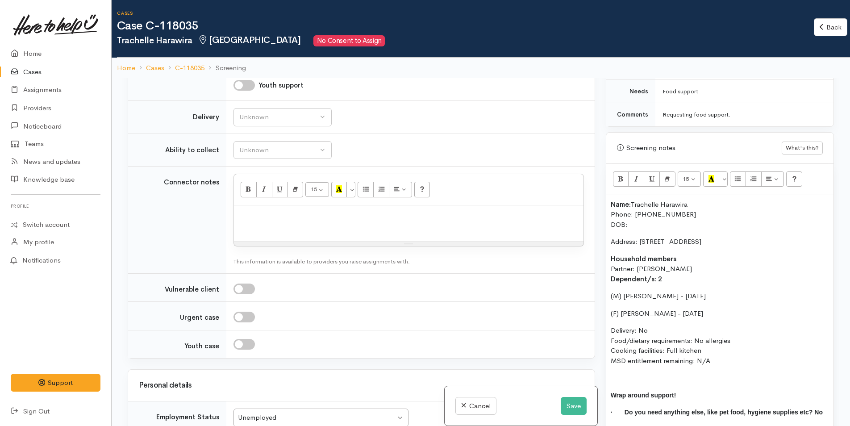
scroll to position [580, 0]
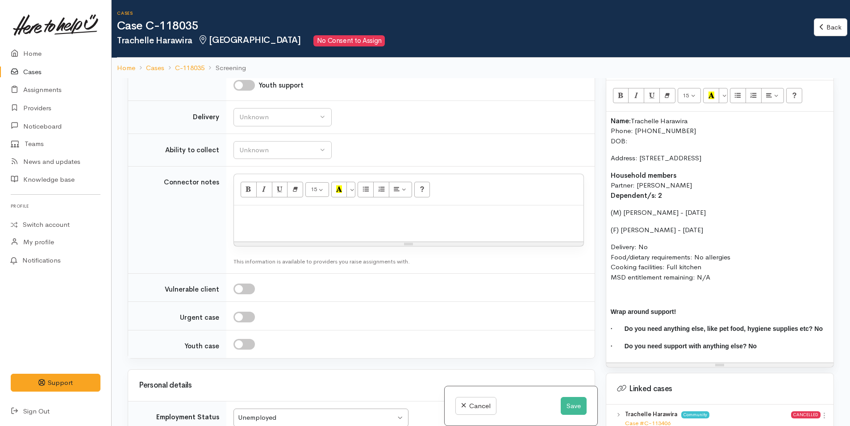
click at [611, 116] on b "Name:" at bounding box center [620, 120] width 20 height 8
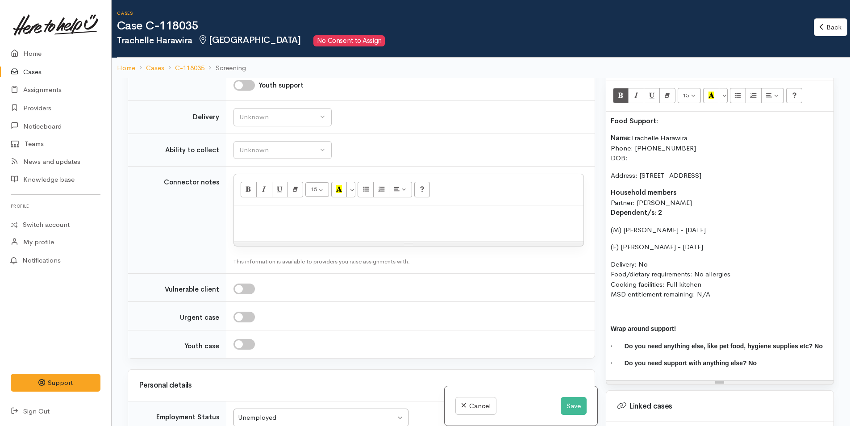
drag, startPoint x: 646, startPoint y: 110, endPoint x: 589, endPoint y: 115, distance: 56.4
click at [589, 115] on div "Related cases There are other cases potentially from the same person, address o…" at bounding box center [480, 291] width 717 height 426
click at [709, 91] on icon "Recent Color" at bounding box center [711, 95] width 6 height 8
click at [667, 133] on p "Name: Trachelle Harawira Phone: 0275169090 DOB:" at bounding box center [719, 148] width 218 height 30
click at [610, 133] on b "Name:" at bounding box center [620, 137] width 20 height 8
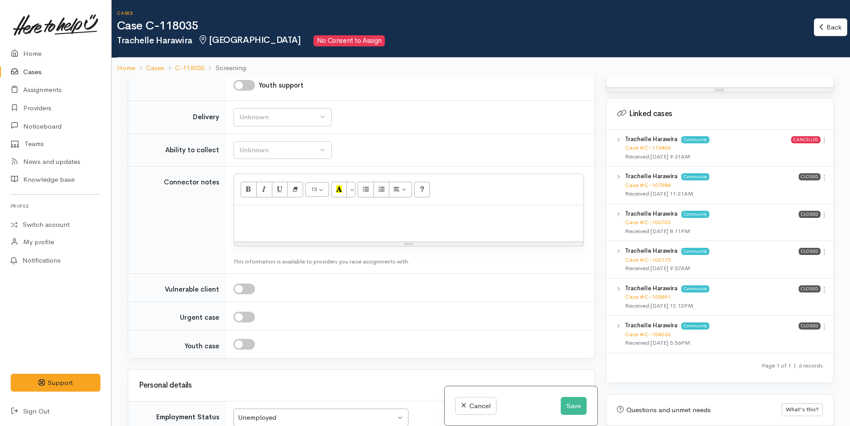
scroll to position [919, 0]
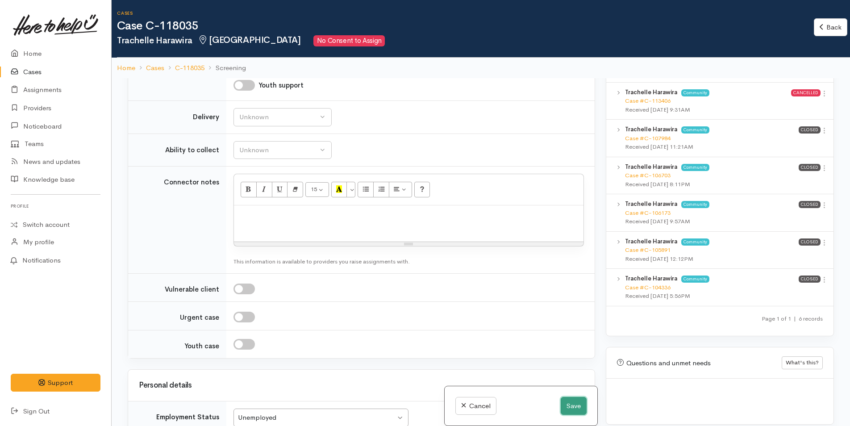
click at [565, 408] on button "Save" at bounding box center [573, 406] width 26 height 18
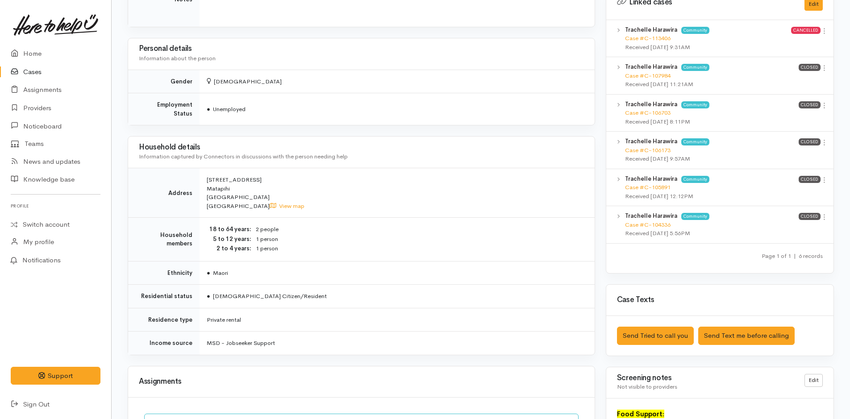
scroll to position [536, 0]
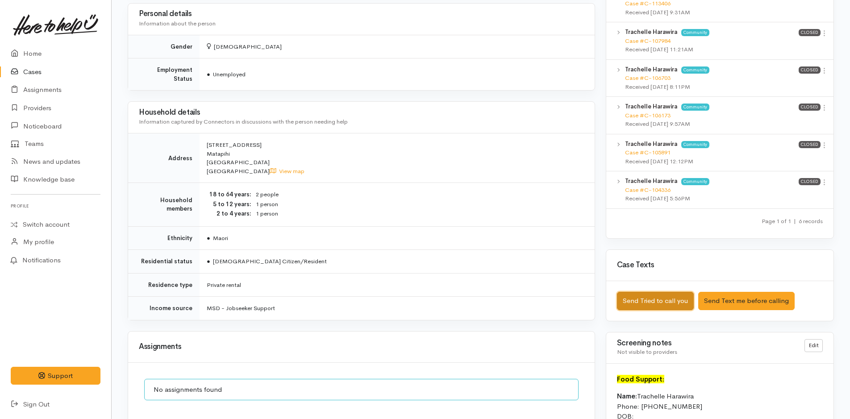
click at [656, 292] on button "Send Tried to call you" at bounding box center [655, 301] width 77 height 18
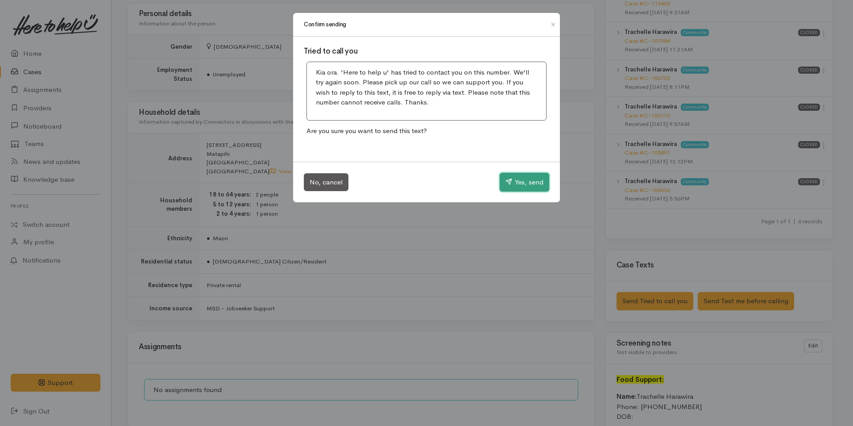
click at [515, 179] on button "Yes, send" at bounding box center [525, 182] width 50 height 19
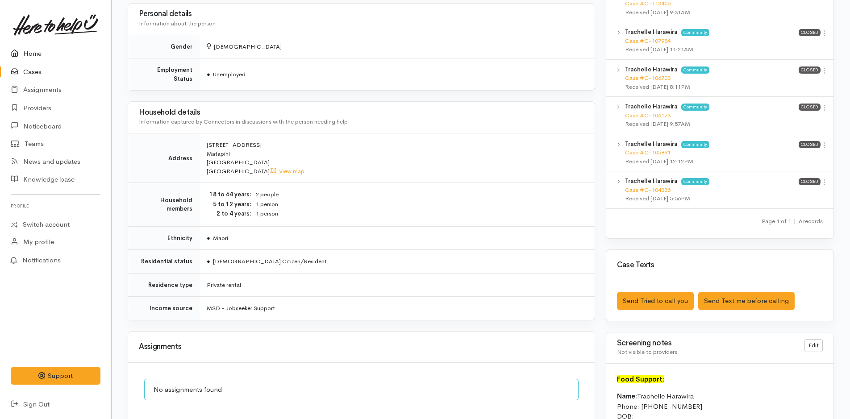
click at [26, 55] on link "Home" at bounding box center [55, 54] width 111 height 18
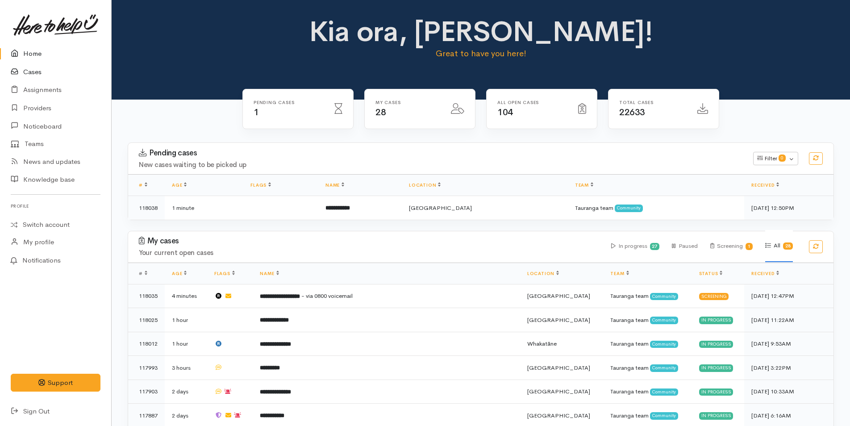
click at [40, 71] on link "Cases" at bounding box center [55, 72] width 111 height 18
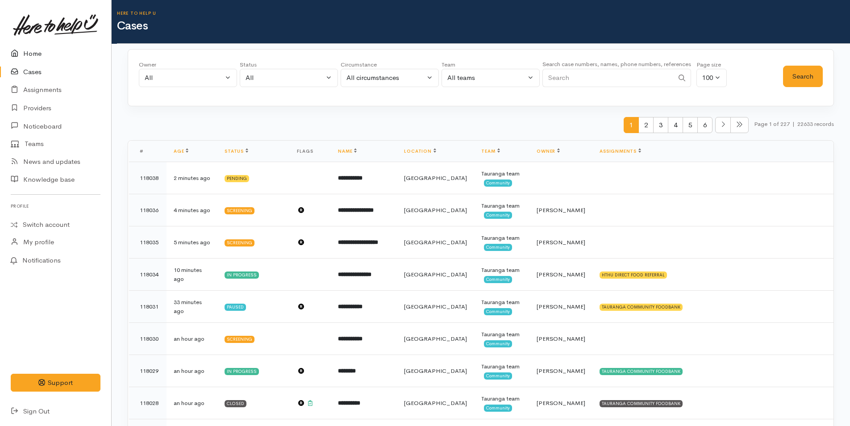
click at [29, 45] on link "Home" at bounding box center [55, 54] width 111 height 18
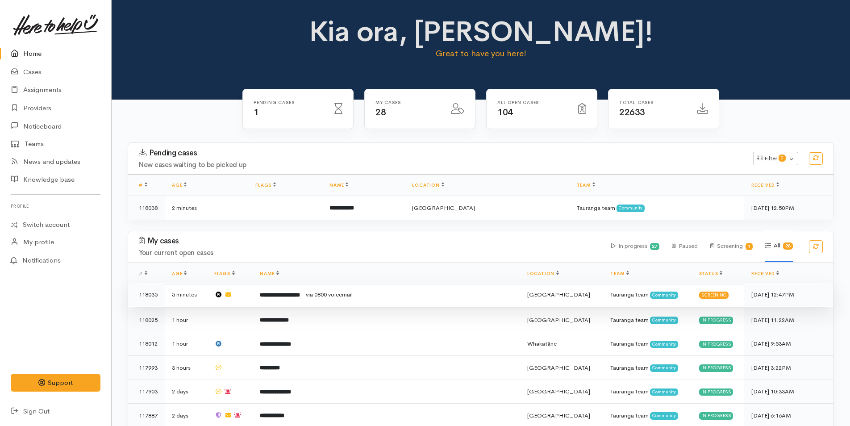
click at [274, 294] on td "**********" at bounding box center [386, 294] width 267 height 24
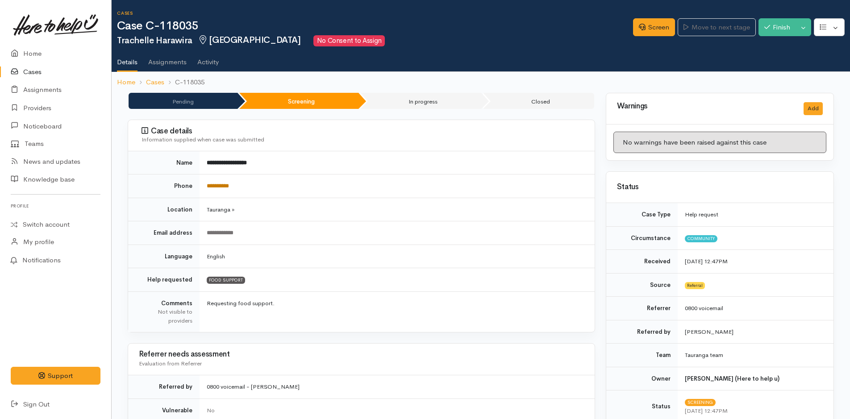
click at [229, 188] on link "**********" at bounding box center [218, 186] width 22 height 6
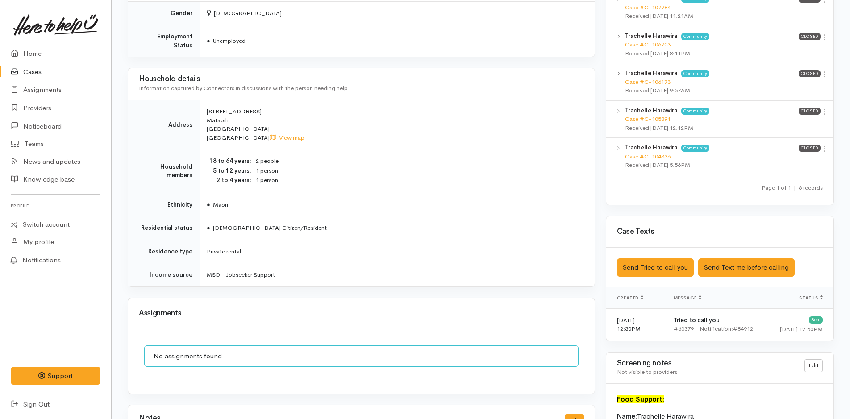
scroll to position [669, 0]
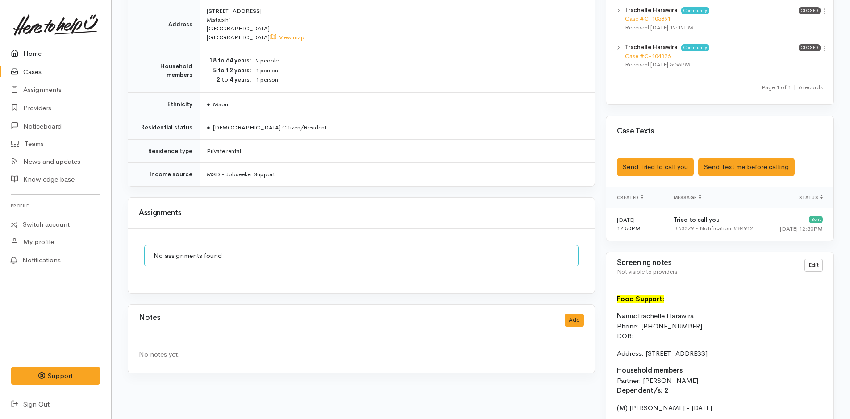
click at [42, 49] on link "Home" at bounding box center [55, 54] width 111 height 18
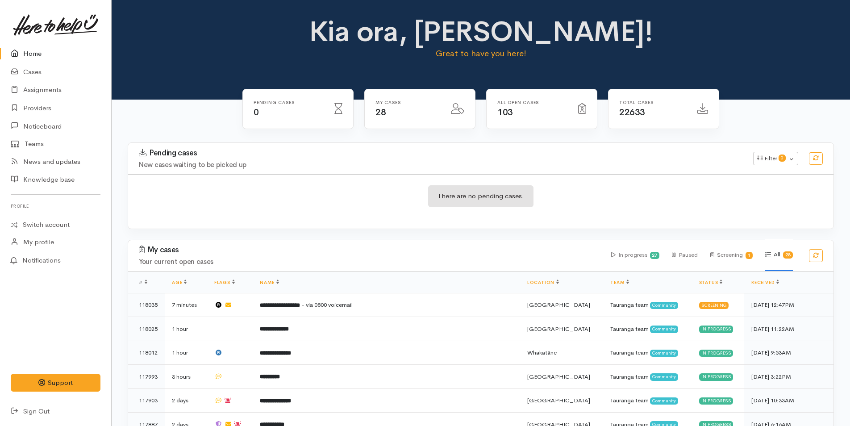
click at [33, 53] on link "Home" at bounding box center [55, 54] width 111 height 18
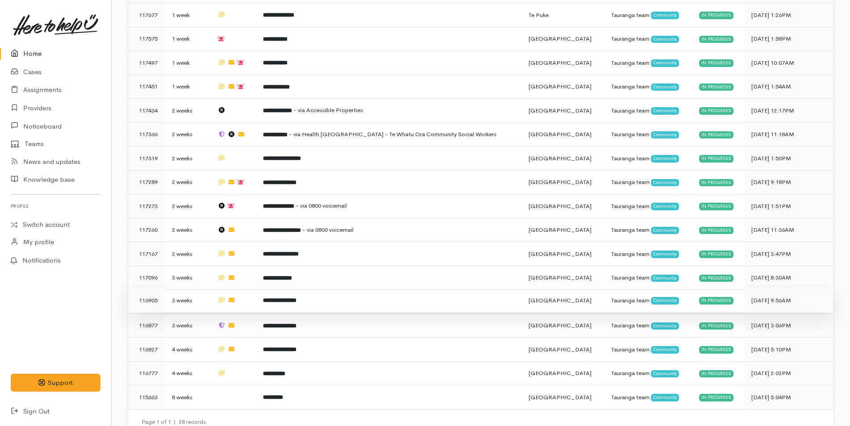
scroll to position [557, 0]
